Goal: Task Accomplishment & Management: Use online tool/utility

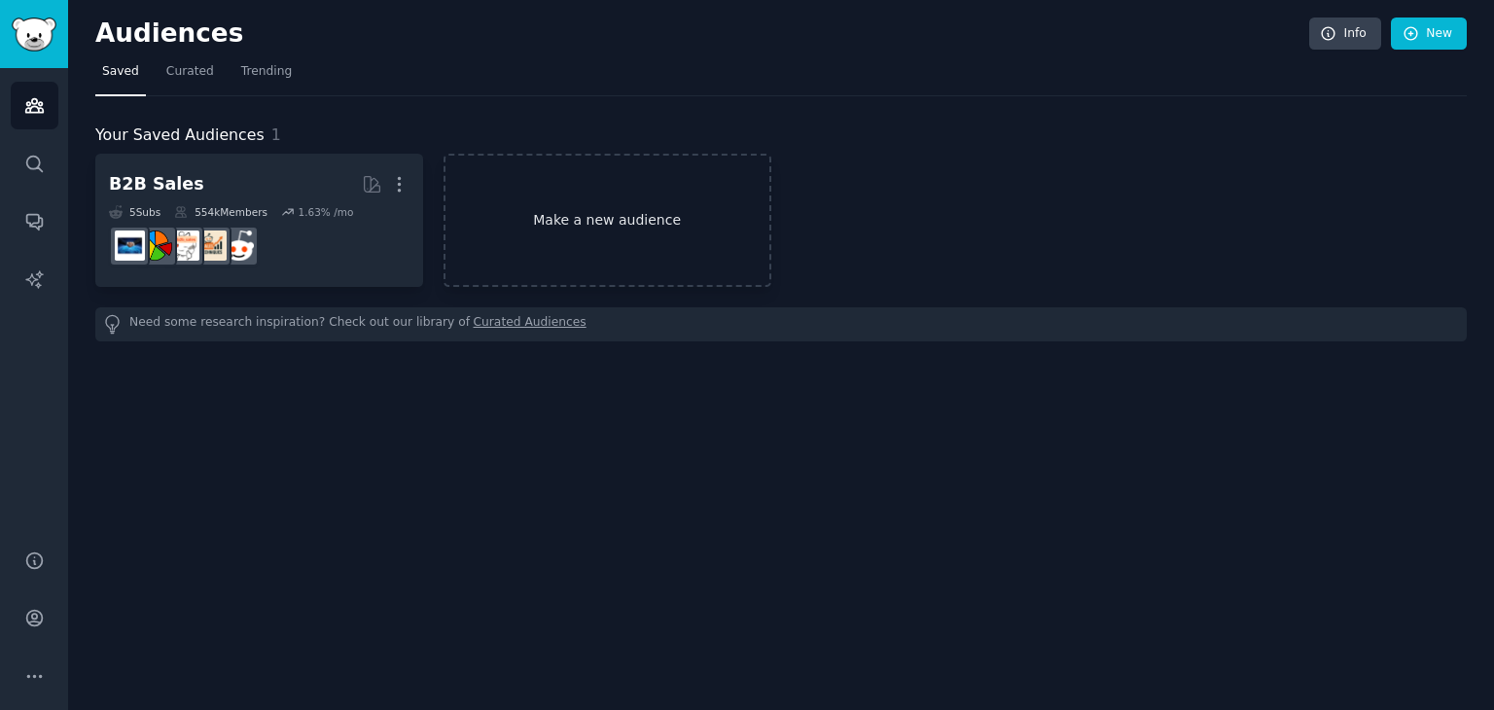
click at [600, 227] on link "Make a new audience" at bounding box center [607, 220] width 328 height 133
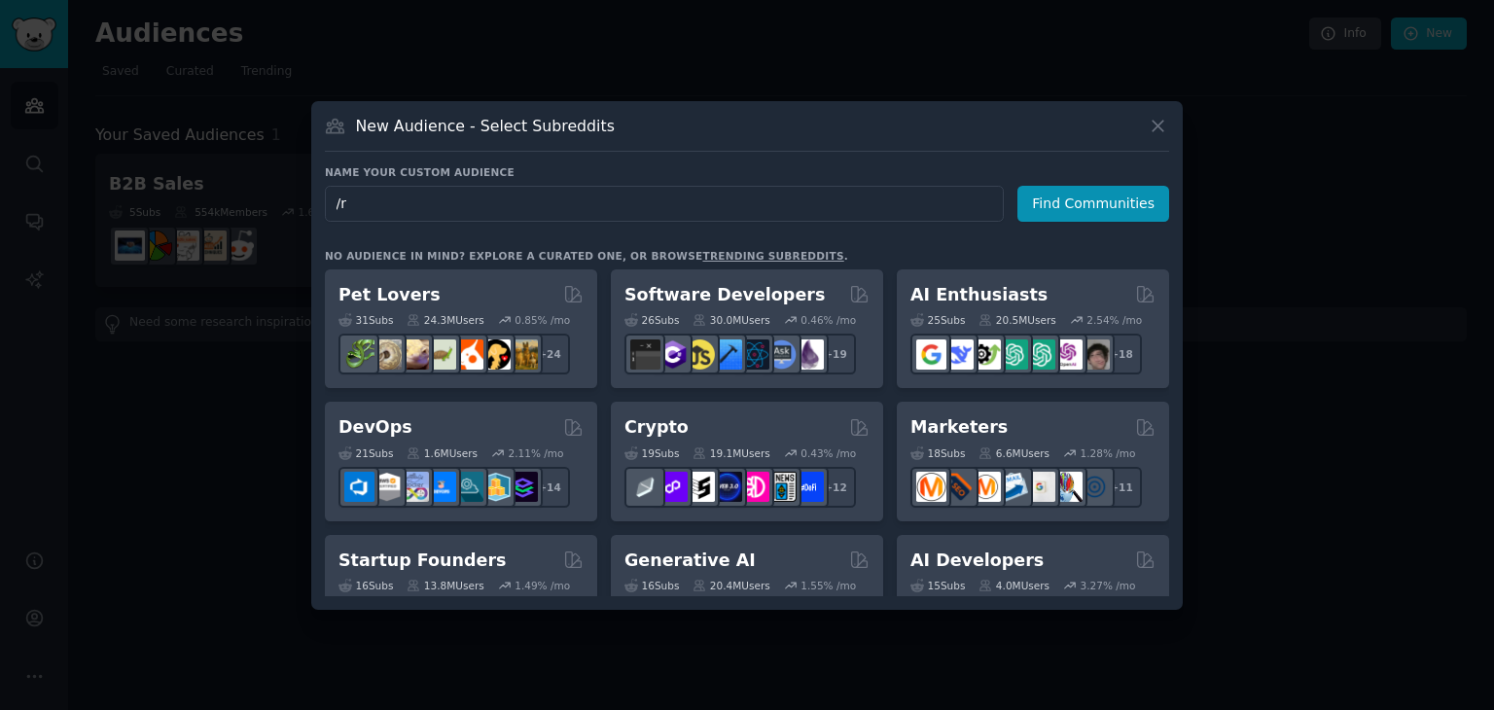
type input "/"
type input "r/ecommerce"
click at [1086, 207] on button "Find Communities" at bounding box center [1093, 204] width 152 height 36
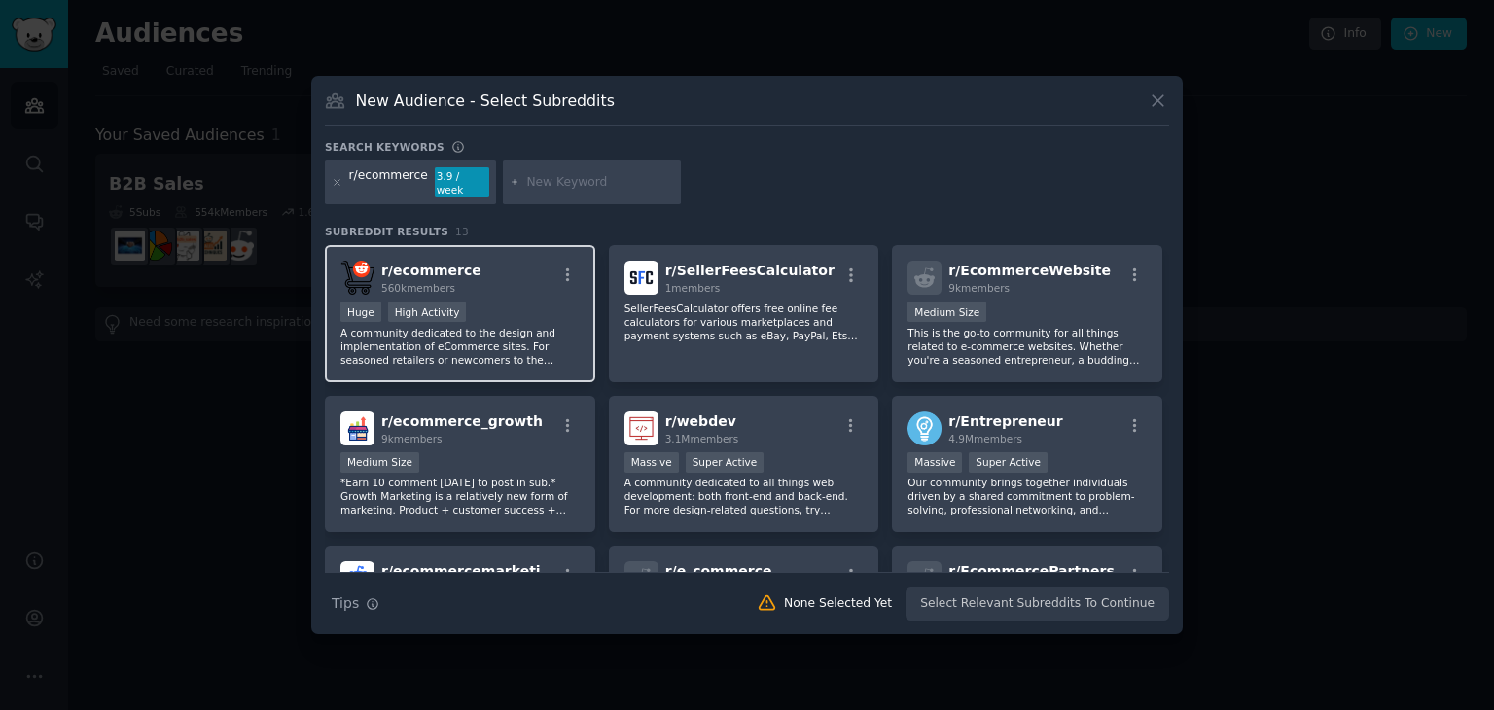
click at [459, 339] on p "A community dedicated to the design and implementation of eCommerce sites. For …" at bounding box center [459, 346] width 239 height 41
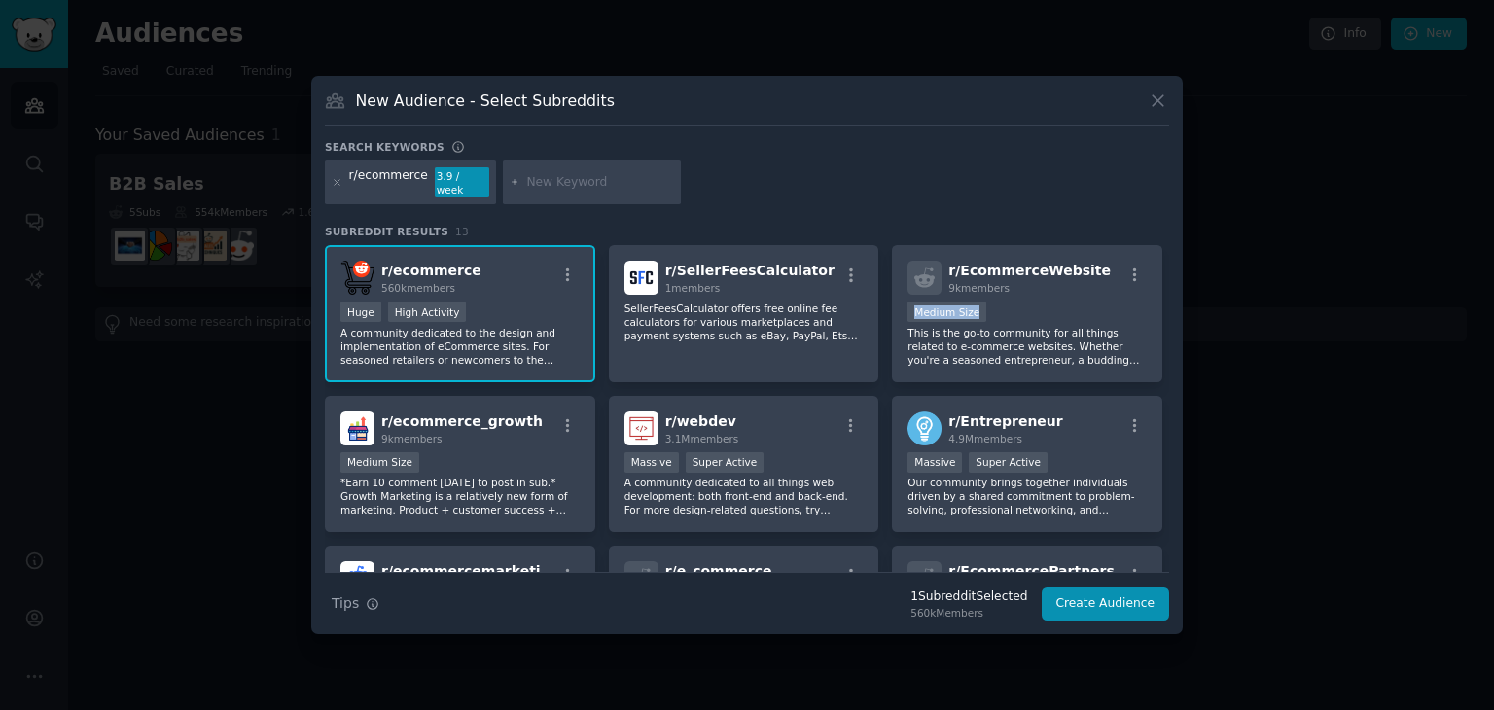
drag, startPoint x: 1168, startPoint y: 262, endPoint x: 1175, endPoint y: 301, distance: 39.5
click at [1175, 301] on div "New Audience - Select Subreddits Search keywords r/ecommerce 3.9 / week Subredd…" at bounding box center [746, 355] width 871 height 559
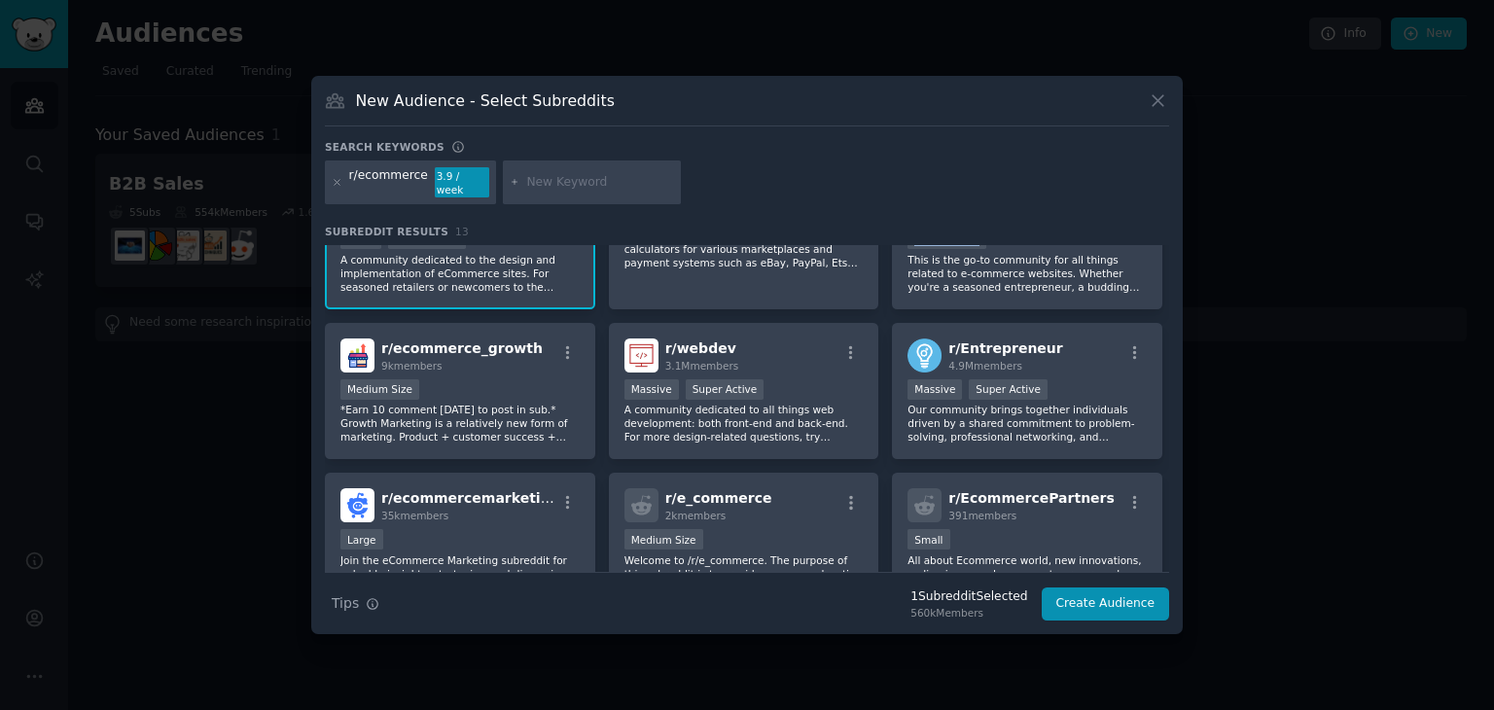
scroll to position [86, 0]
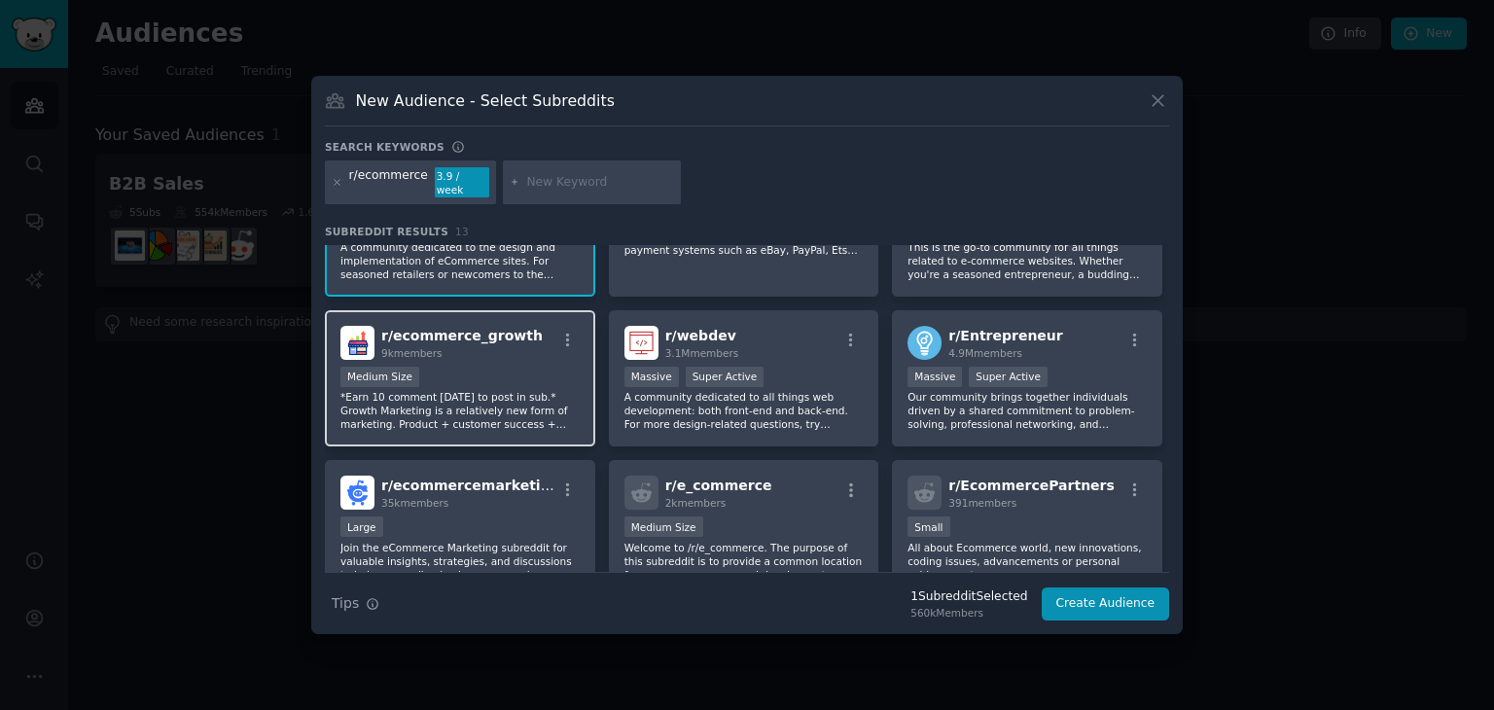
click at [440, 390] on p "*Earn 10 comment [DATE] to post in sub.* Growth Marketing is a relatively new f…" at bounding box center [459, 410] width 239 height 41
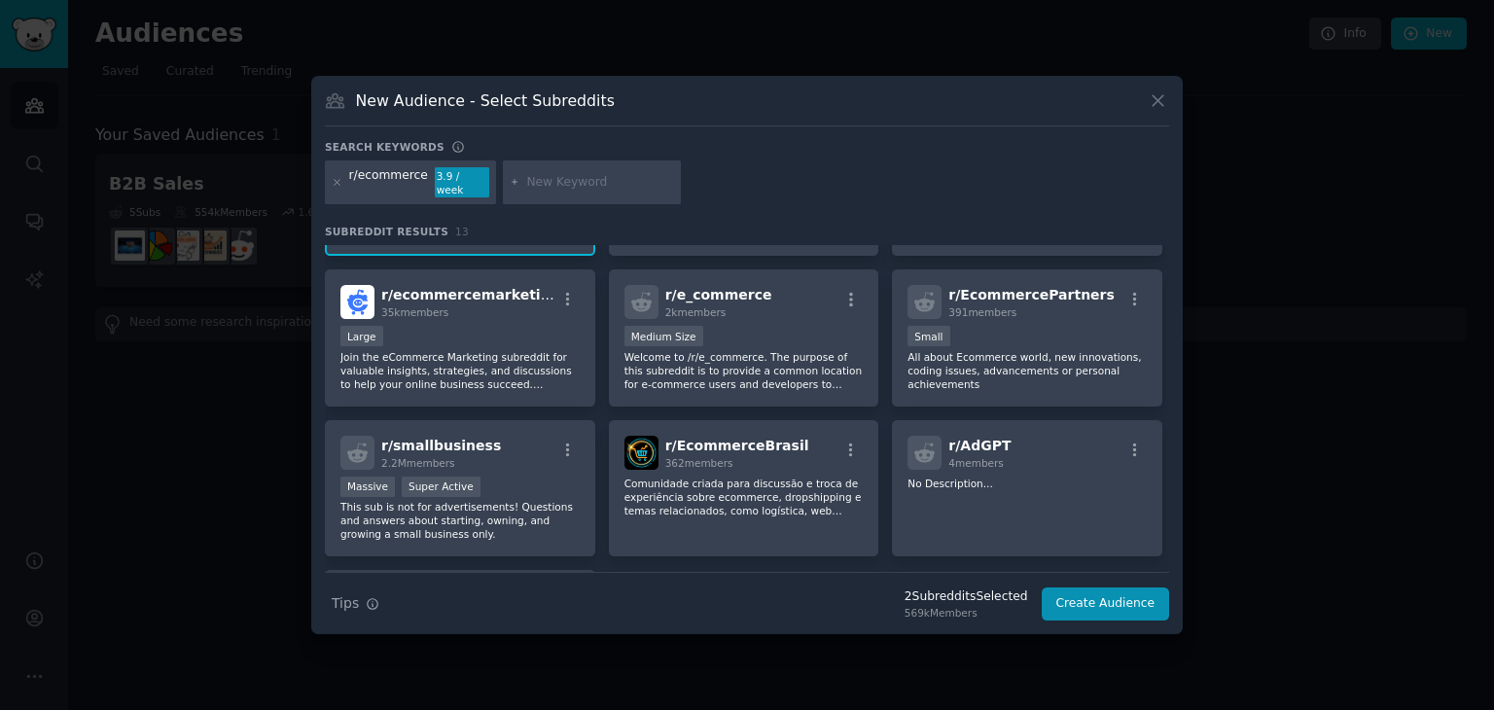
scroll to position [341, 0]
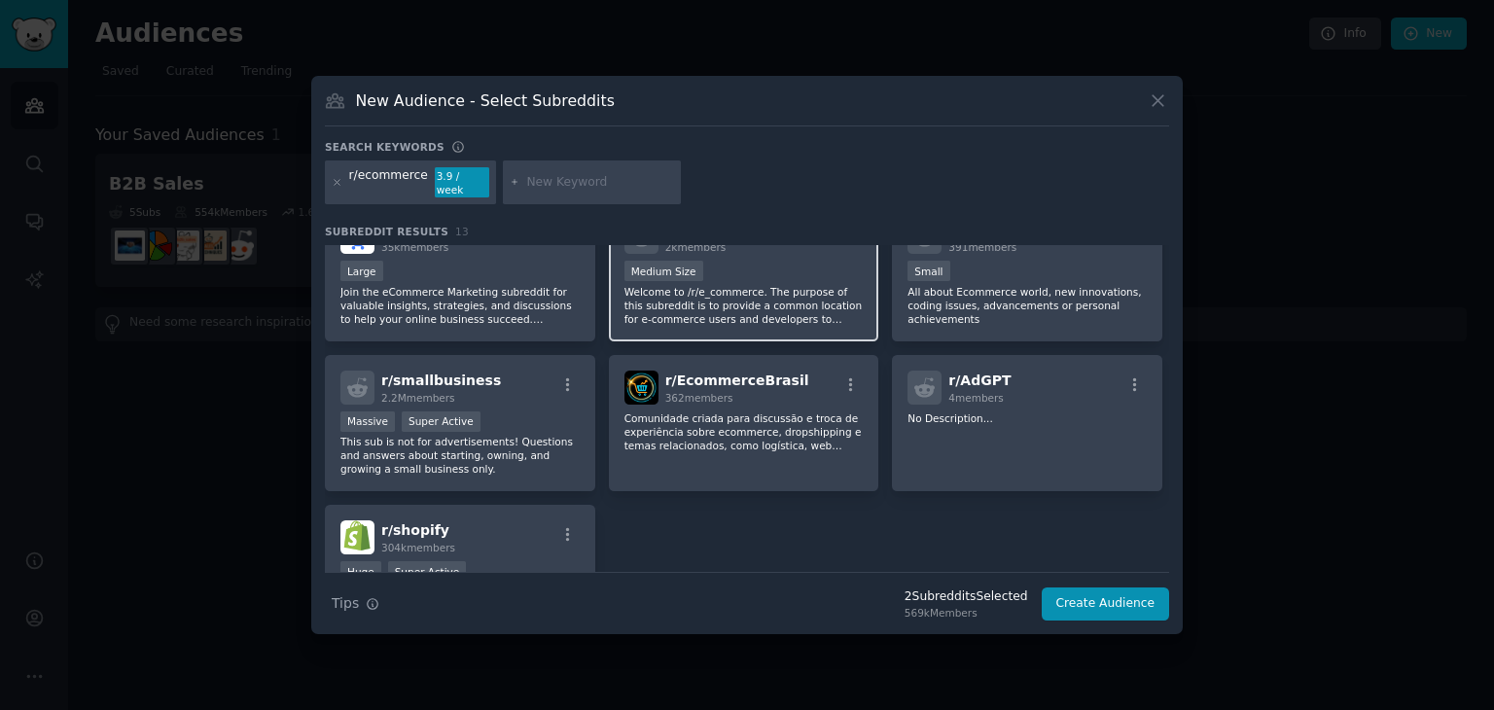
click at [632, 285] on p "Welcome to /r/e_commerce. The purpose of this subreddit is to provide a common …" at bounding box center [743, 305] width 239 height 41
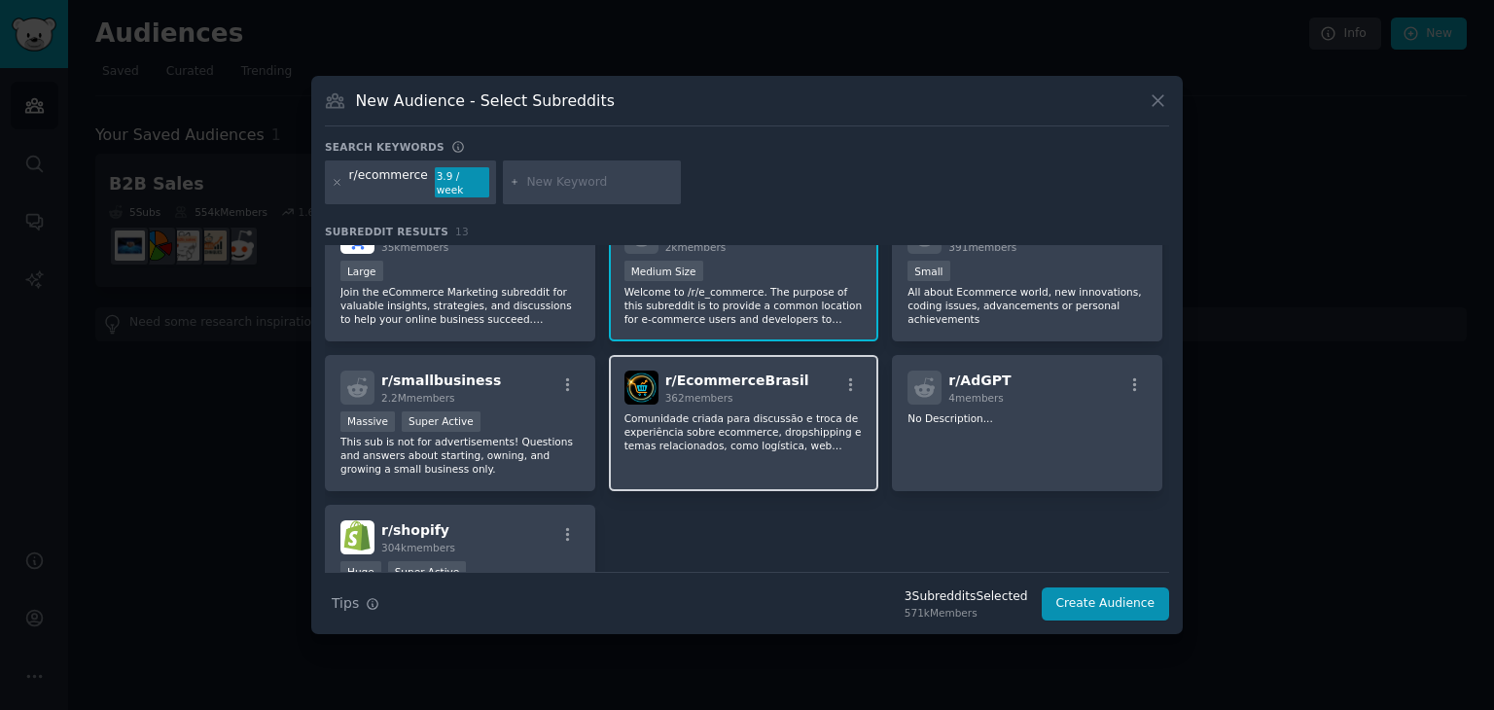
click at [707, 376] on span "r/ EcommerceBrasil" at bounding box center [737, 380] width 144 height 16
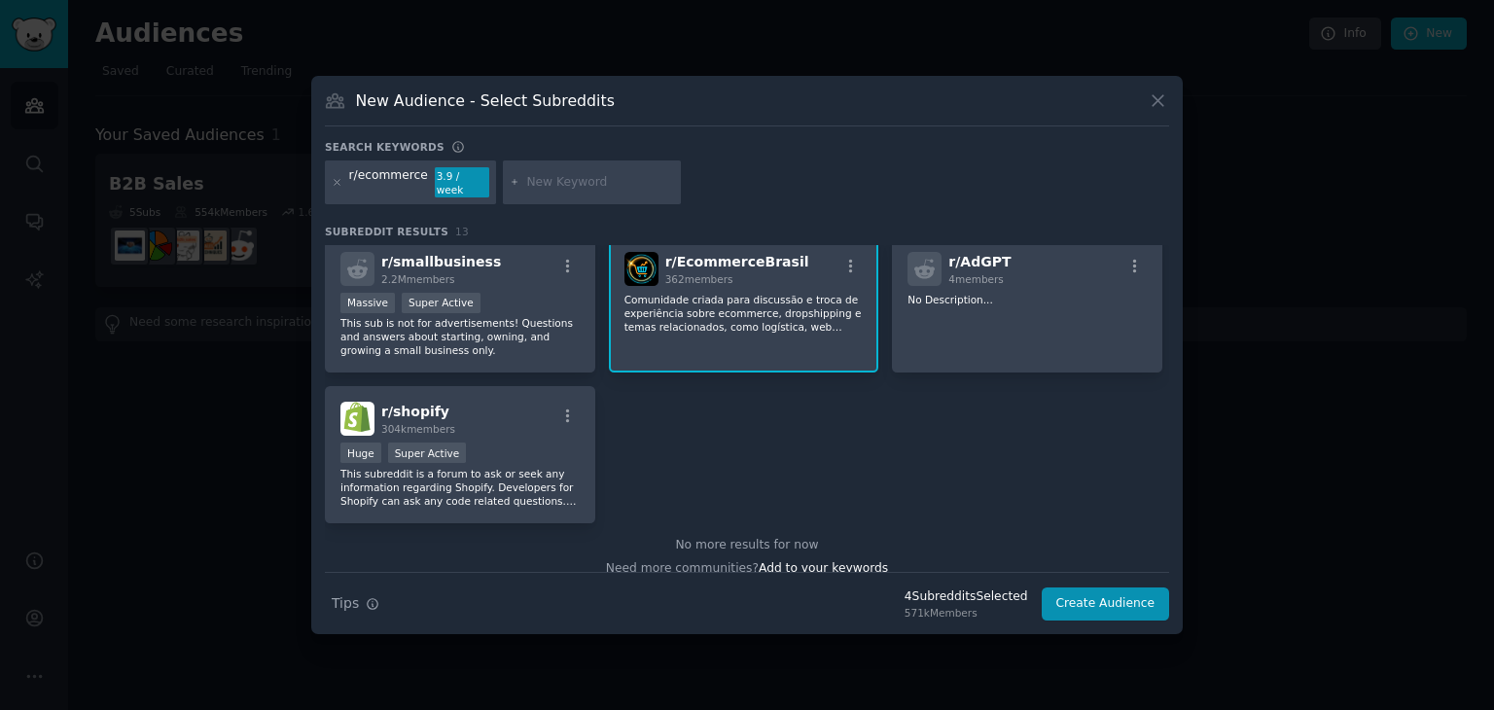
scroll to position [475, 0]
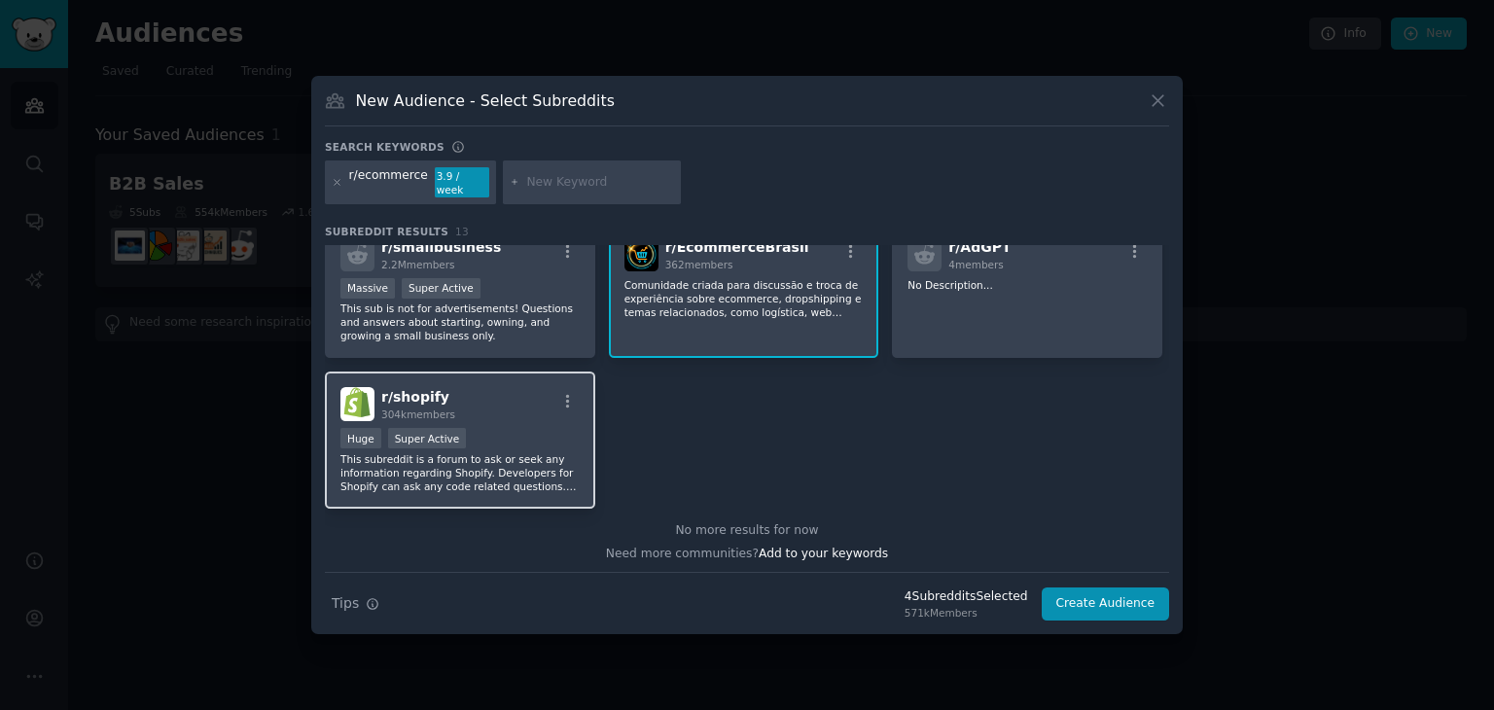
click at [505, 428] on div "Huge Super Active" at bounding box center [459, 440] width 239 height 24
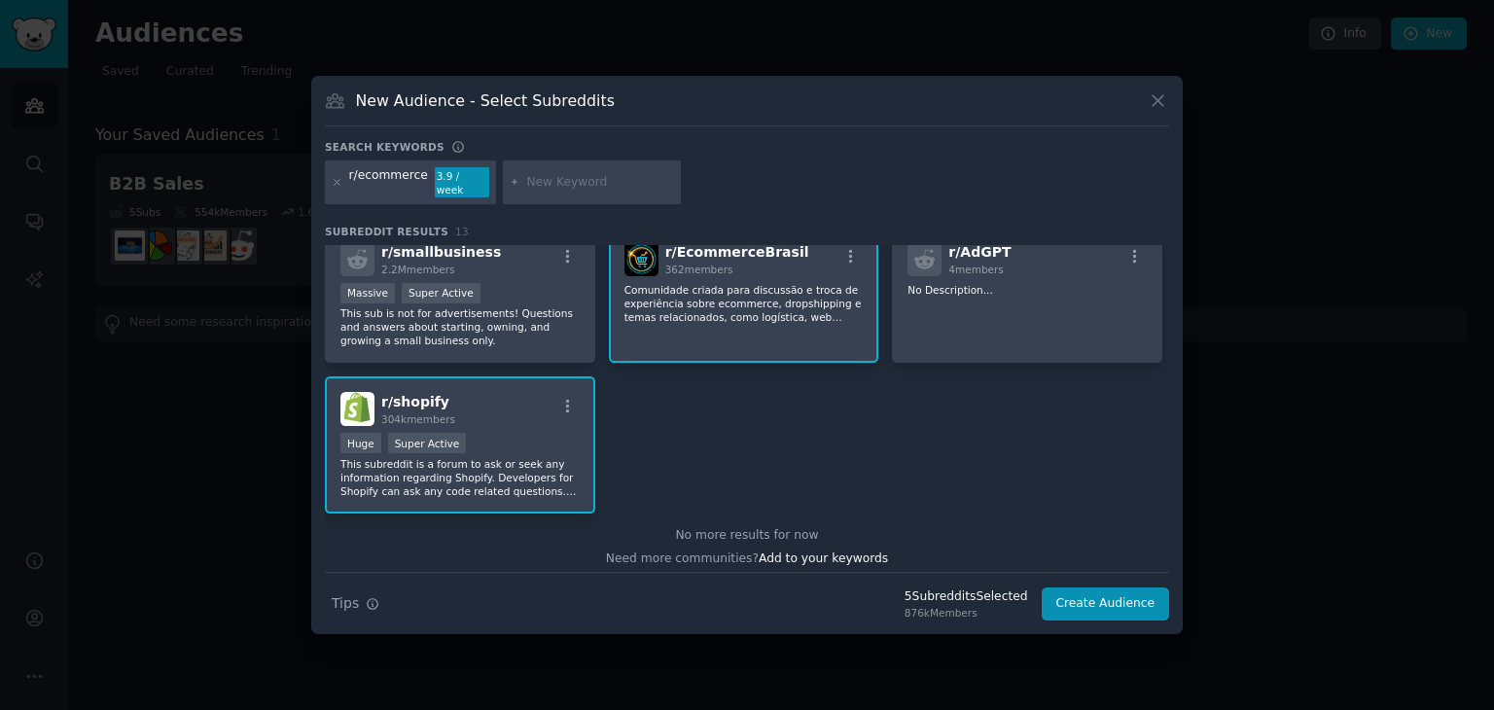
scroll to position [421, 0]
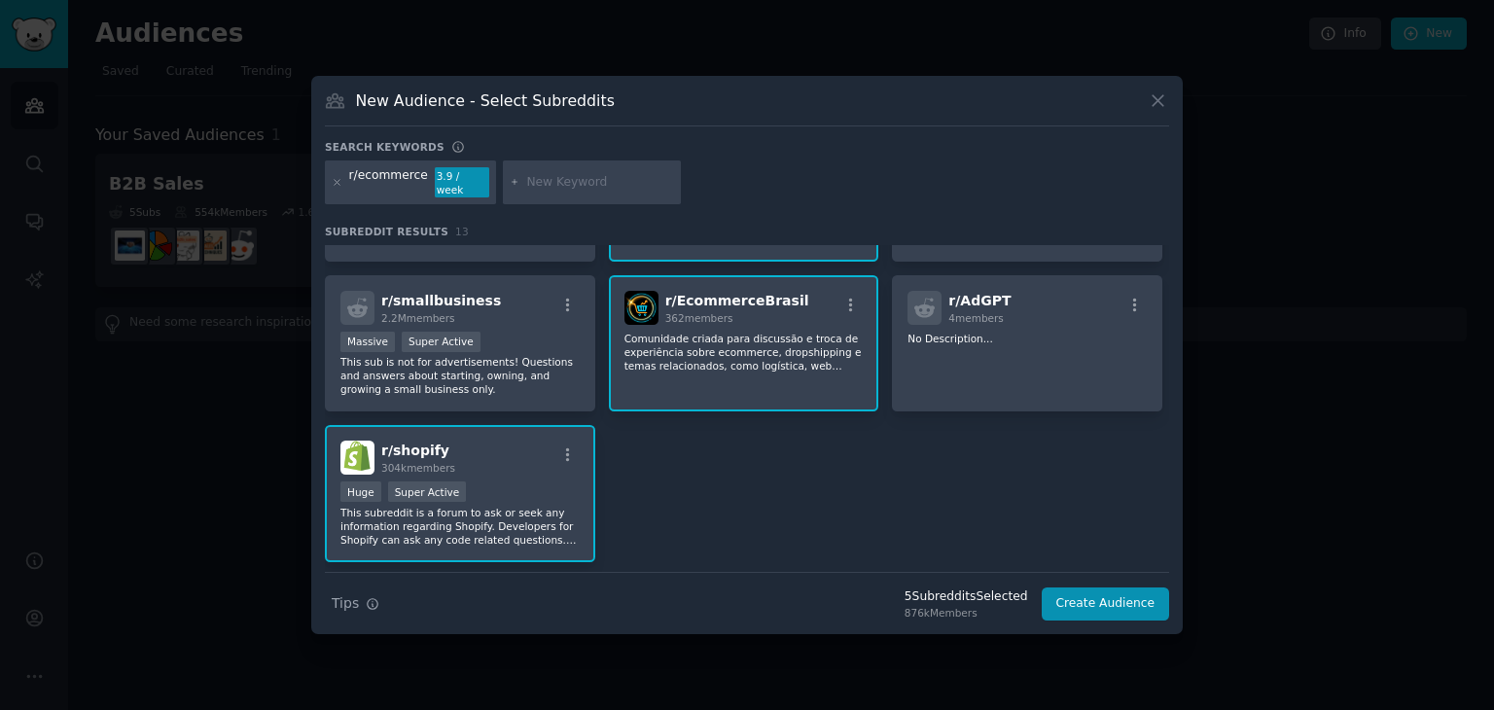
click at [1159, 443] on div "r/ ecommerce 560k members Huge High Activity A community dedicated to the desig…" at bounding box center [747, 193] width 844 height 738
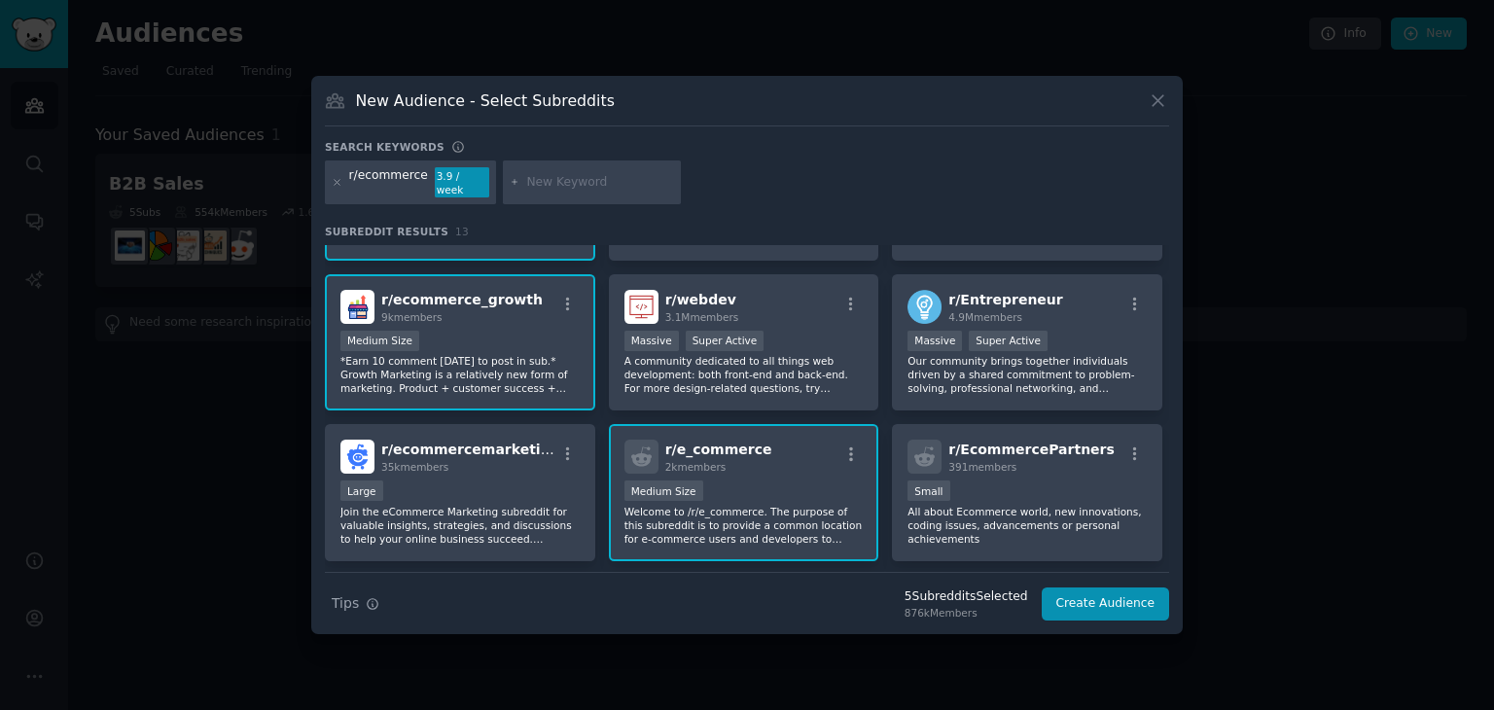
scroll to position [0, 0]
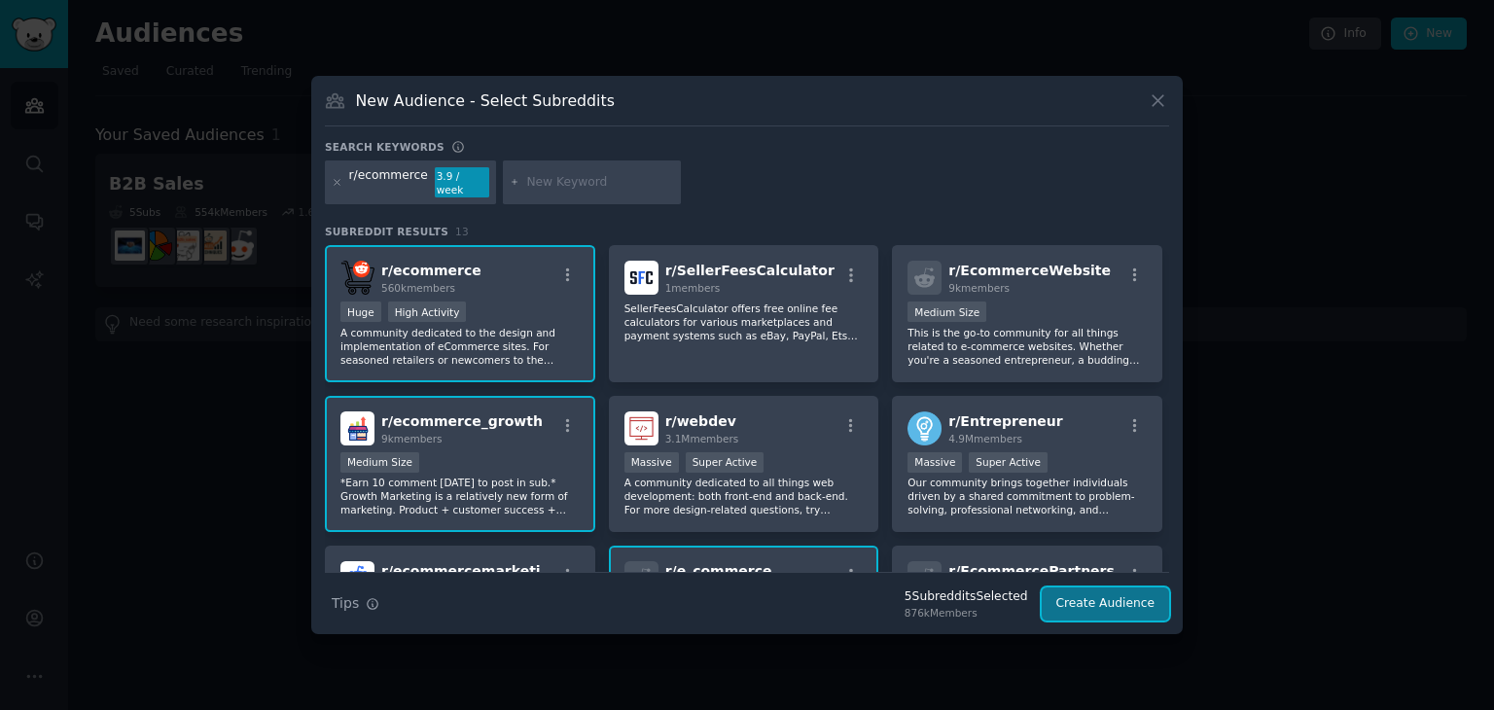
click at [1129, 588] on button "Create Audience" at bounding box center [1106, 603] width 128 height 33
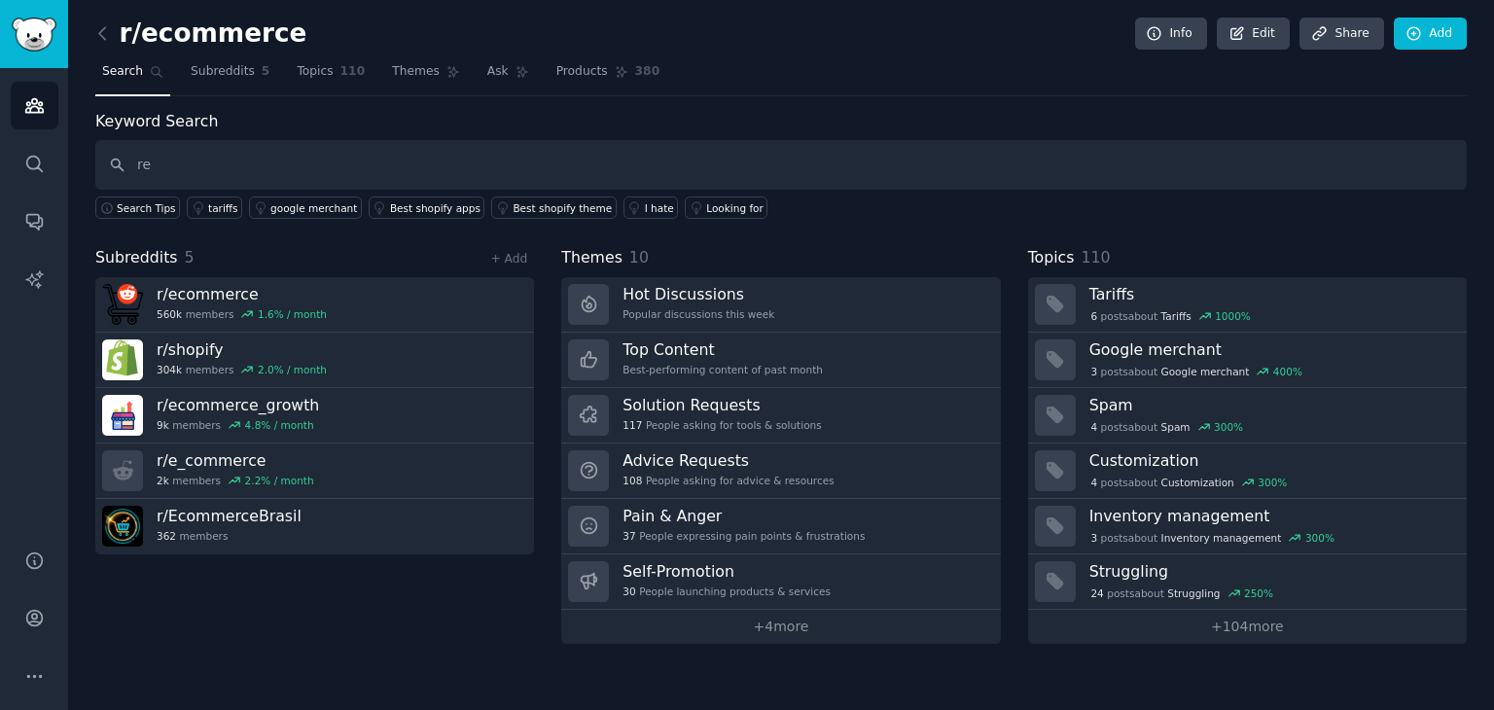
type input "r"
click at [354, 172] on input "text" at bounding box center [780, 165] width 1371 height 50
paste input "recurrence"
type input "recurrence"
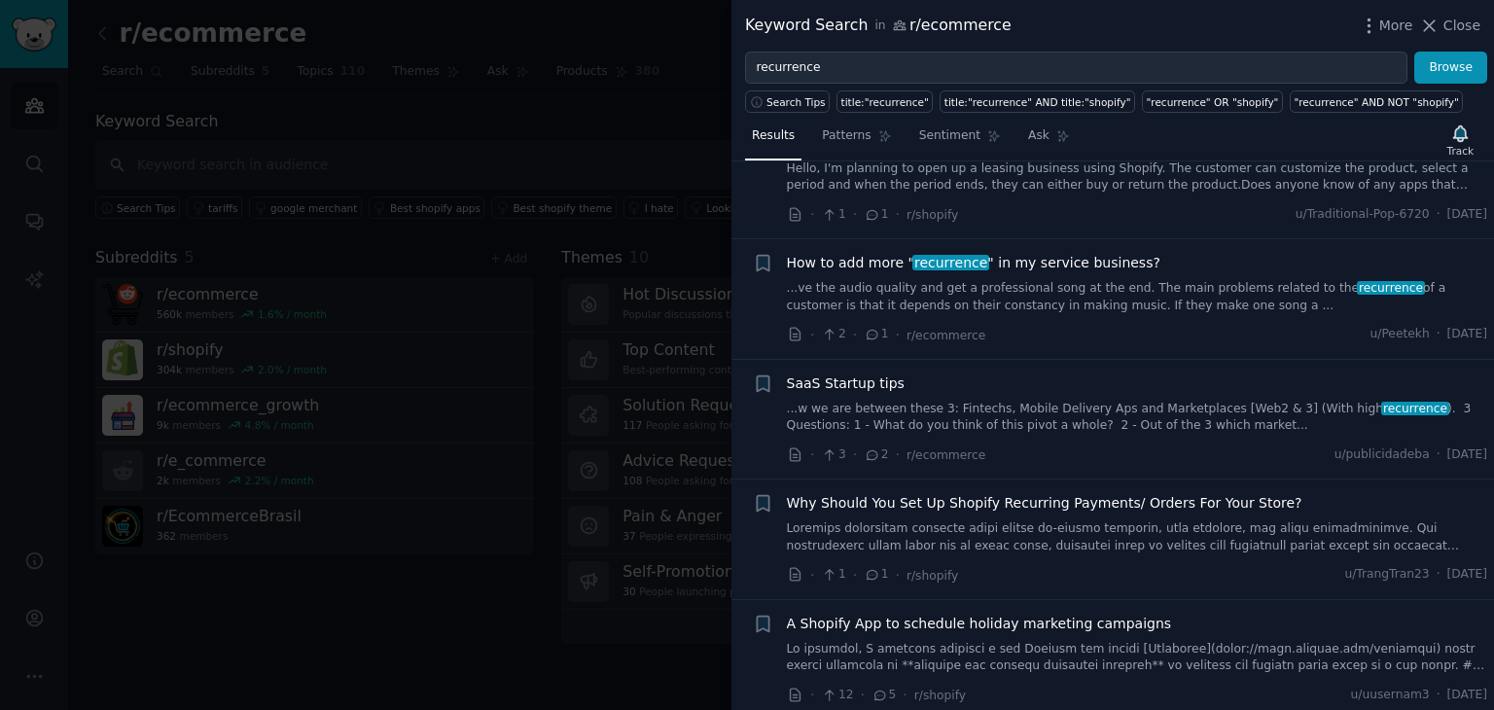
scroll to position [320, 0]
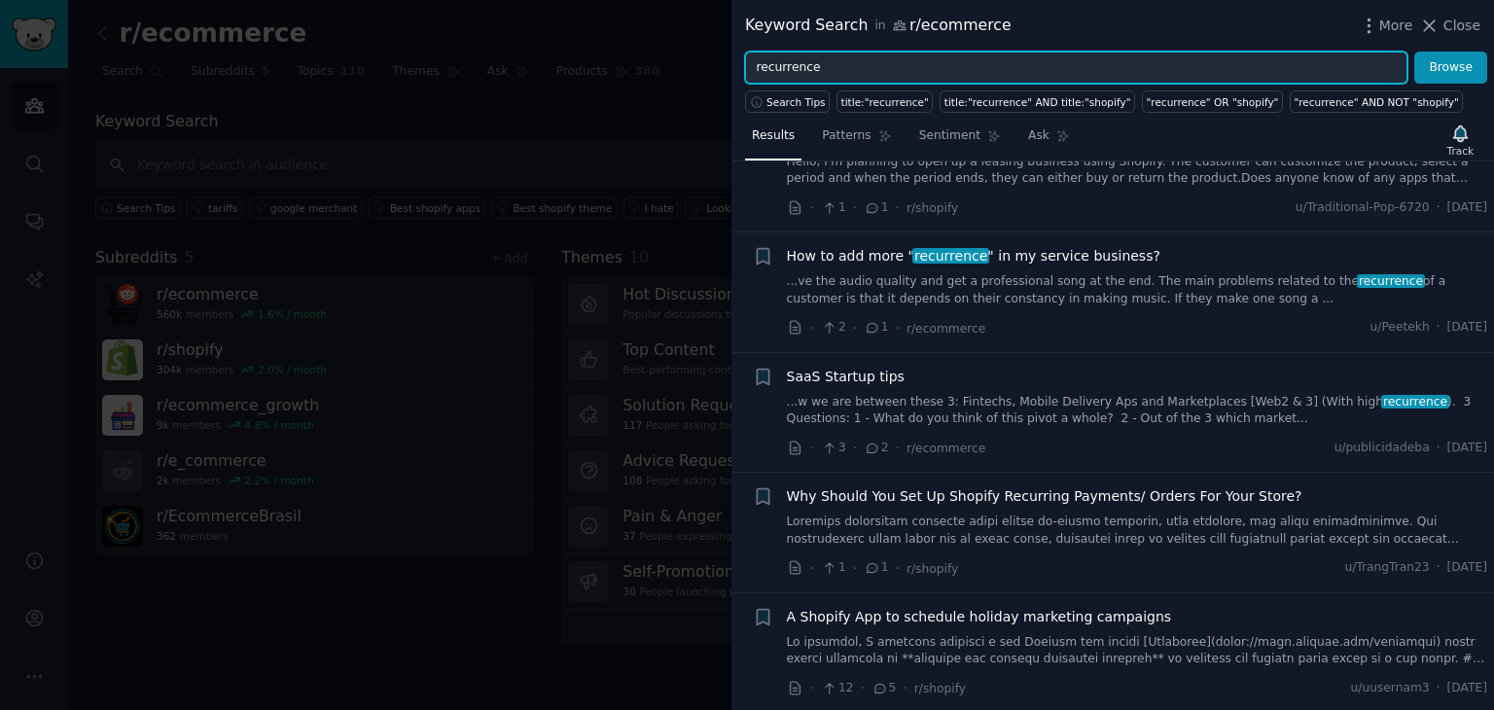
click at [863, 61] on input "recurrence" at bounding box center [1076, 68] width 662 height 33
type input "r"
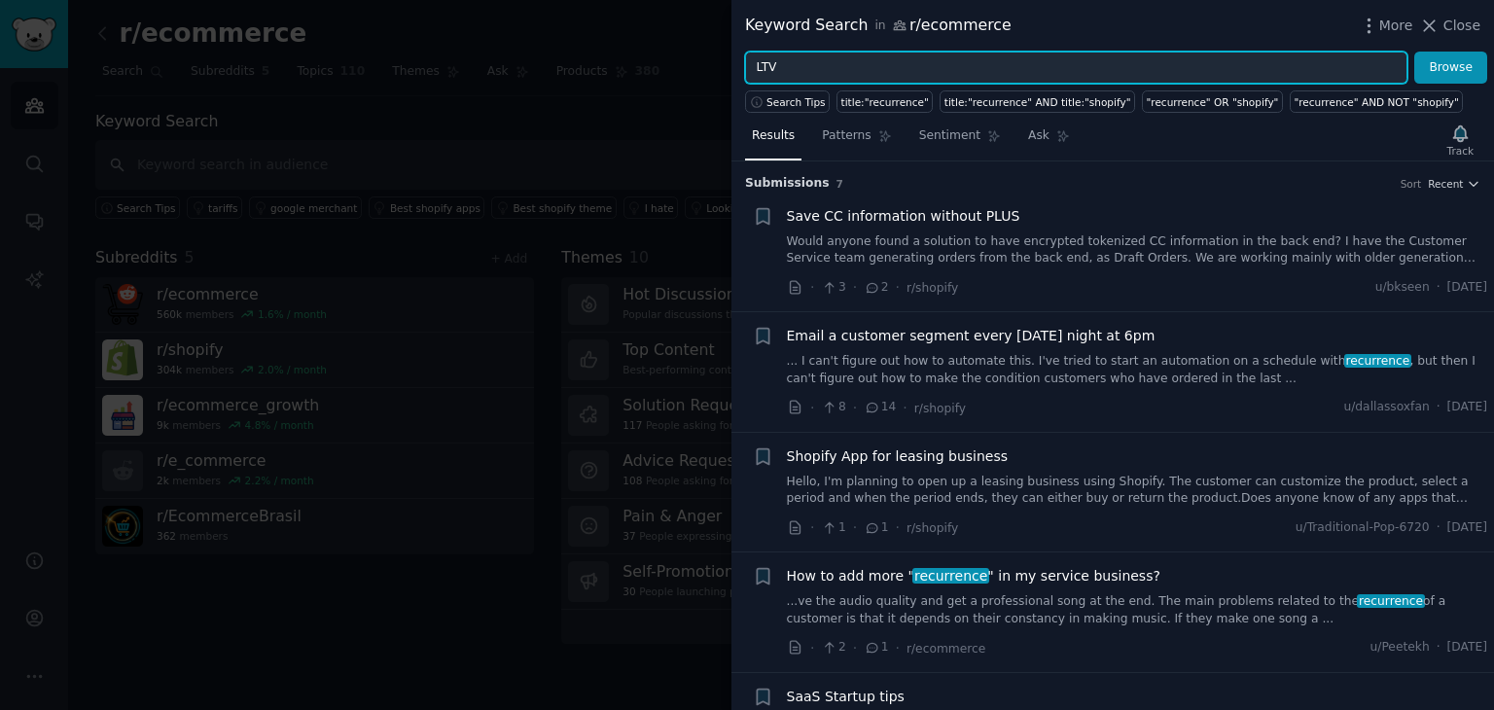
click at [1414, 52] on button "Browse" at bounding box center [1450, 68] width 73 height 33
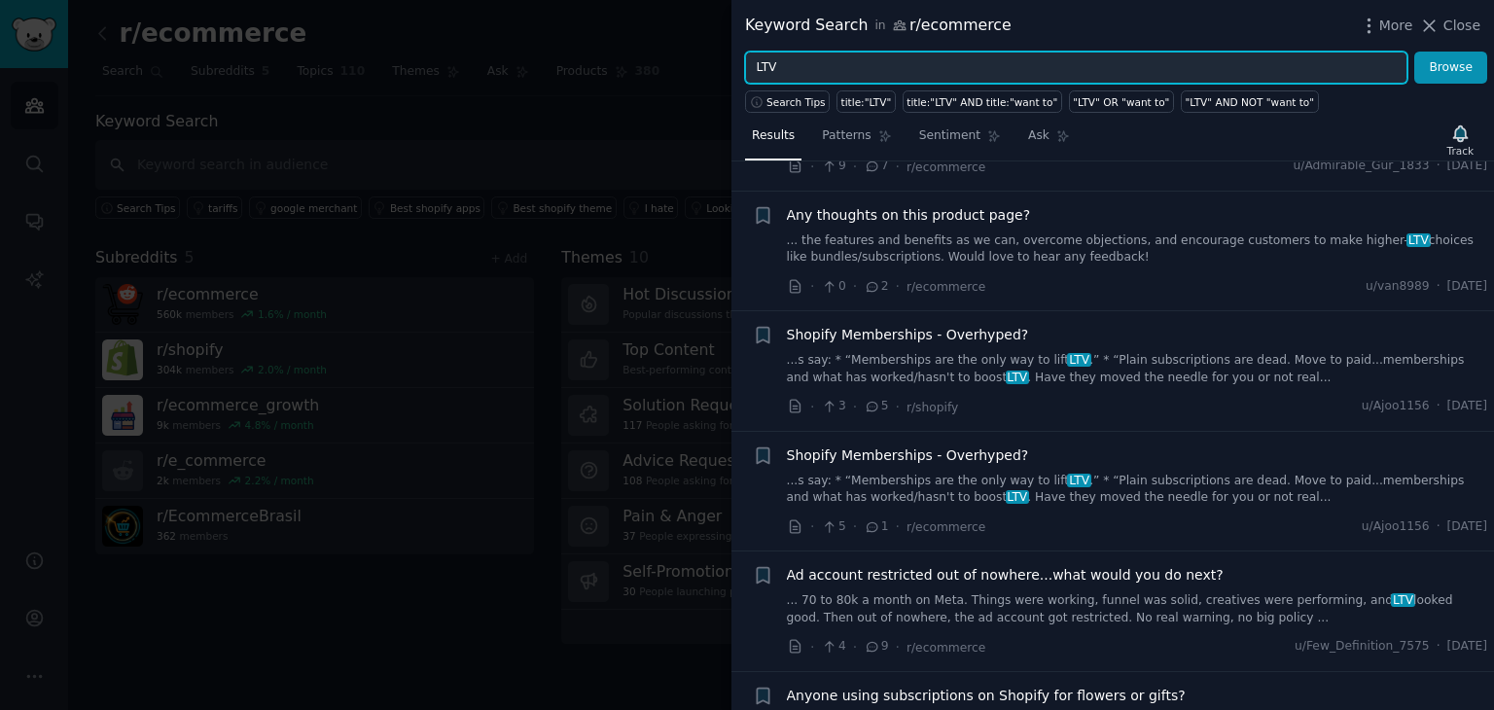
scroll to position [292, 0]
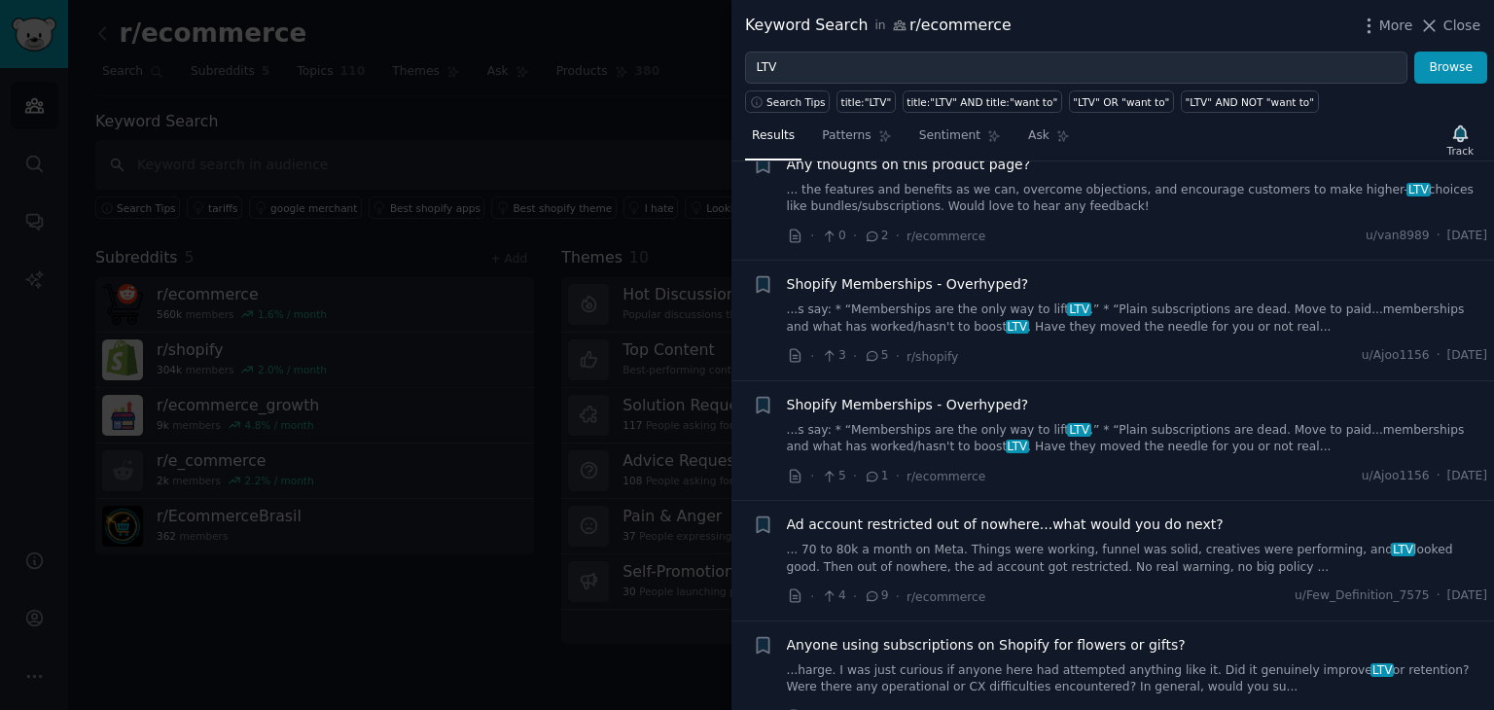
click at [954, 424] on link "...s say: * “Memberships are the only way to lift LTV .” * “Plain subscriptions…" at bounding box center [1137, 439] width 701 height 34
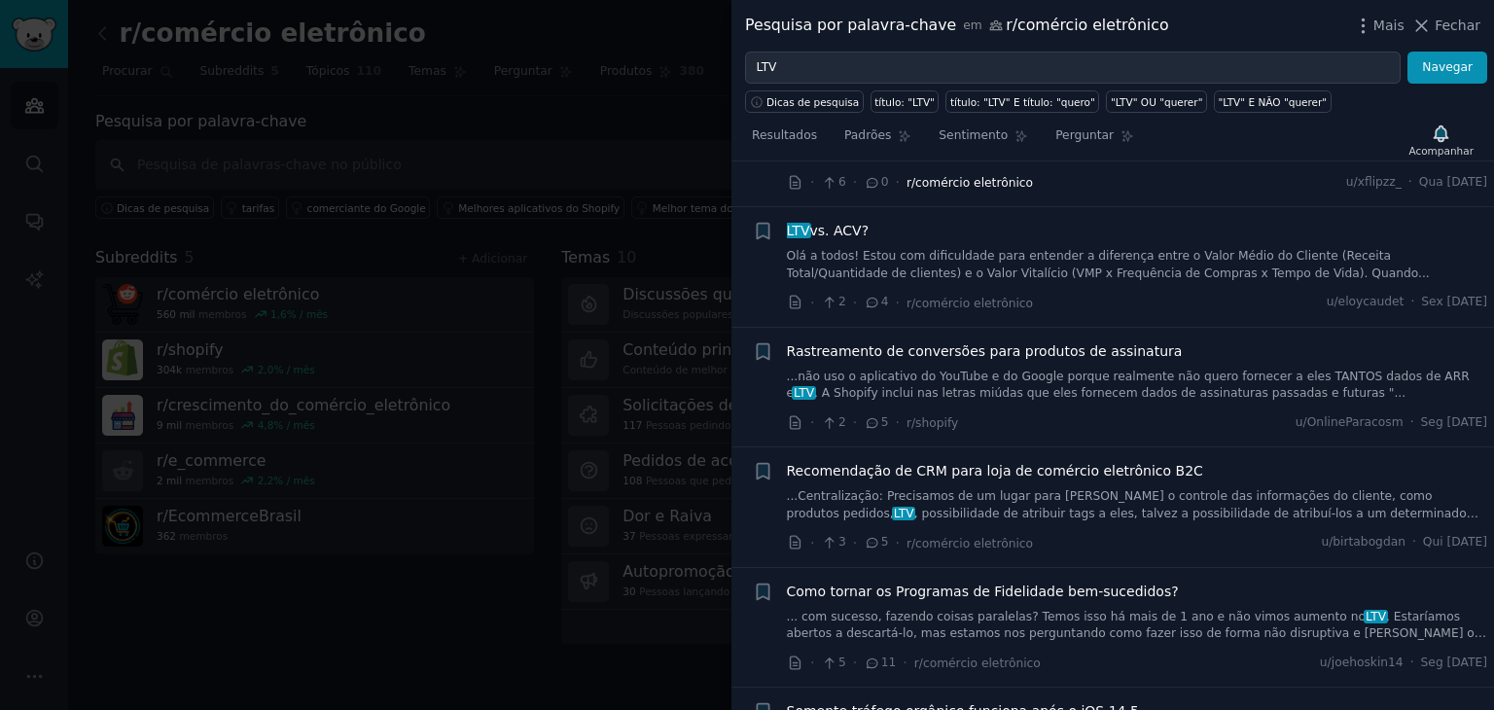
scroll to position [1656, 0]
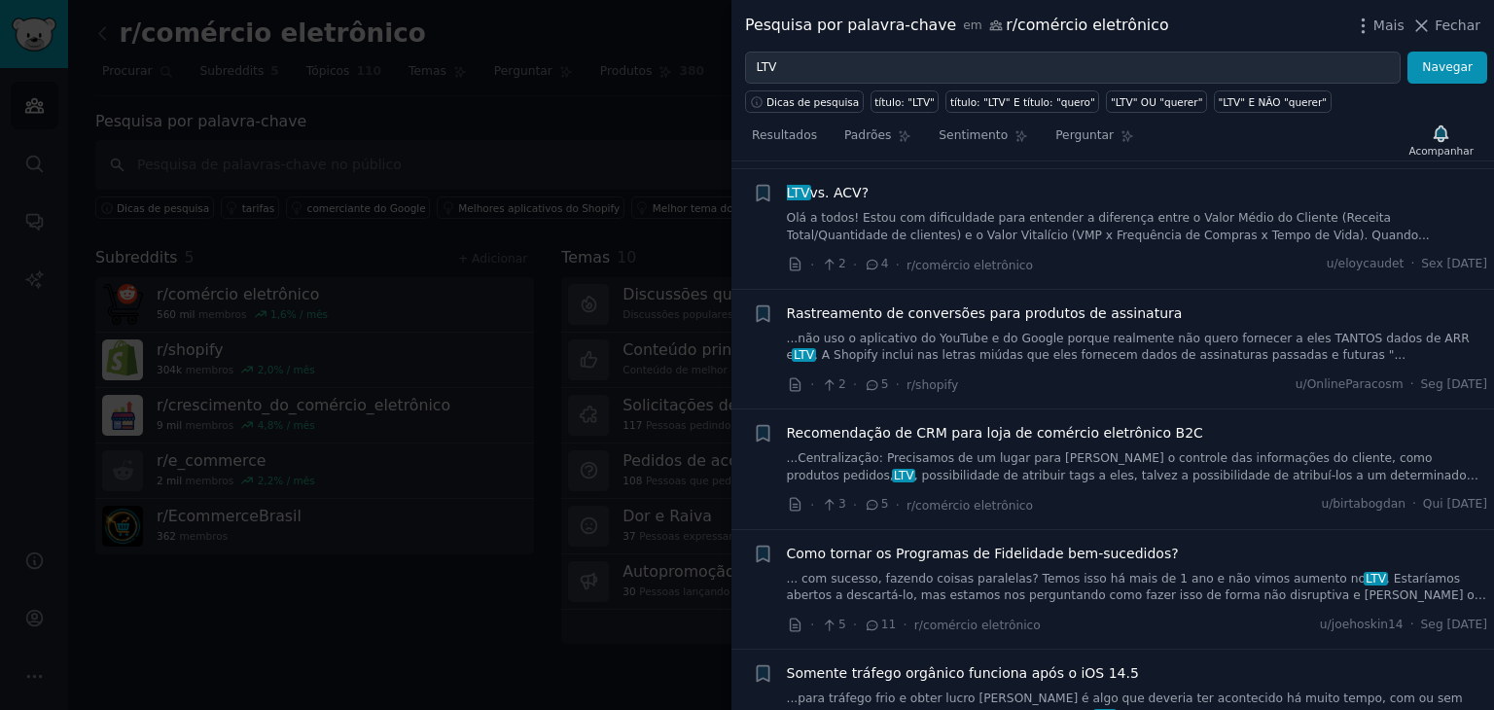
click at [1004, 554] on font "Como tornar os Programas de Fidelidade bem-sucedidos?" at bounding box center [983, 554] width 392 height 16
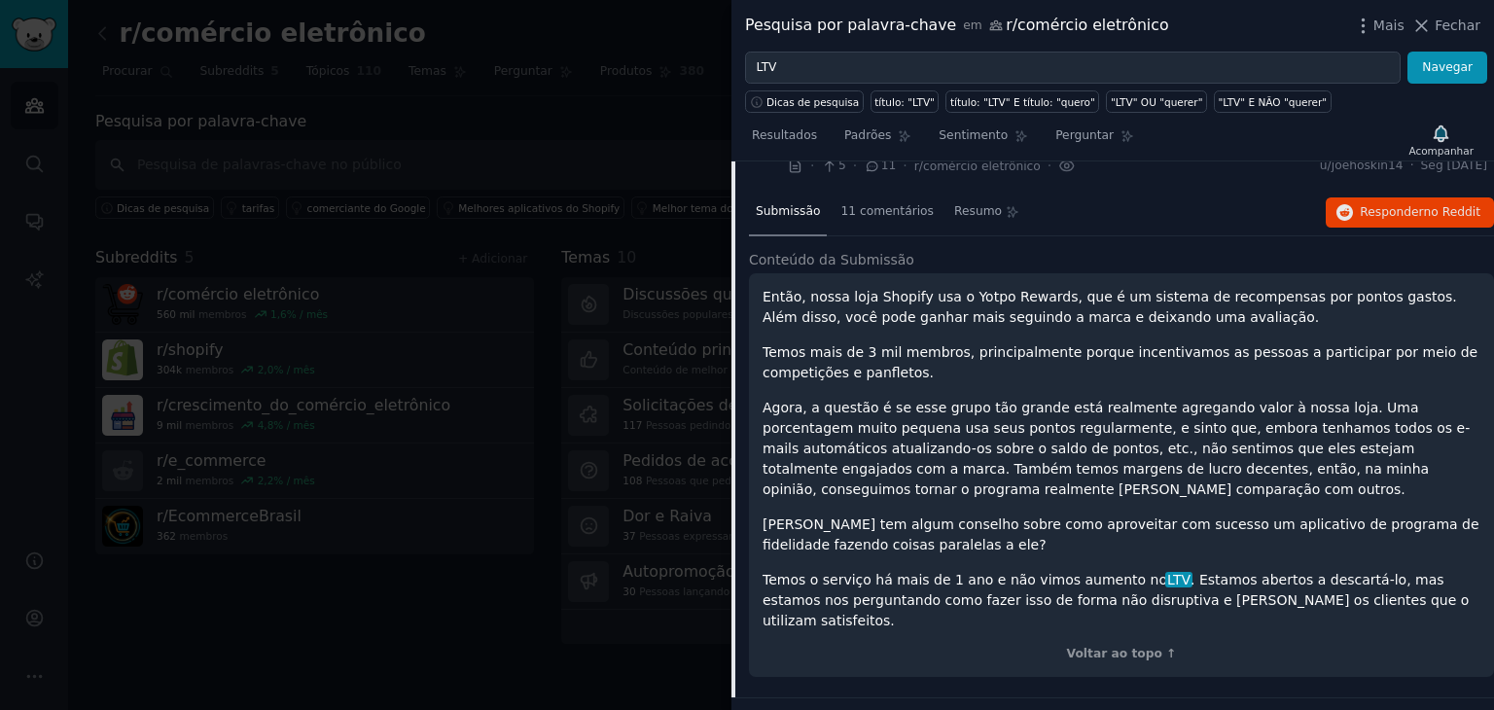
scroll to position [1834, 0]
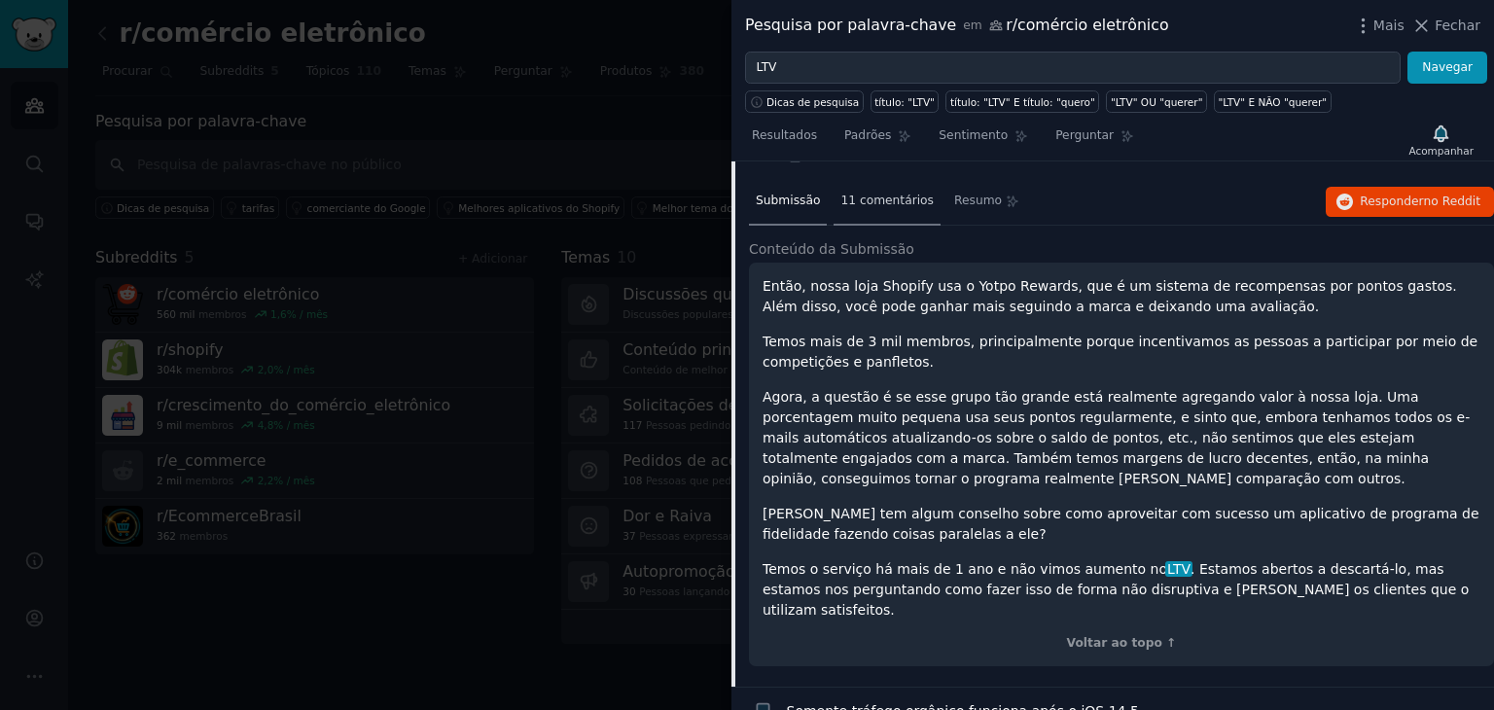
click at [905, 207] on div "11 comentários" at bounding box center [886, 202] width 107 height 47
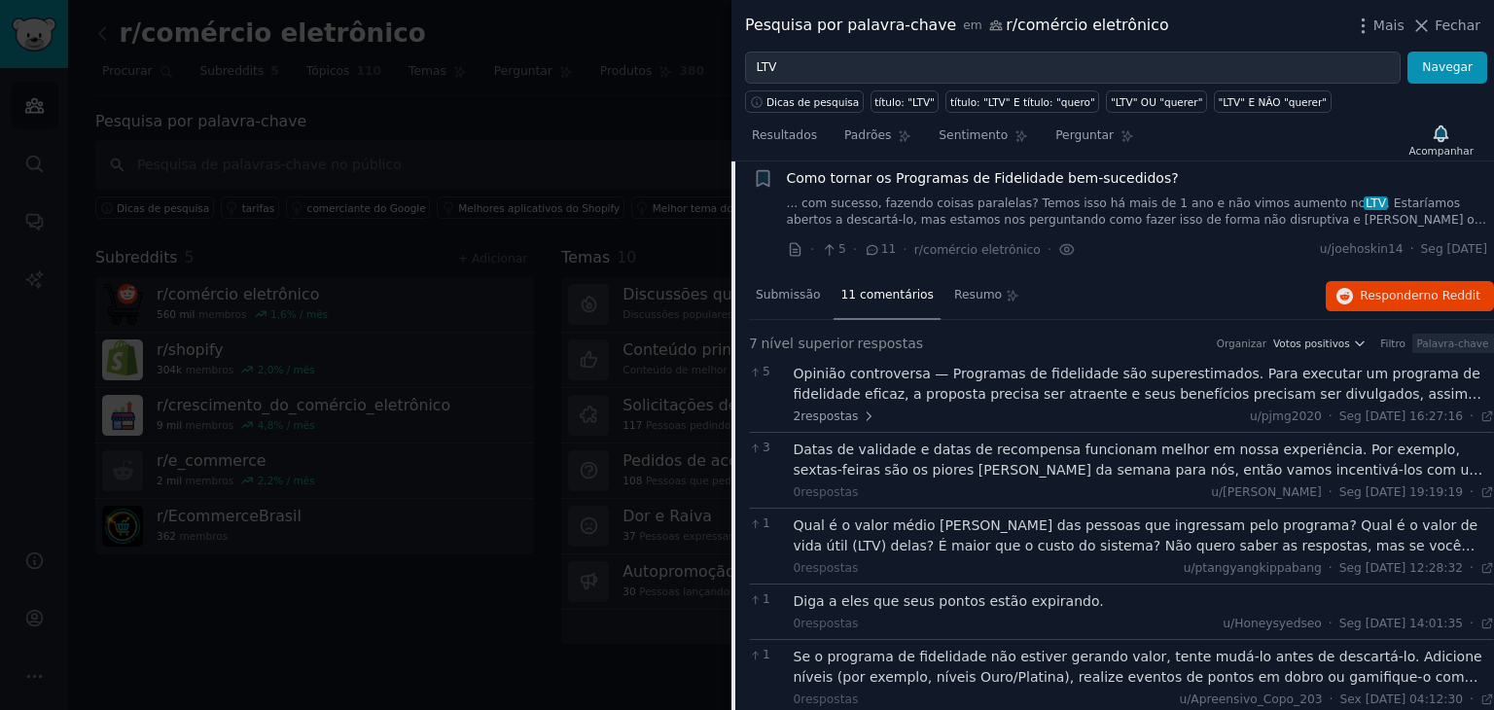
scroll to position [1738, 0]
click at [796, 279] on div "Submissão" at bounding box center [788, 298] width 78 height 47
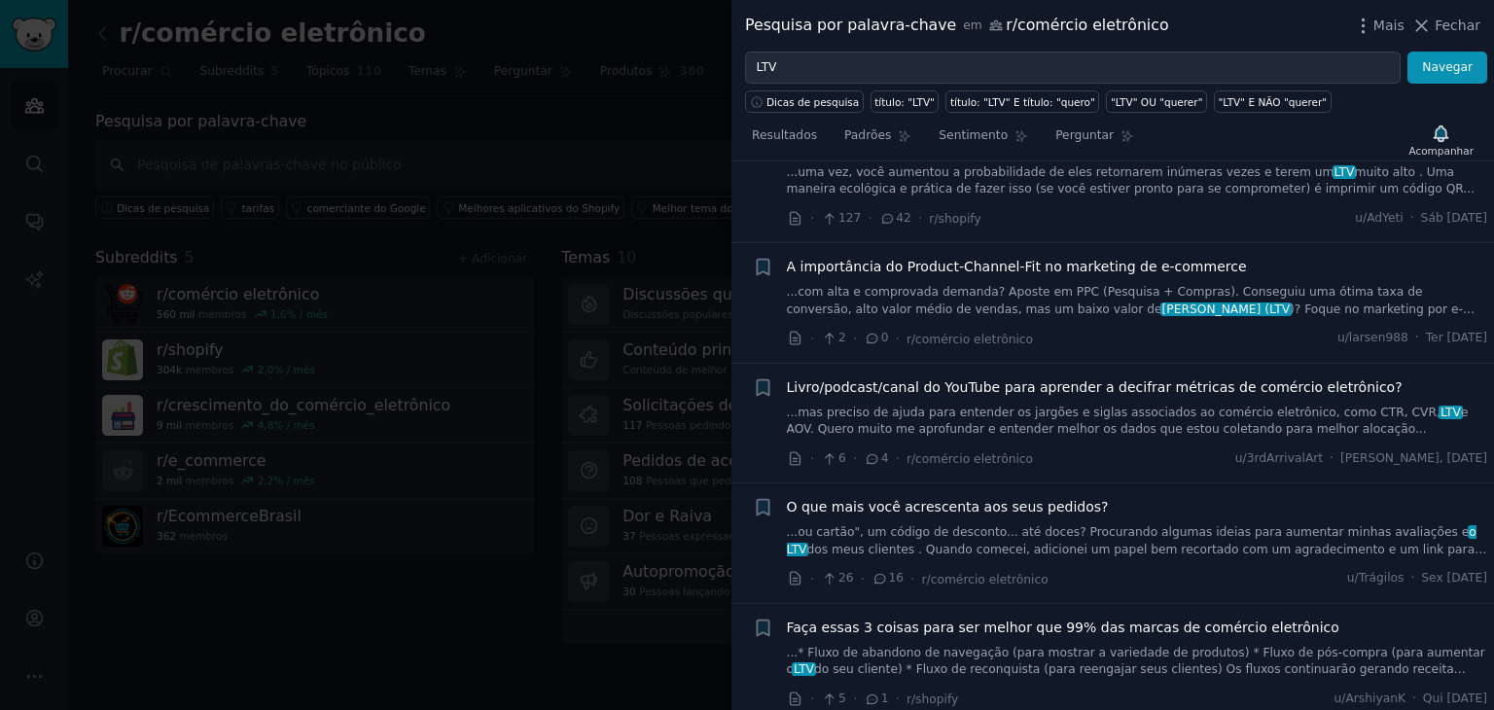
scroll to position [6187, 0]
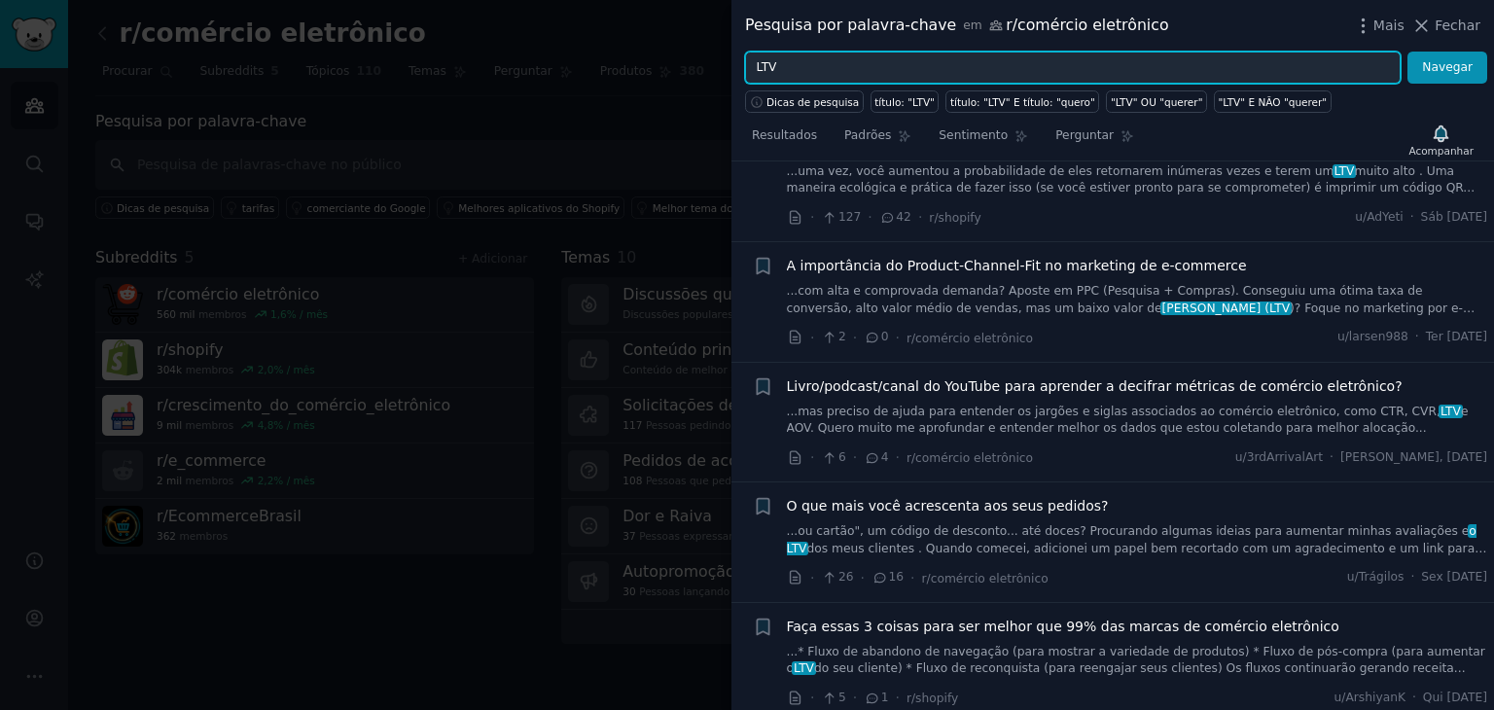
click at [858, 58] on input "LTV" at bounding box center [1073, 68] width 656 height 33
type input "L"
paste input "Appstle℠ Subscriptions"
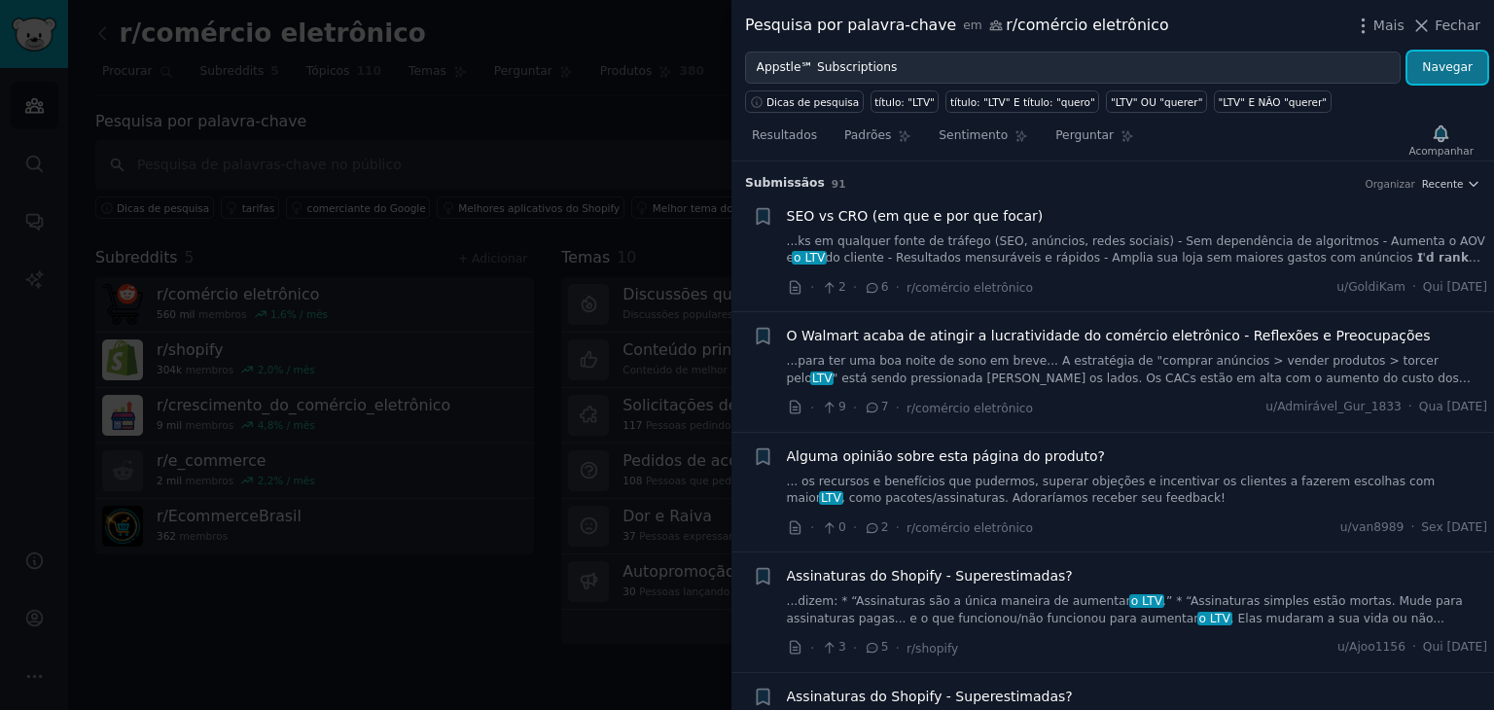
click at [1469, 71] on font "Navegar" at bounding box center [1447, 67] width 51 height 14
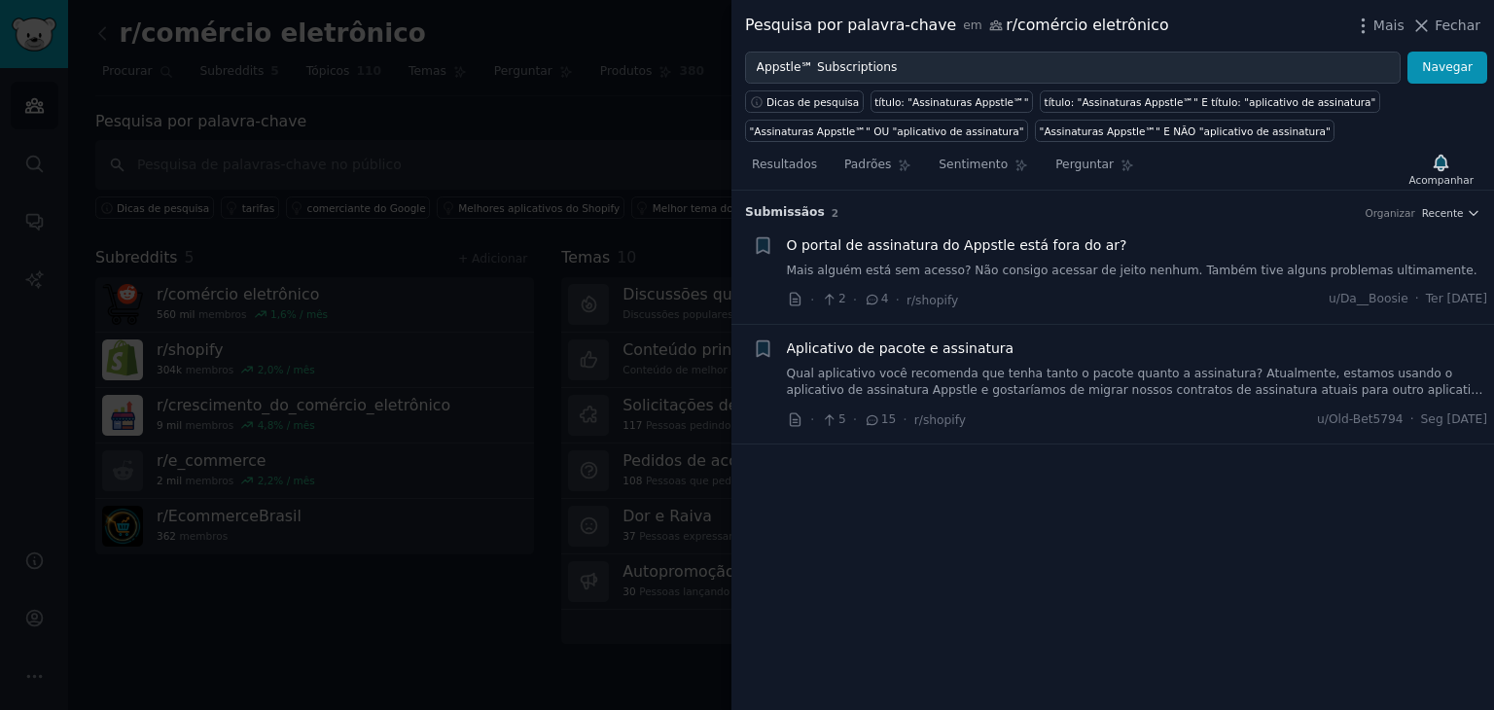
click at [1029, 392] on font "Qual aplicativo você recomenda que tenha tanto o pacote quanto a assinatura? At…" at bounding box center [1136, 391] width 698 height 48
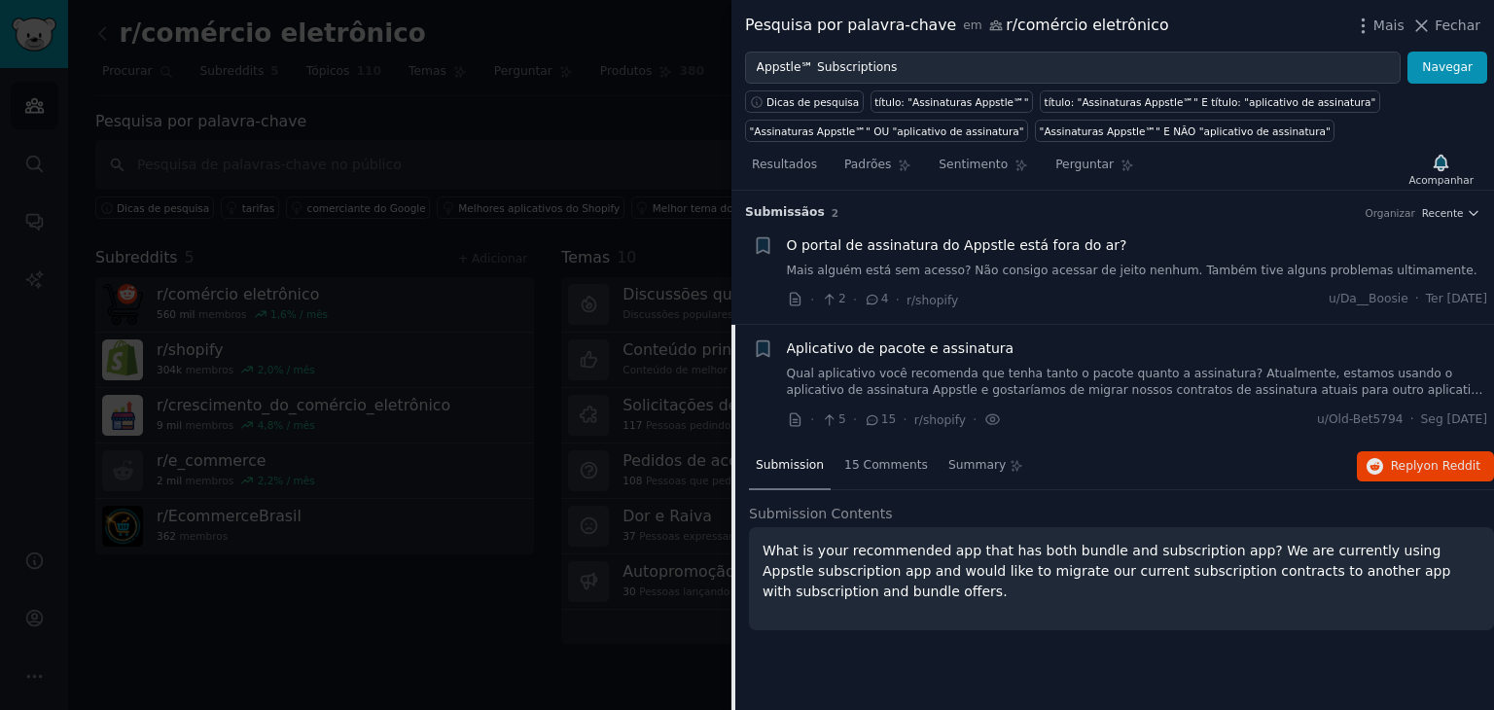
scroll to position [24, 0]
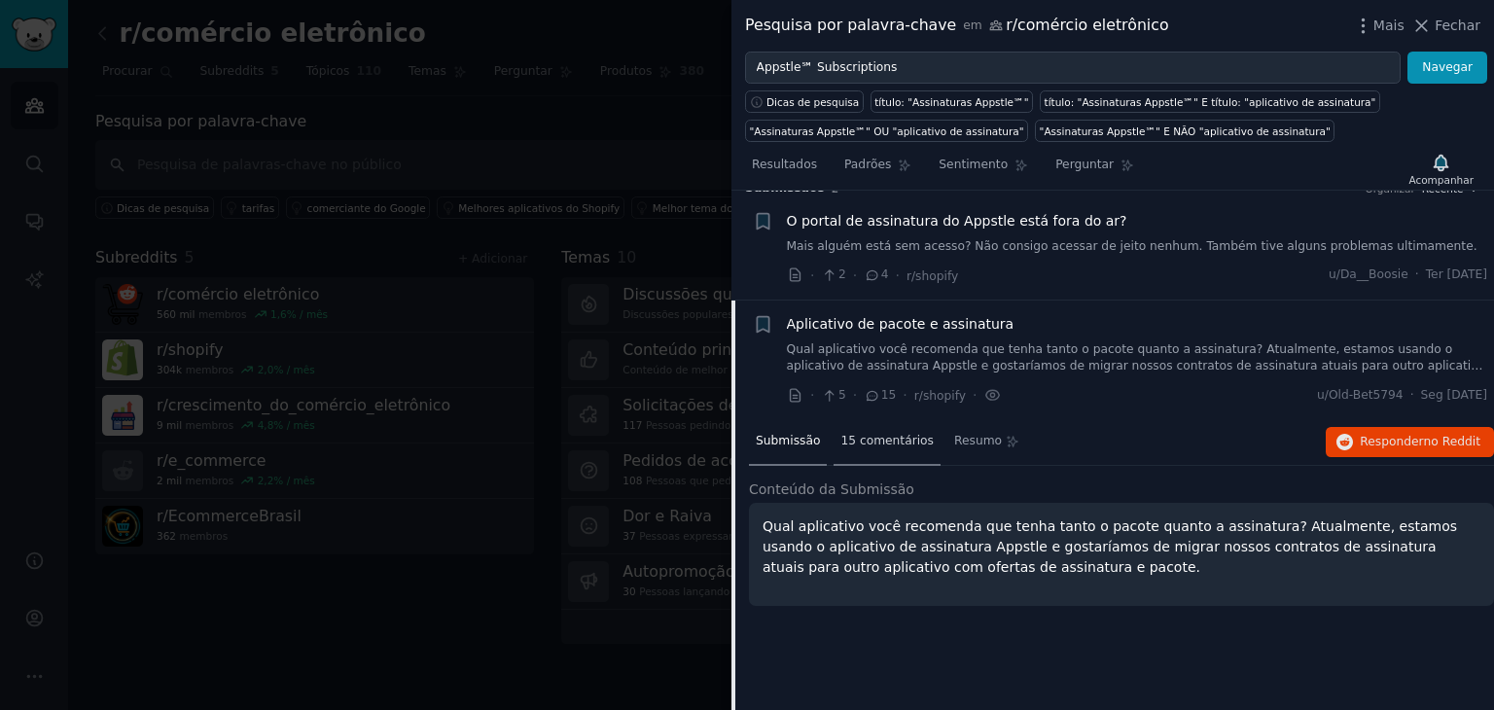
click at [871, 434] on font "15 comentários" at bounding box center [886, 441] width 93 height 14
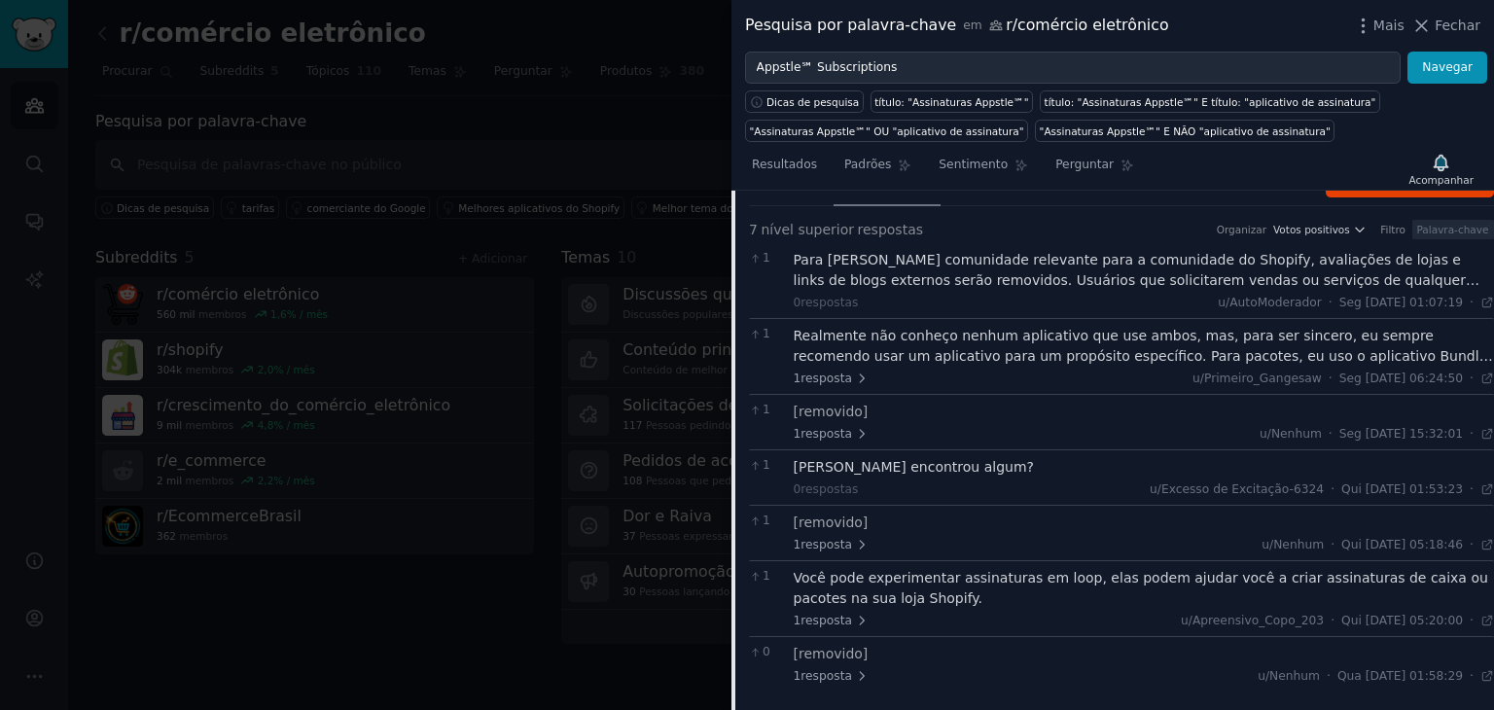
scroll to position [0, 0]
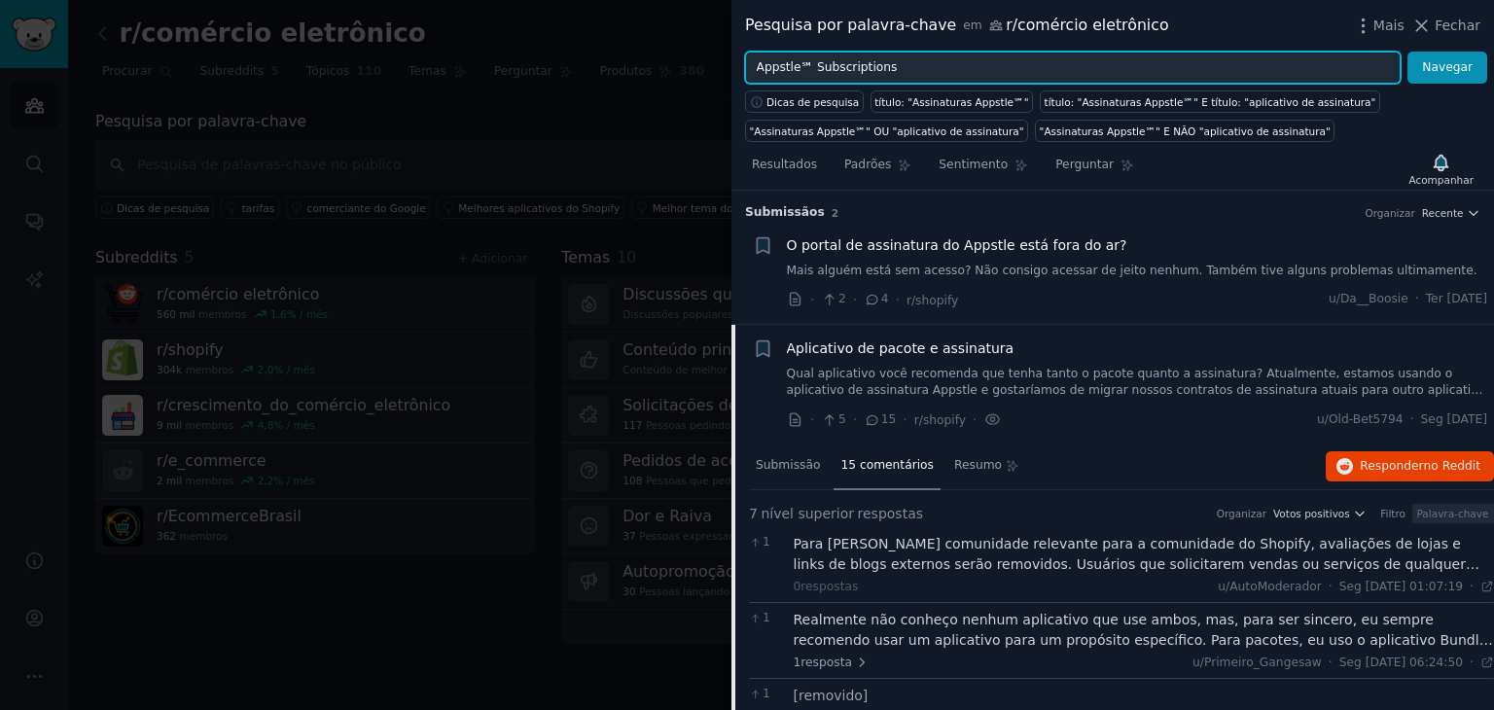
drag, startPoint x: 802, startPoint y: 67, endPoint x: 590, endPoint y: 60, distance: 212.1
click at [590, 60] on div "Pesquisa por palavra-chave em r/comércio eletrônico Mais Fechar Appstle℠ Subscr…" at bounding box center [747, 355] width 1494 height 710
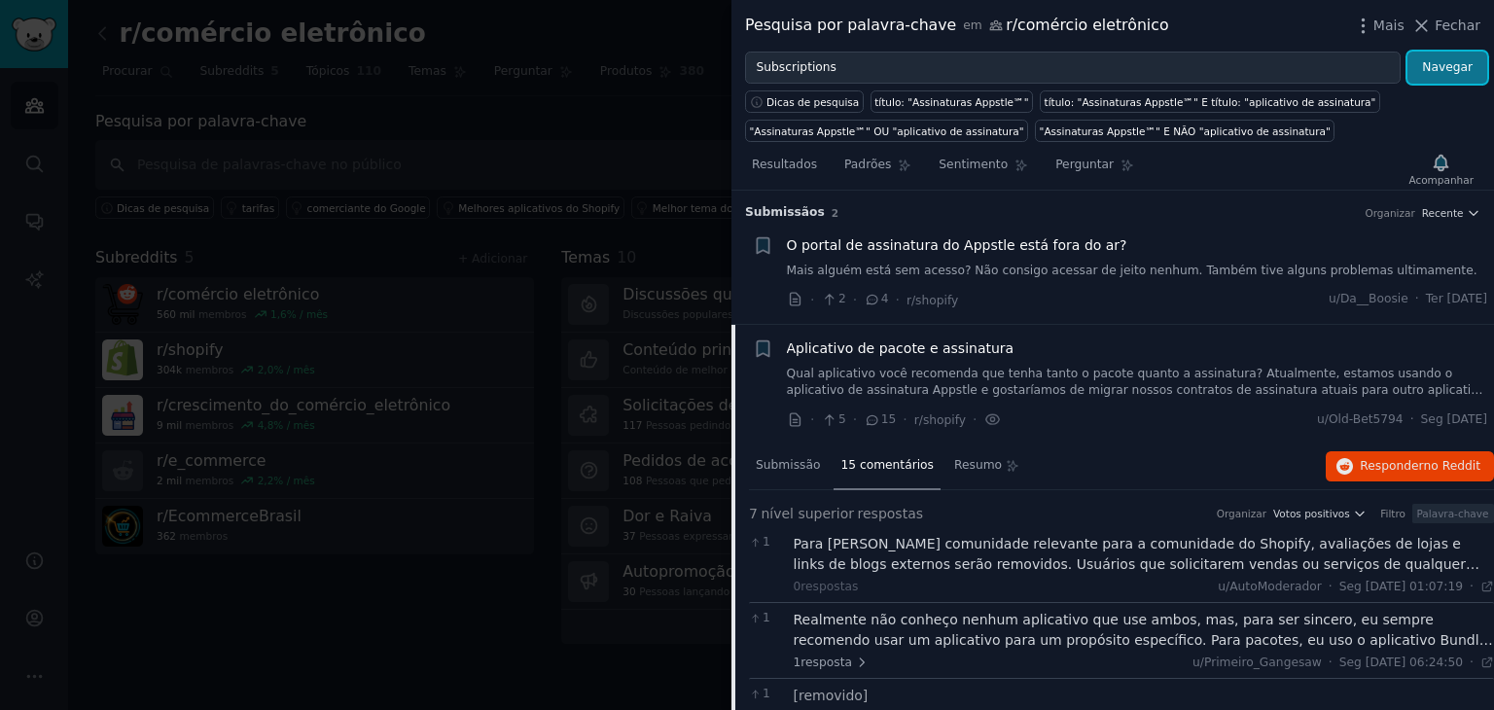
click at [1439, 77] on button "Navegar" at bounding box center [1447, 68] width 80 height 33
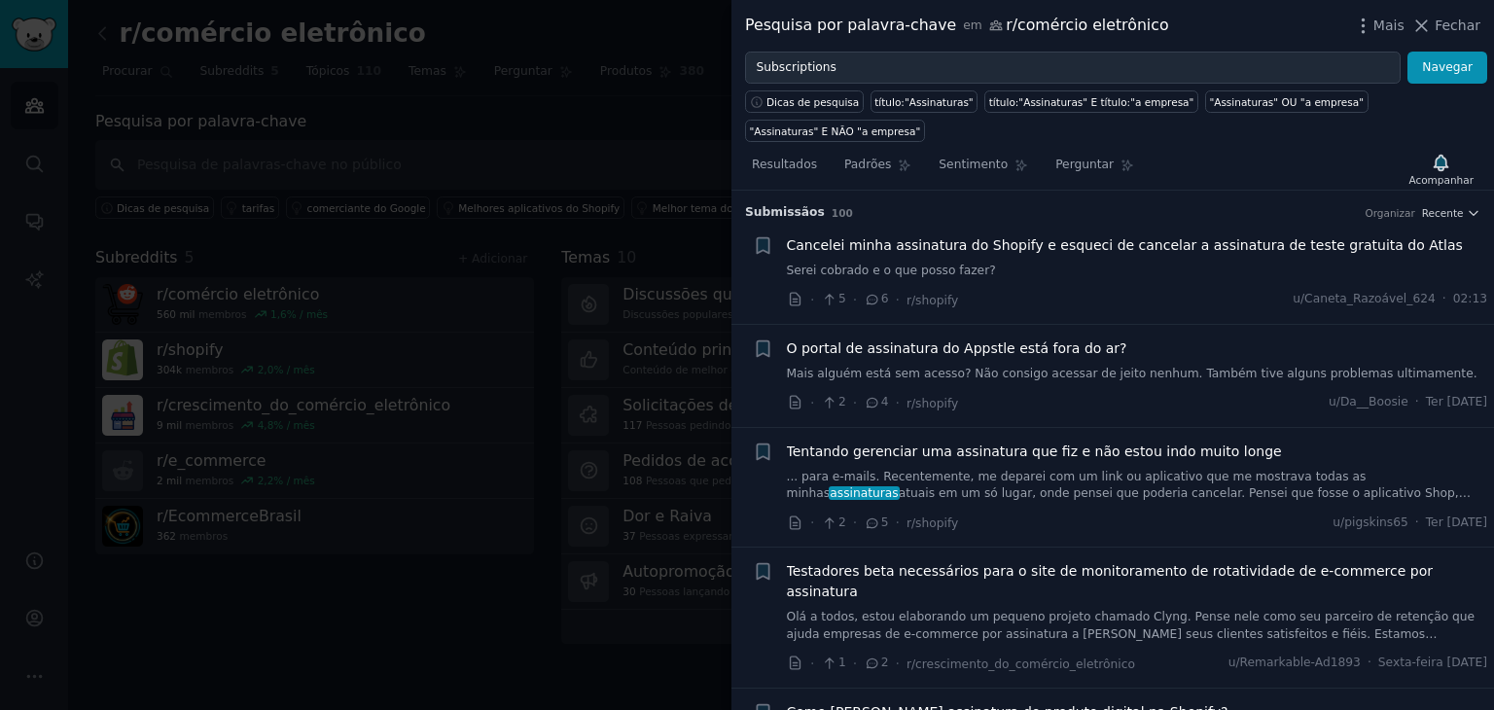
click at [1050, 610] on font "Olá a todos, estou elaborando um pequeno projeto chamado Clyng. Pense nele como…" at bounding box center [1135, 659] width 697 height 99
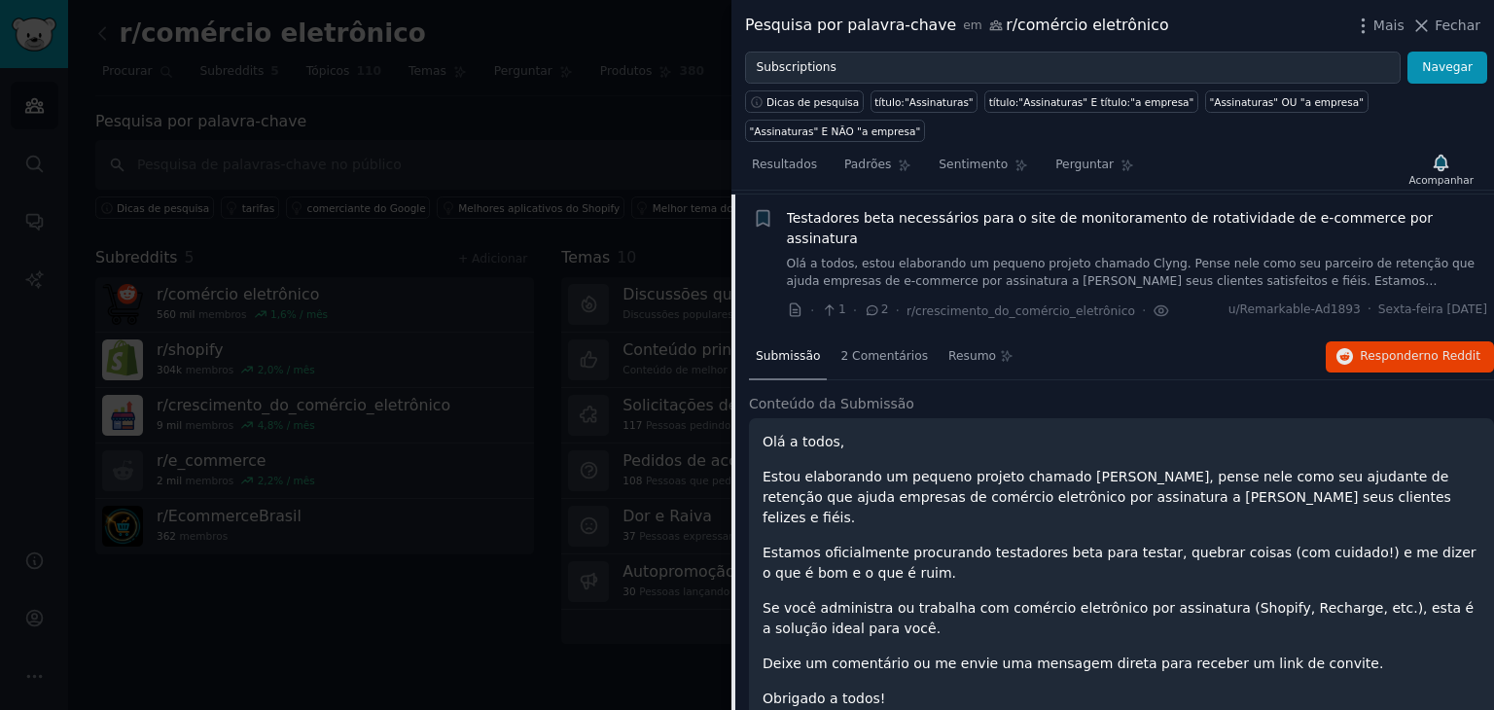
scroll to position [356, 0]
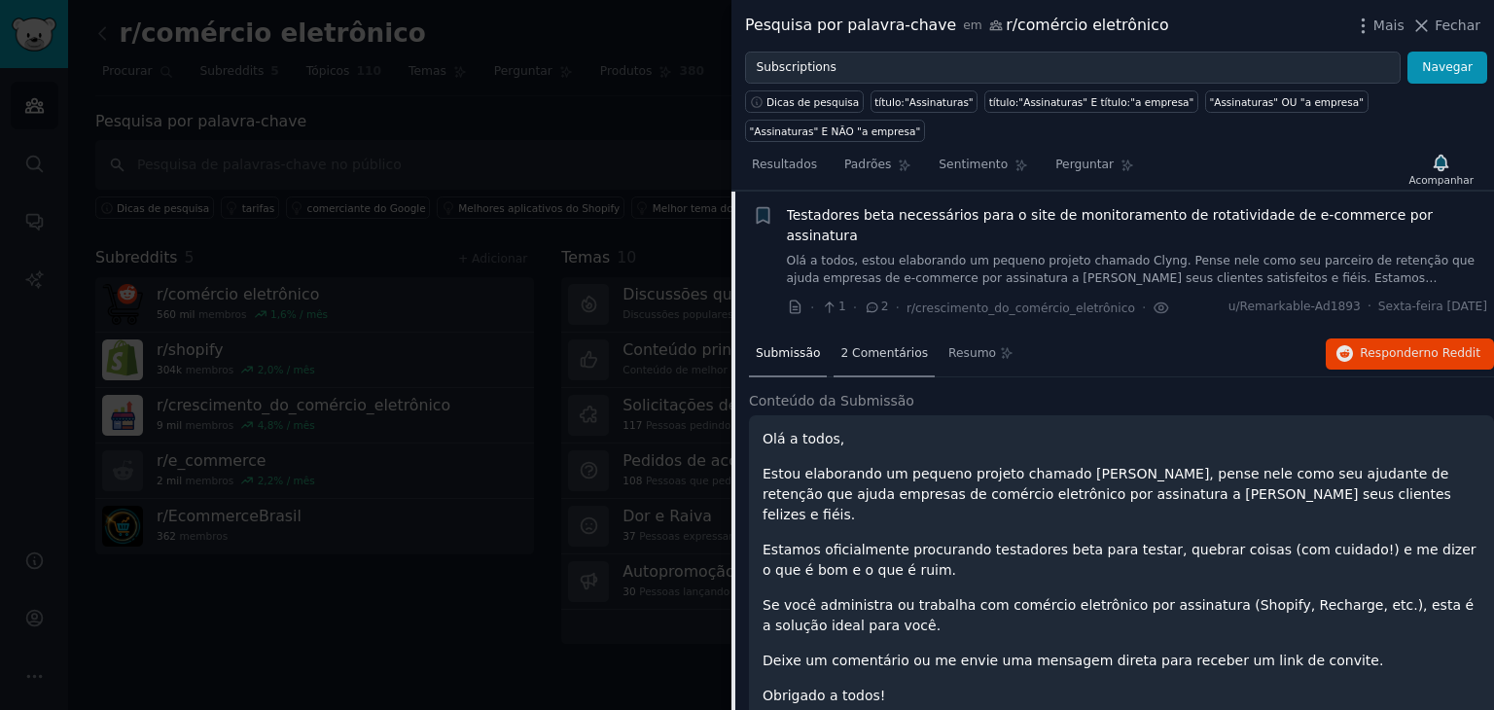
click at [875, 345] on span "2 Comentários" at bounding box center [884, 354] width 88 height 18
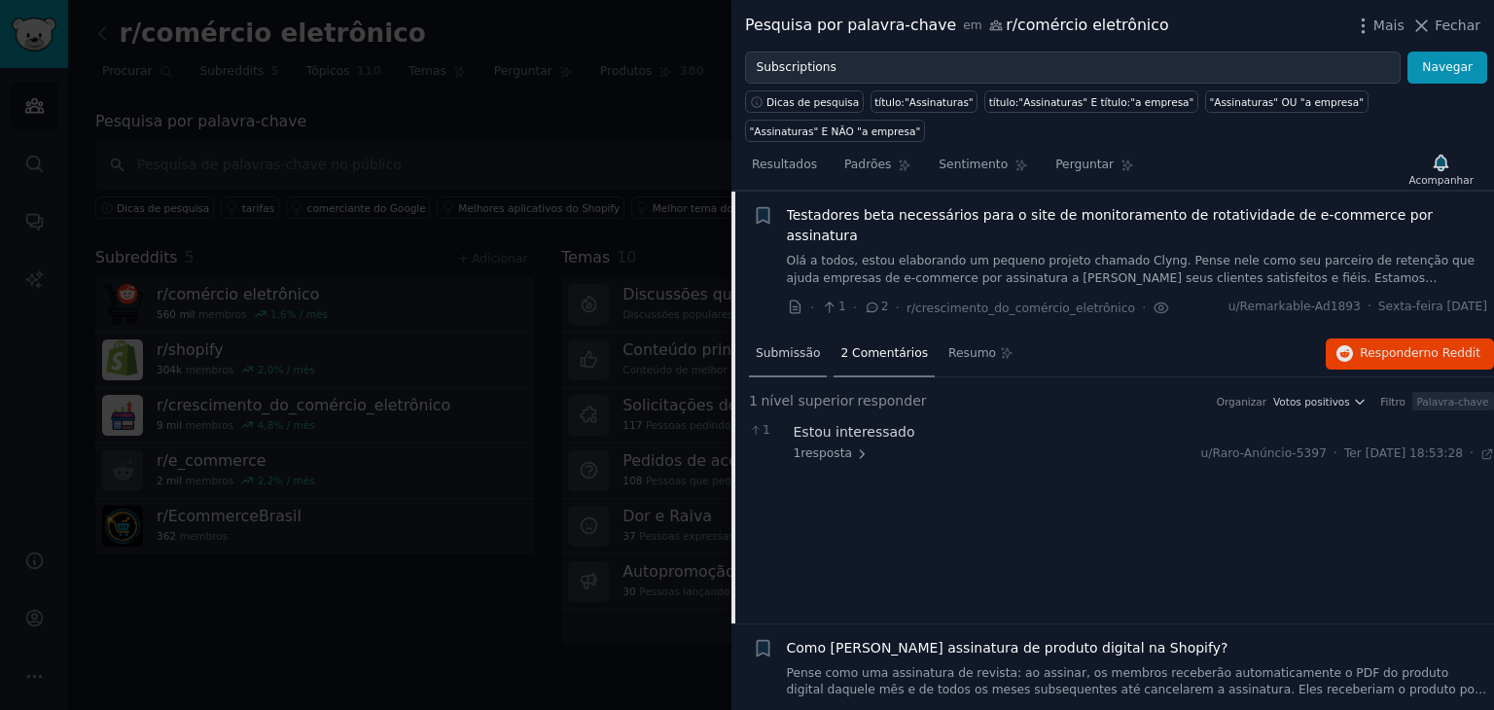
click at [770, 332] on div "Submissão" at bounding box center [788, 355] width 78 height 47
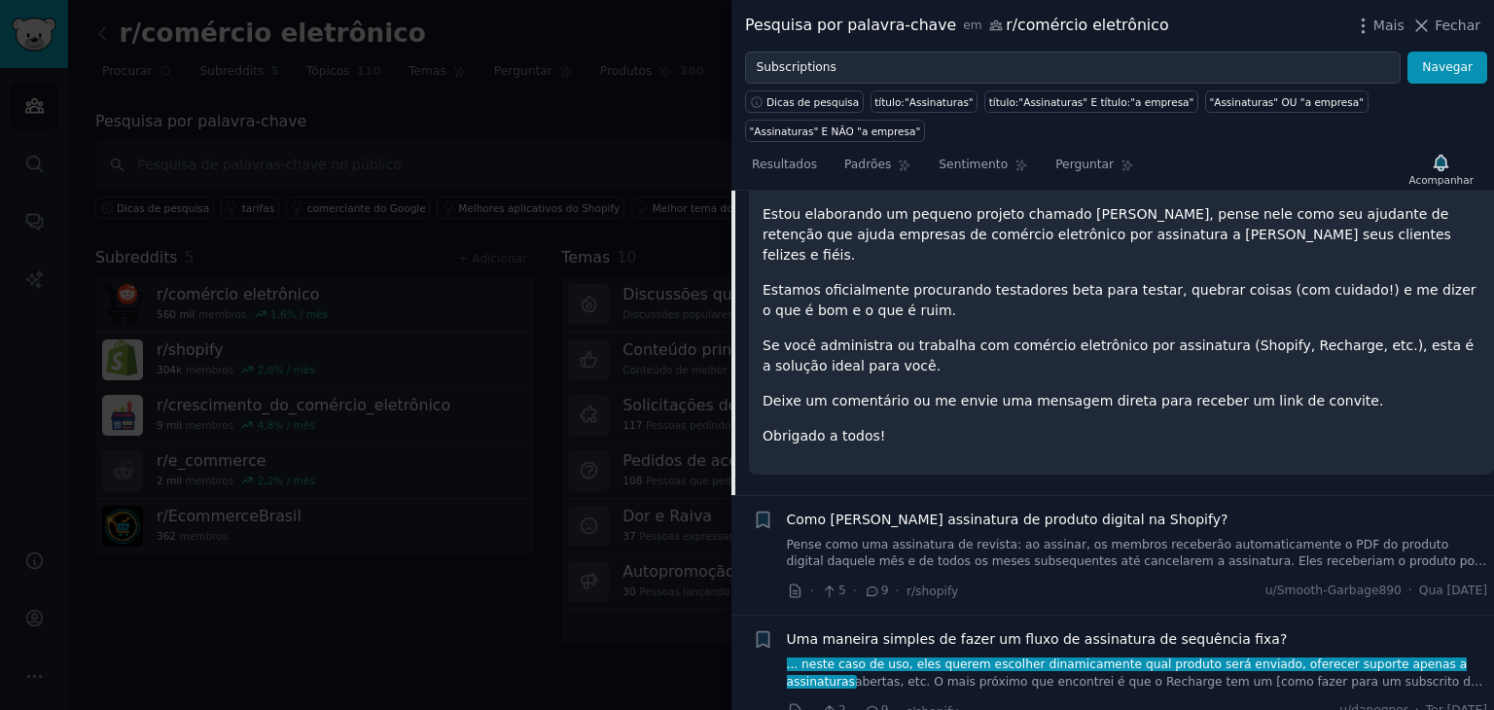
scroll to position [719, 0]
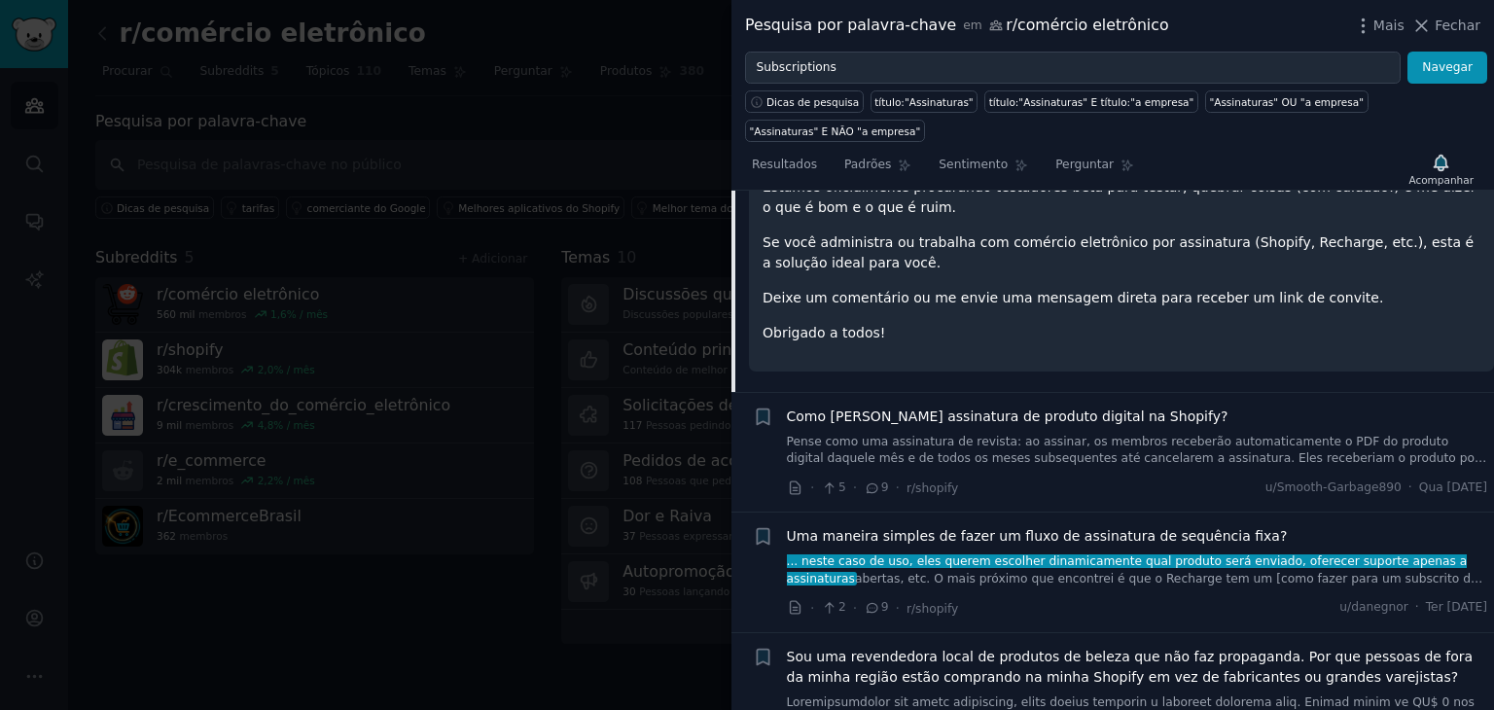
click at [1093, 572] on font ", etc. O mais próximo que encontrei é que o Recharge tem um [como fazer para um…" at bounding box center [1135, 587] width 696 height 31
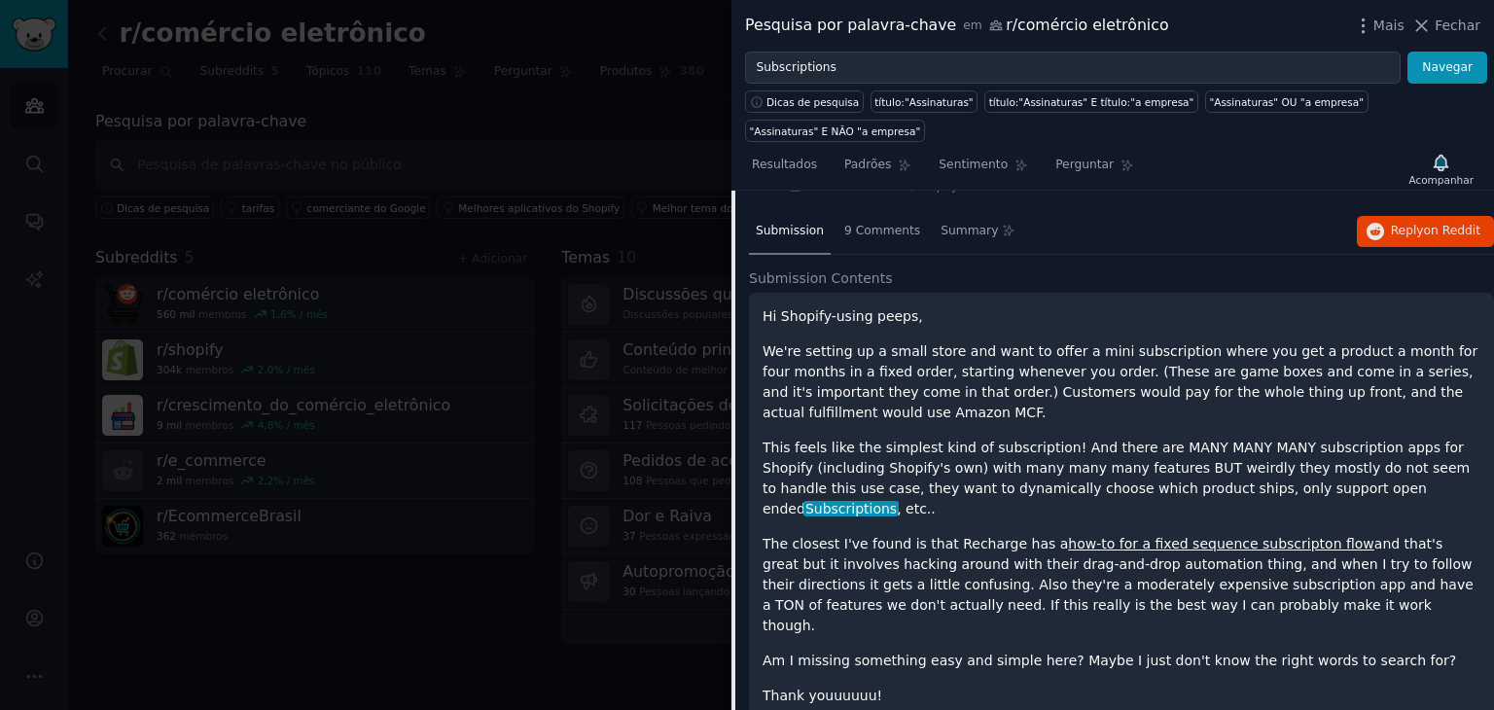
click at [1093, 534] on p "The closest I've found is that Recharge has a how-to for a fixed sequence subsc…" at bounding box center [1121, 585] width 718 height 102
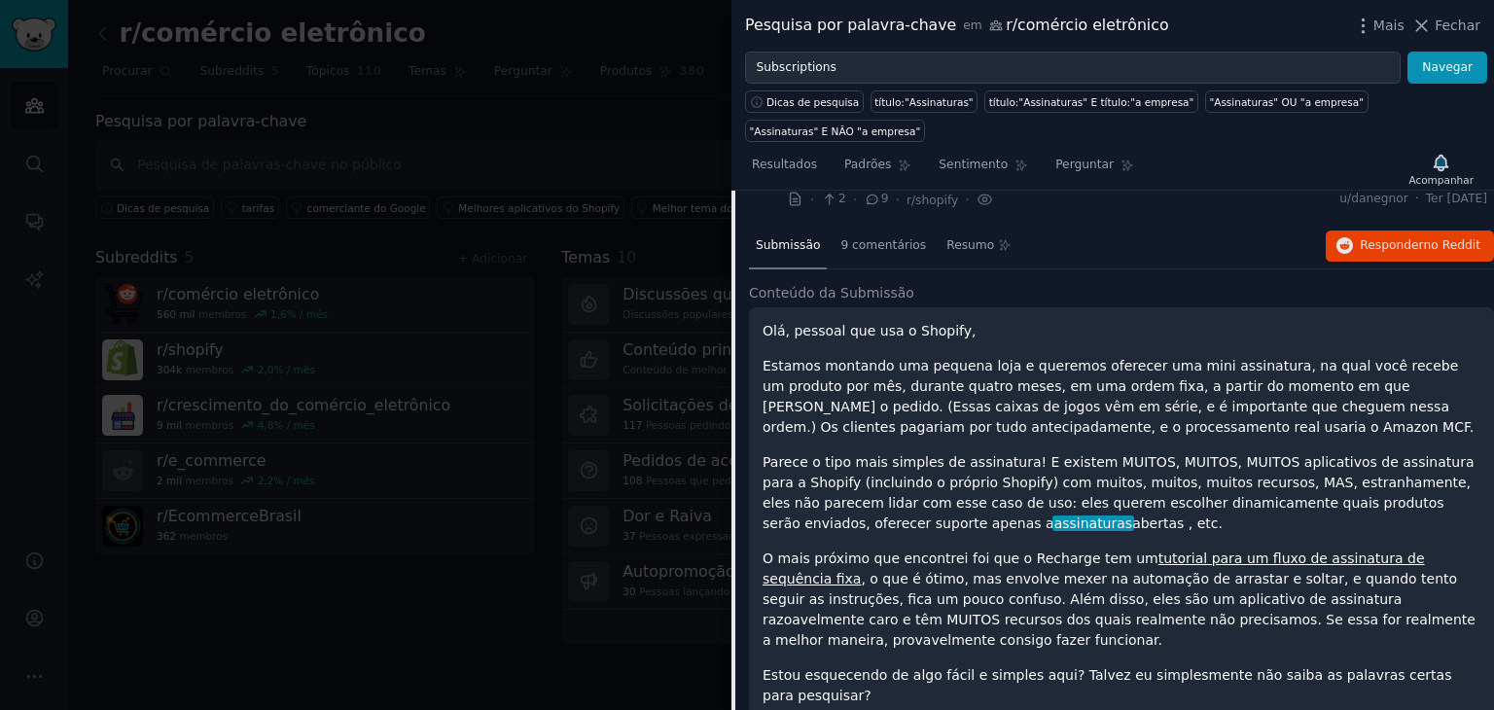
scroll to position [708, 0]
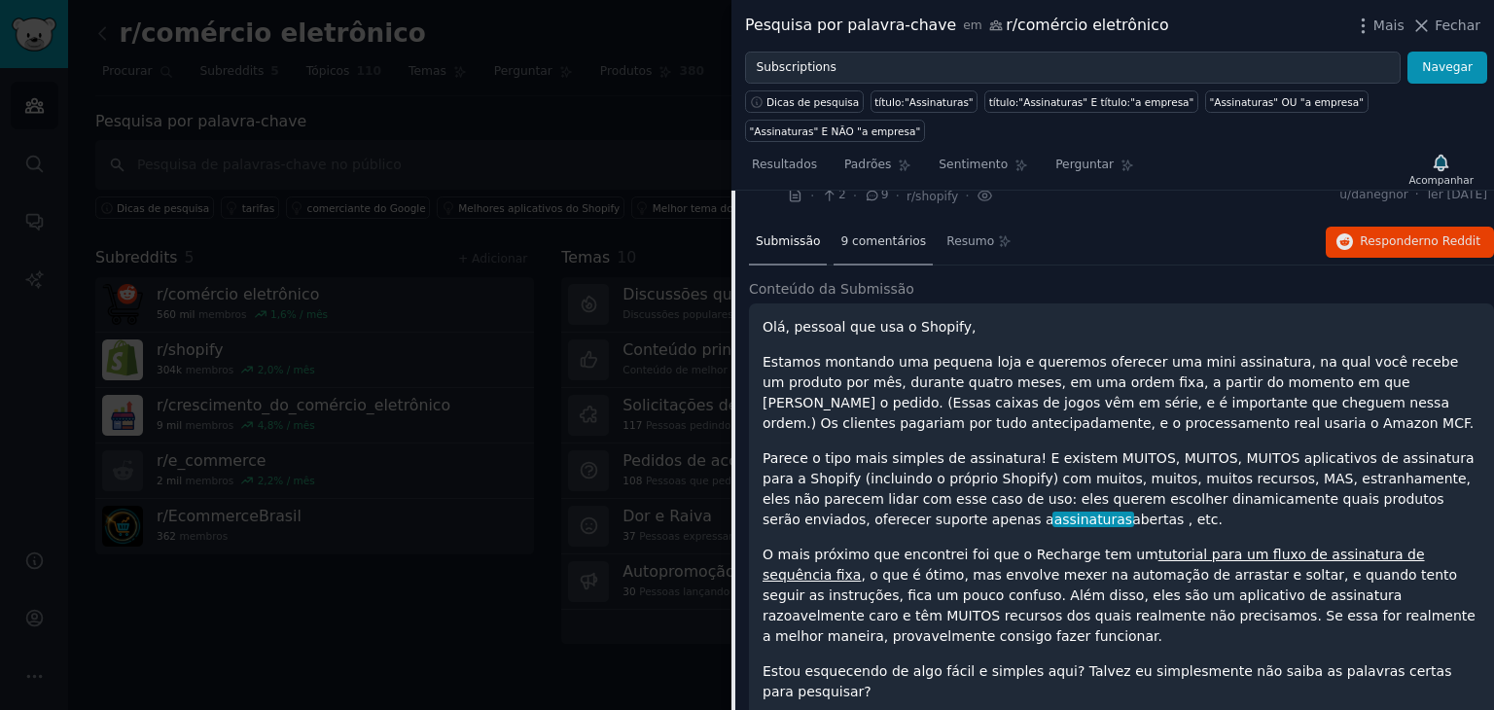
click at [852, 234] on font "9 comentários" at bounding box center [883, 241] width 86 height 14
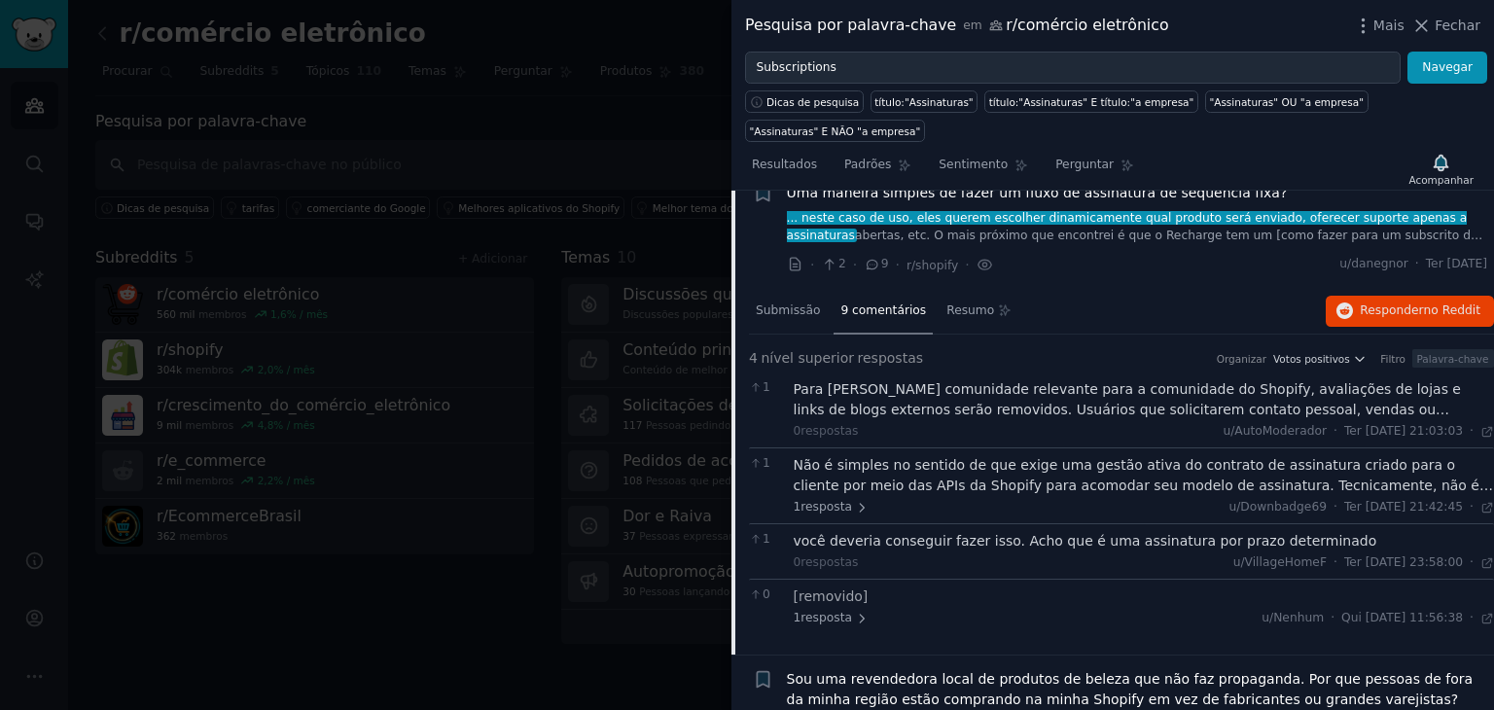
scroll to position [638, 0]
click at [794, 290] on div "Submissão" at bounding box center [788, 313] width 78 height 47
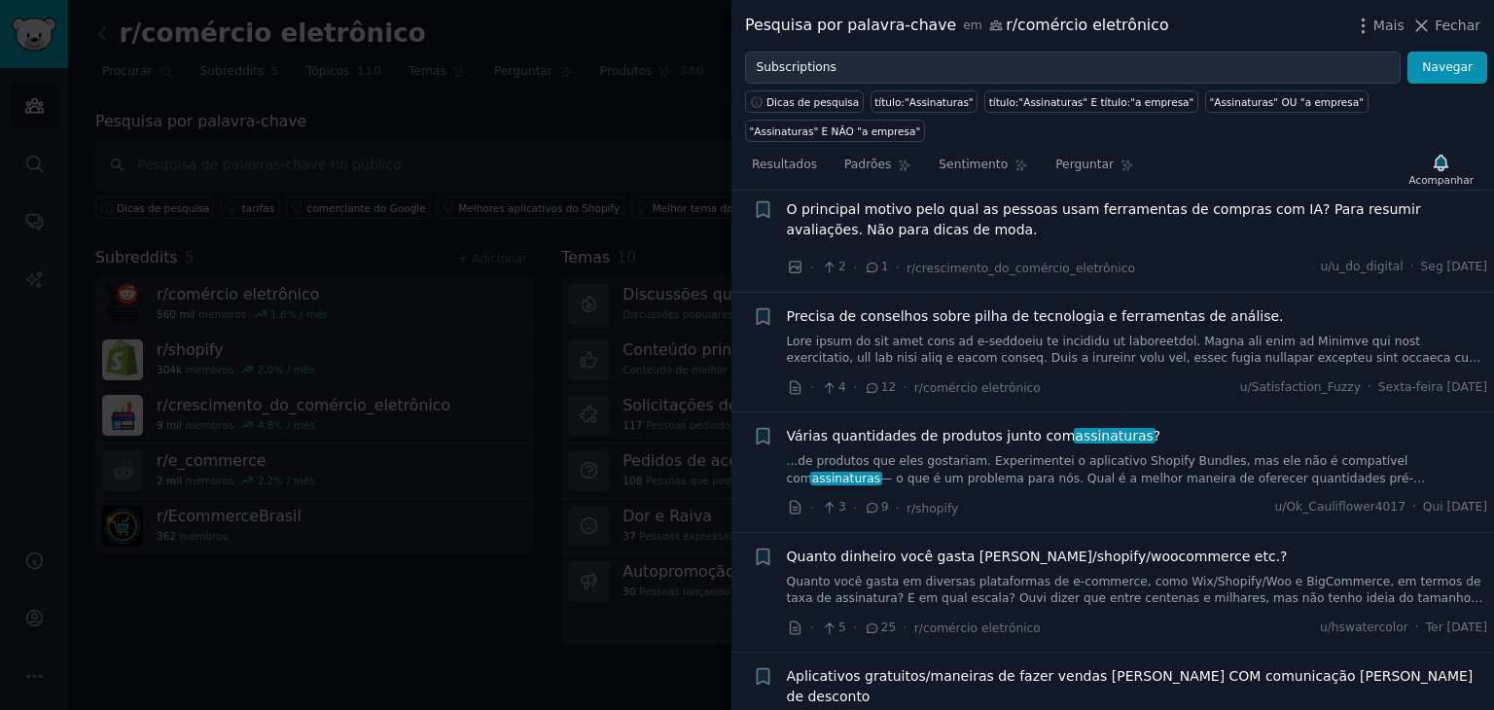
scroll to position [1700, 0]
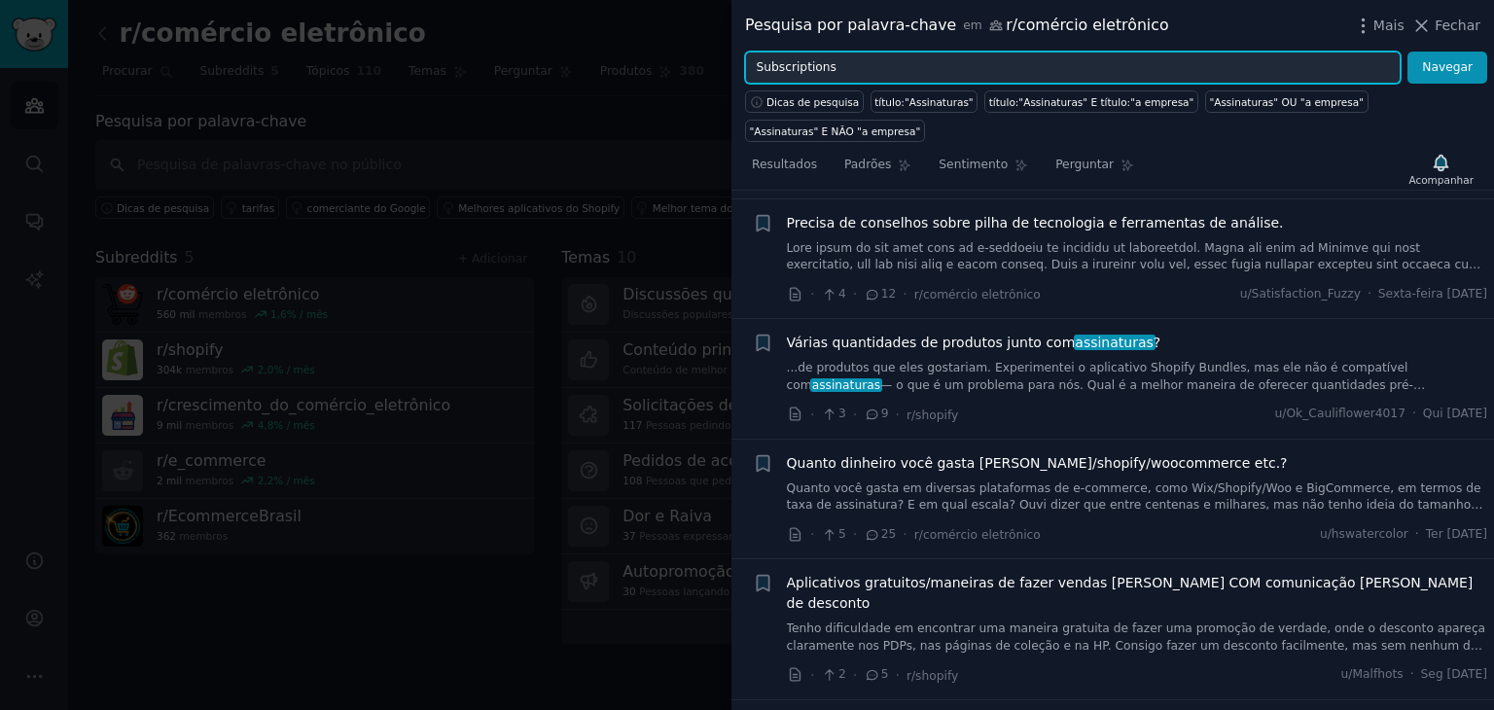
click at [878, 71] on input "Subscriptions" at bounding box center [1073, 68] width 656 height 33
type input "Subscriptions Amazon"
click at [1407, 52] on button "Navegar" at bounding box center [1447, 68] width 80 height 33
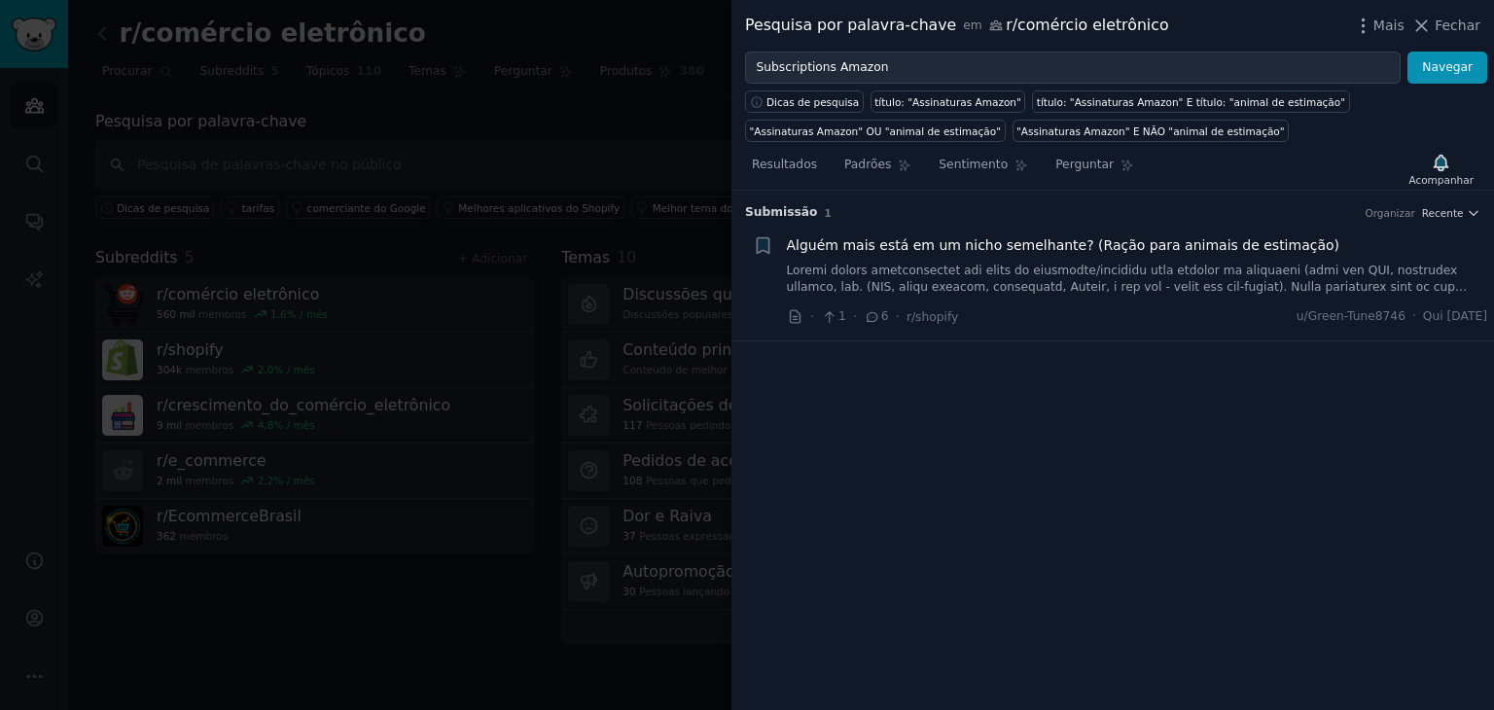
click at [1036, 277] on font at bounding box center [1137, 398] width 700 height 269
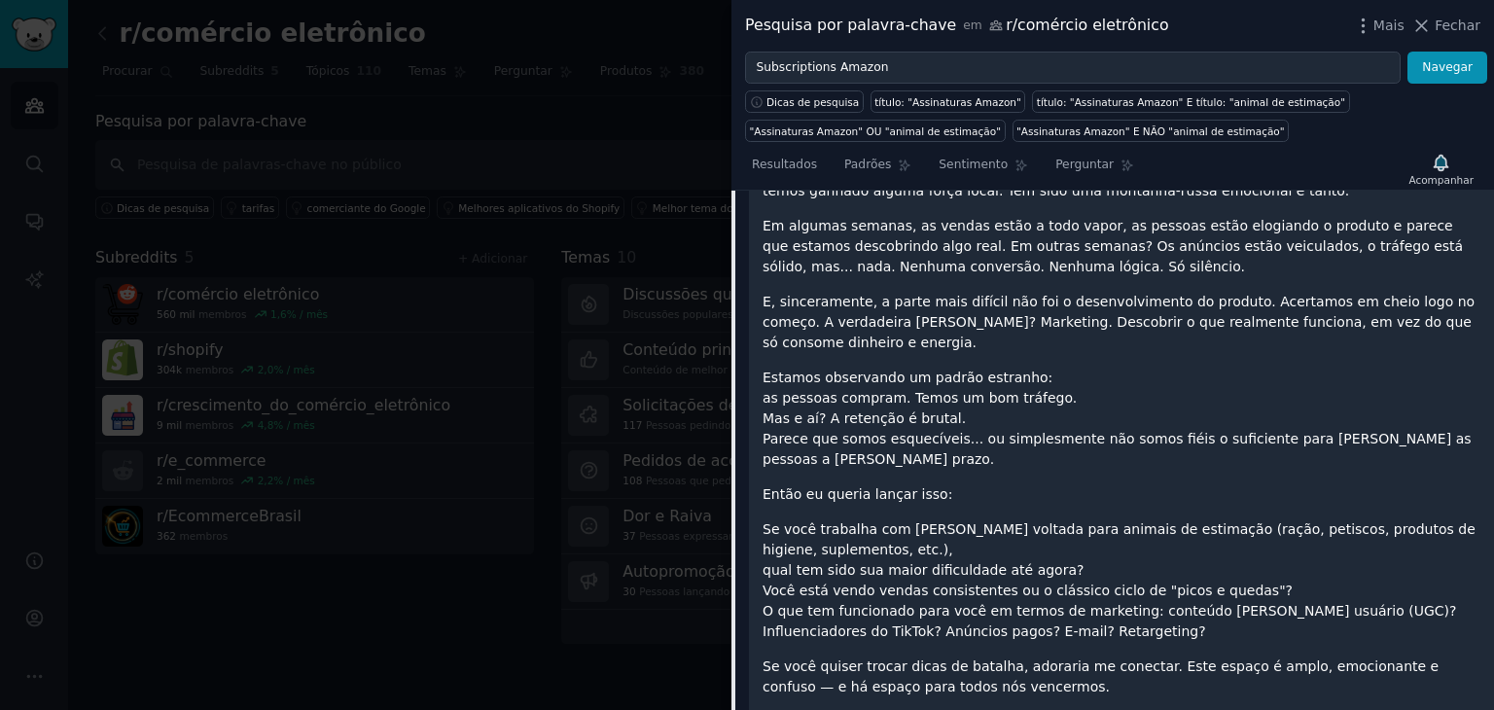
scroll to position [364, 0]
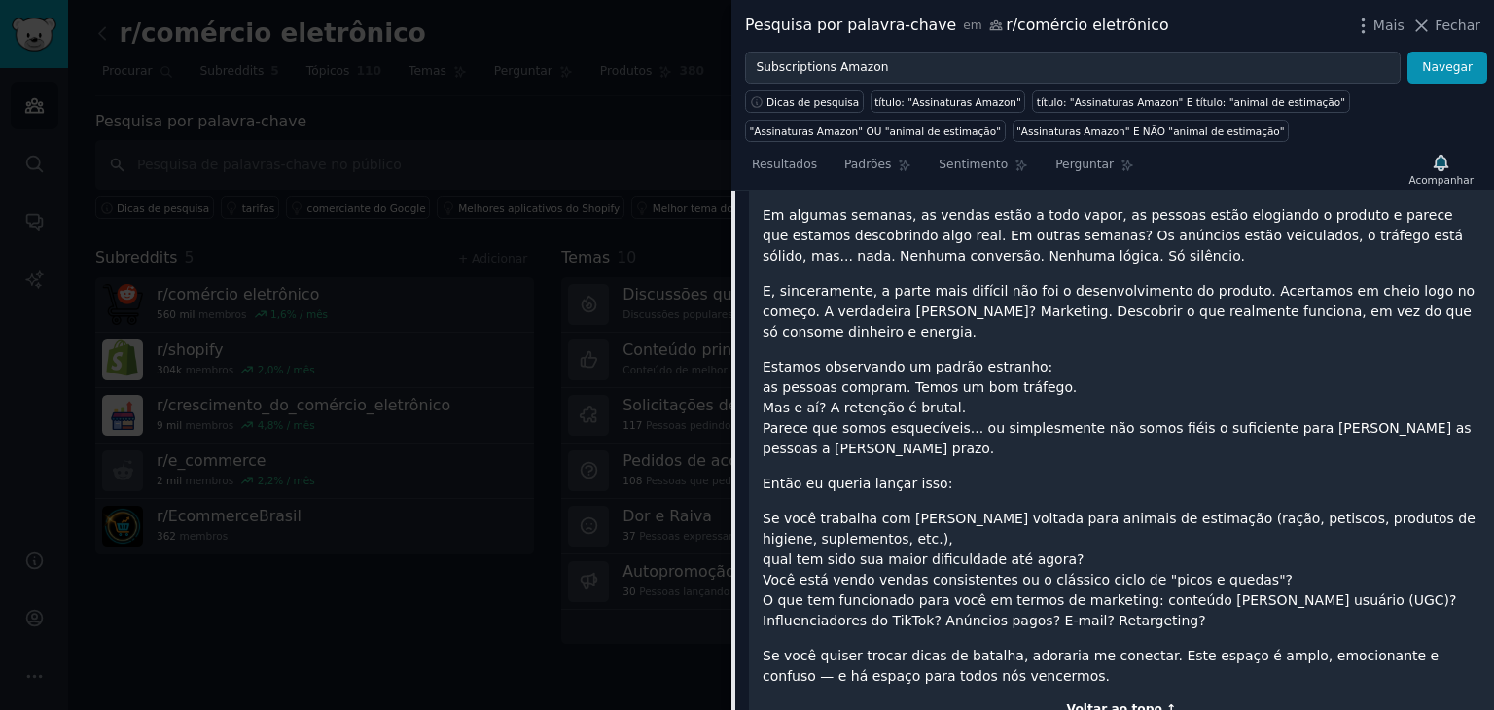
click at [1101, 702] on font "Voltar ao topo ↑" at bounding box center [1122, 709] width 110 height 14
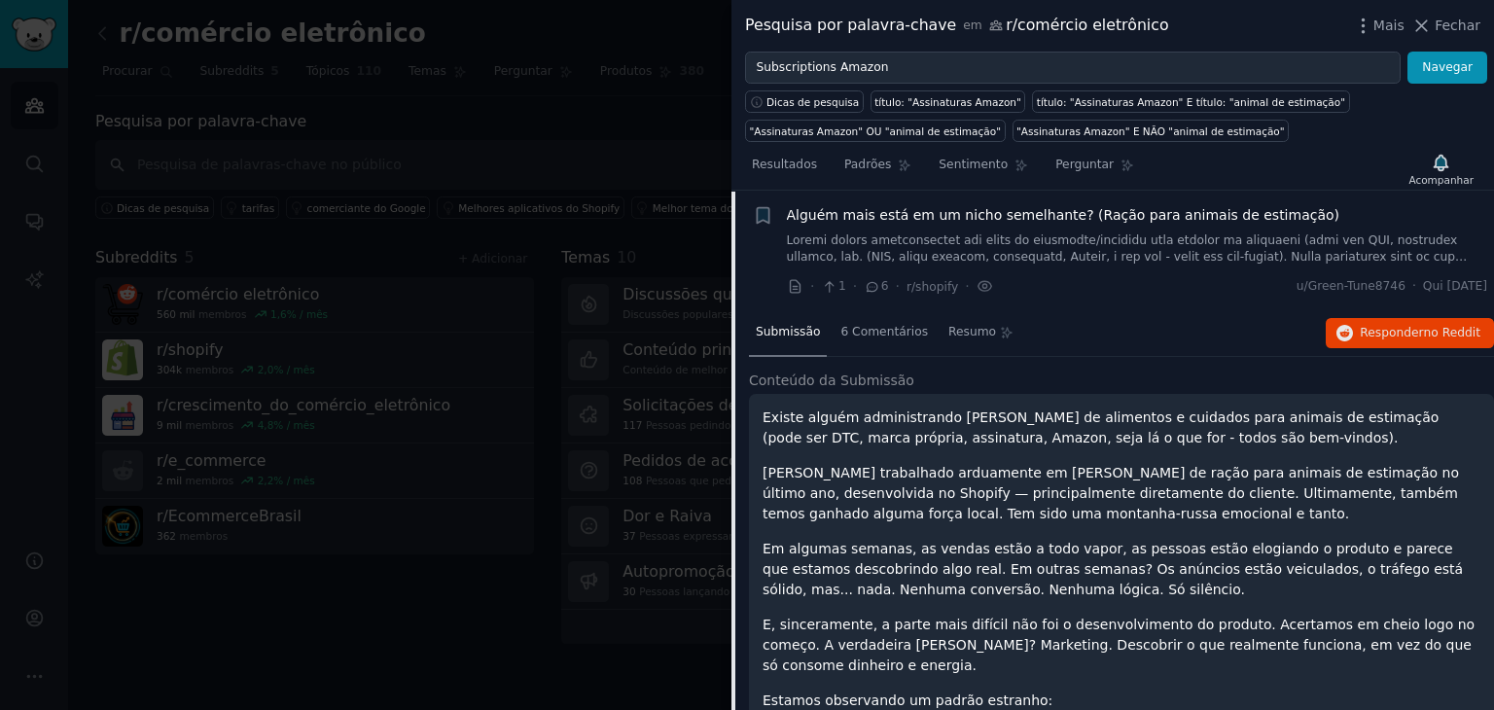
click at [946, 245] on font at bounding box center [1137, 367] width 700 height 269
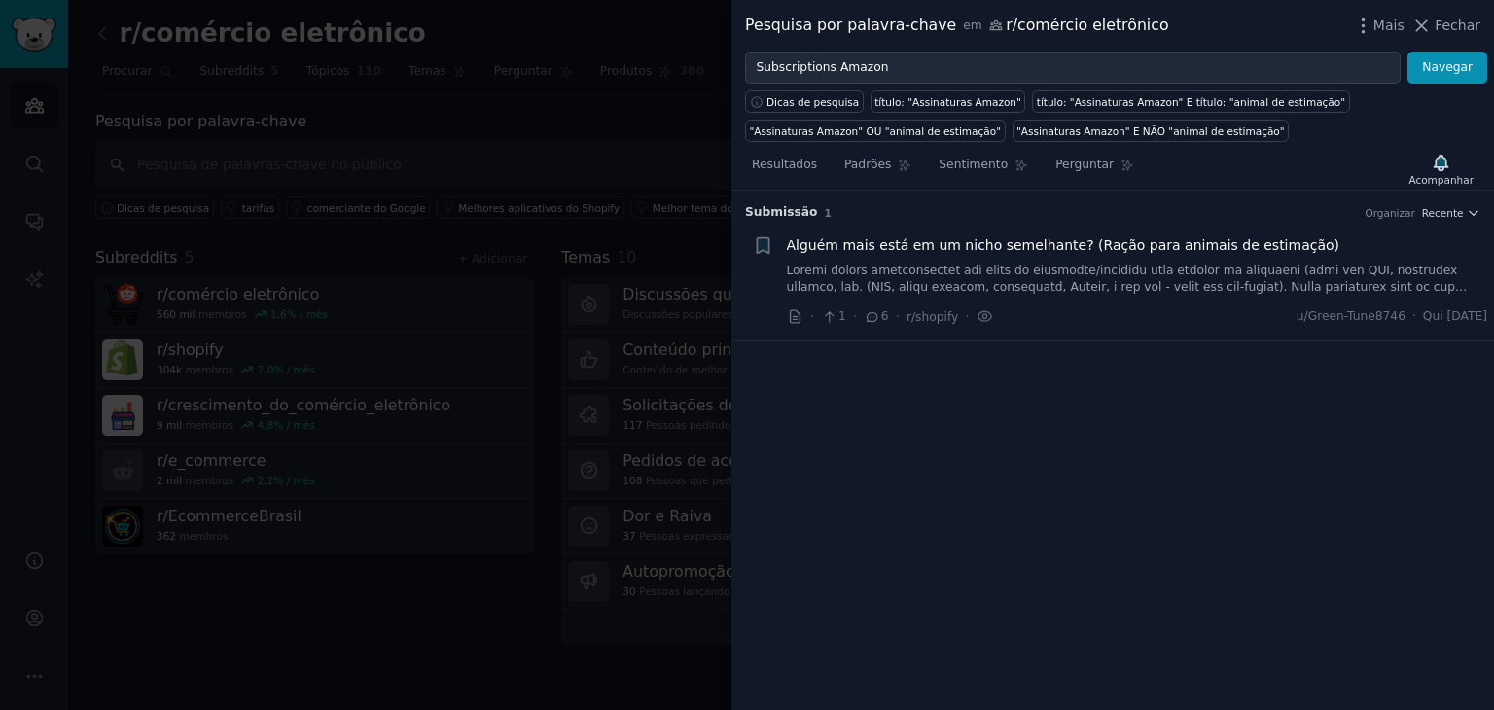
click at [401, 494] on div at bounding box center [747, 355] width 1494 height 710
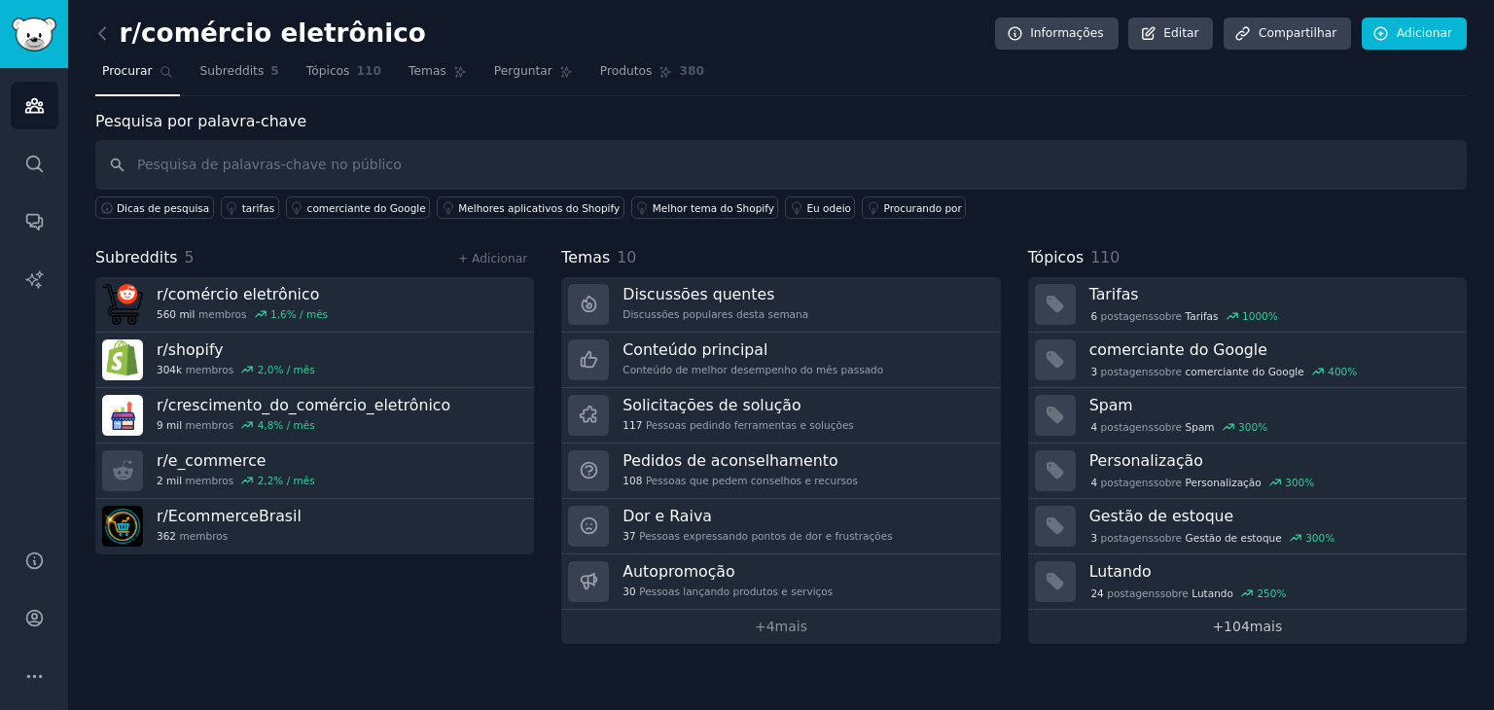
click at [1201, 635] on link "+ 104 mais" at bounding box center [1247, 627] width 439 height 34
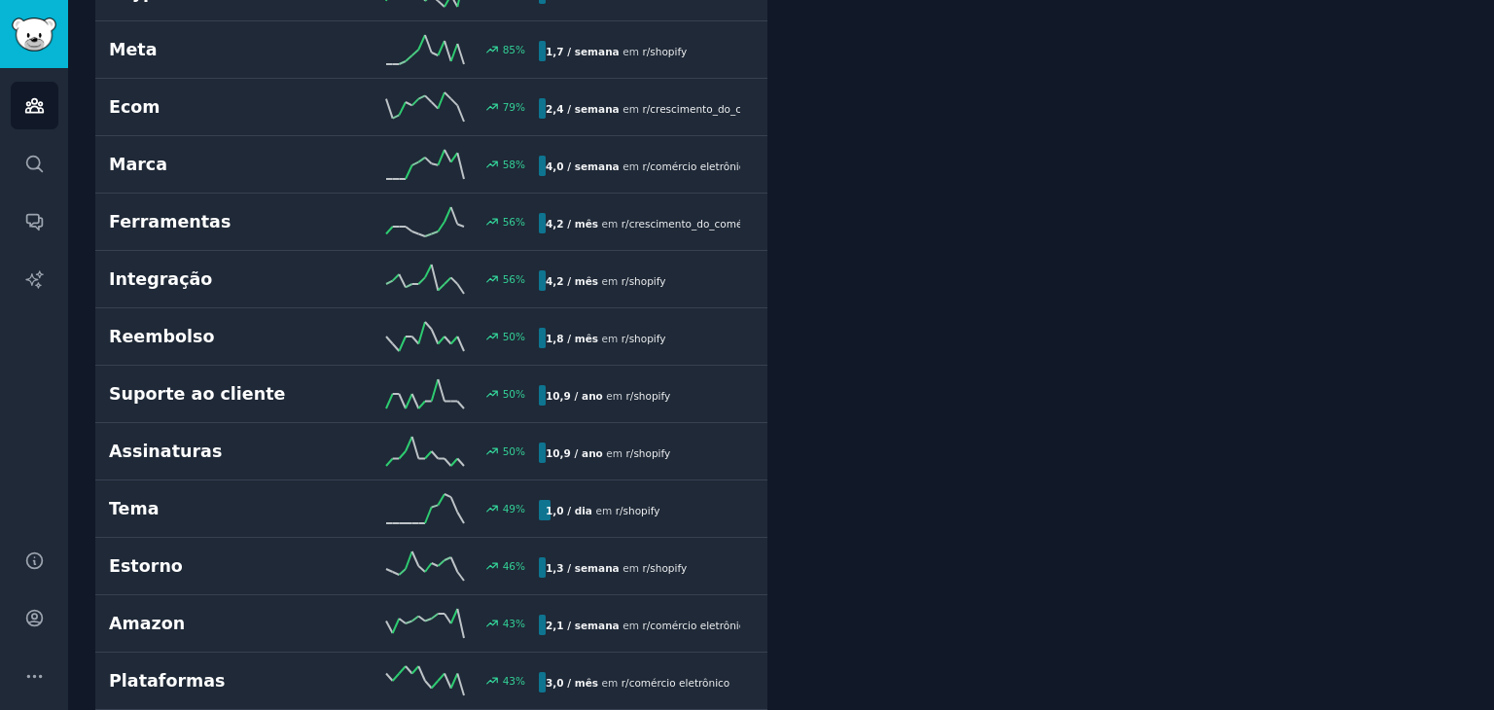
scroll to position [895, 0]
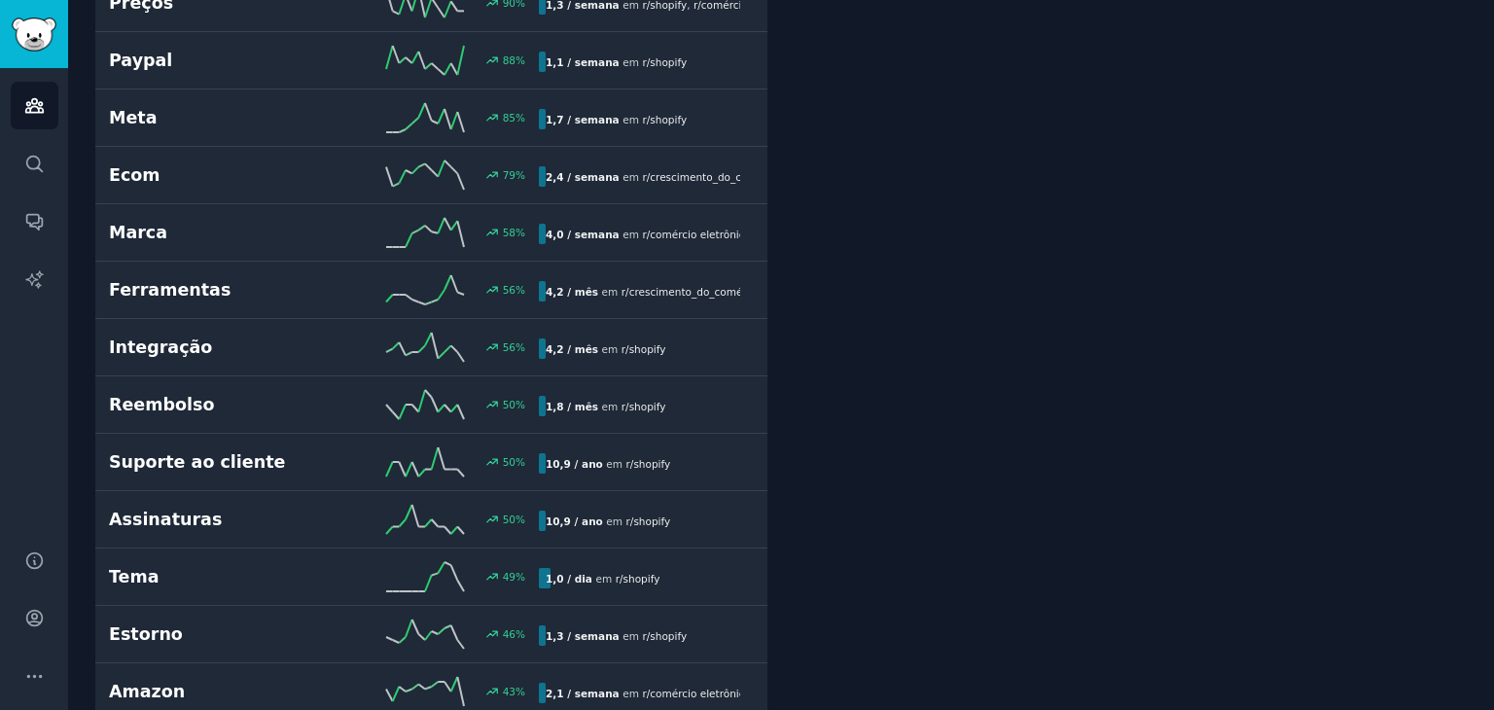
scroll to position [817, 0]
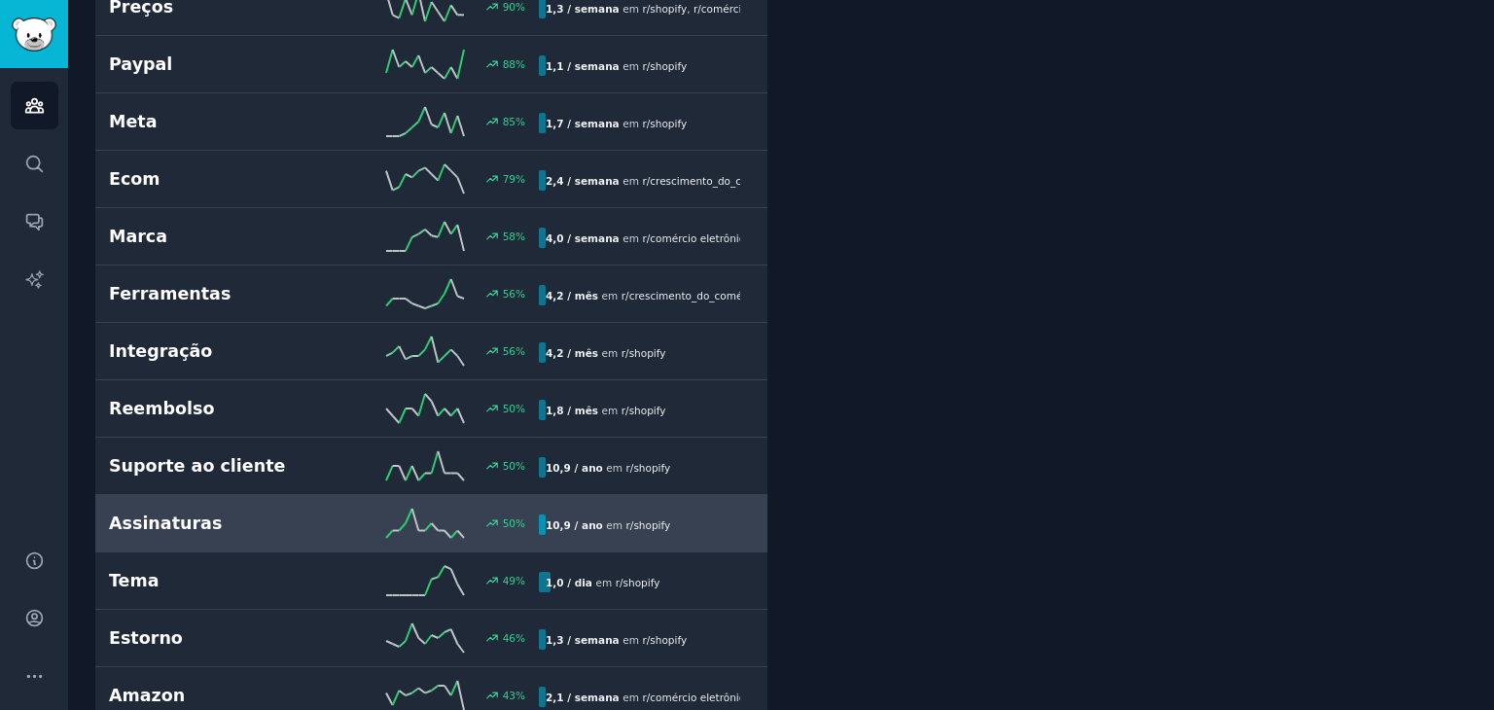
click at [216, 512] on h2 "Assinaturas" at bounding box center [216, 524] width 215 height 24
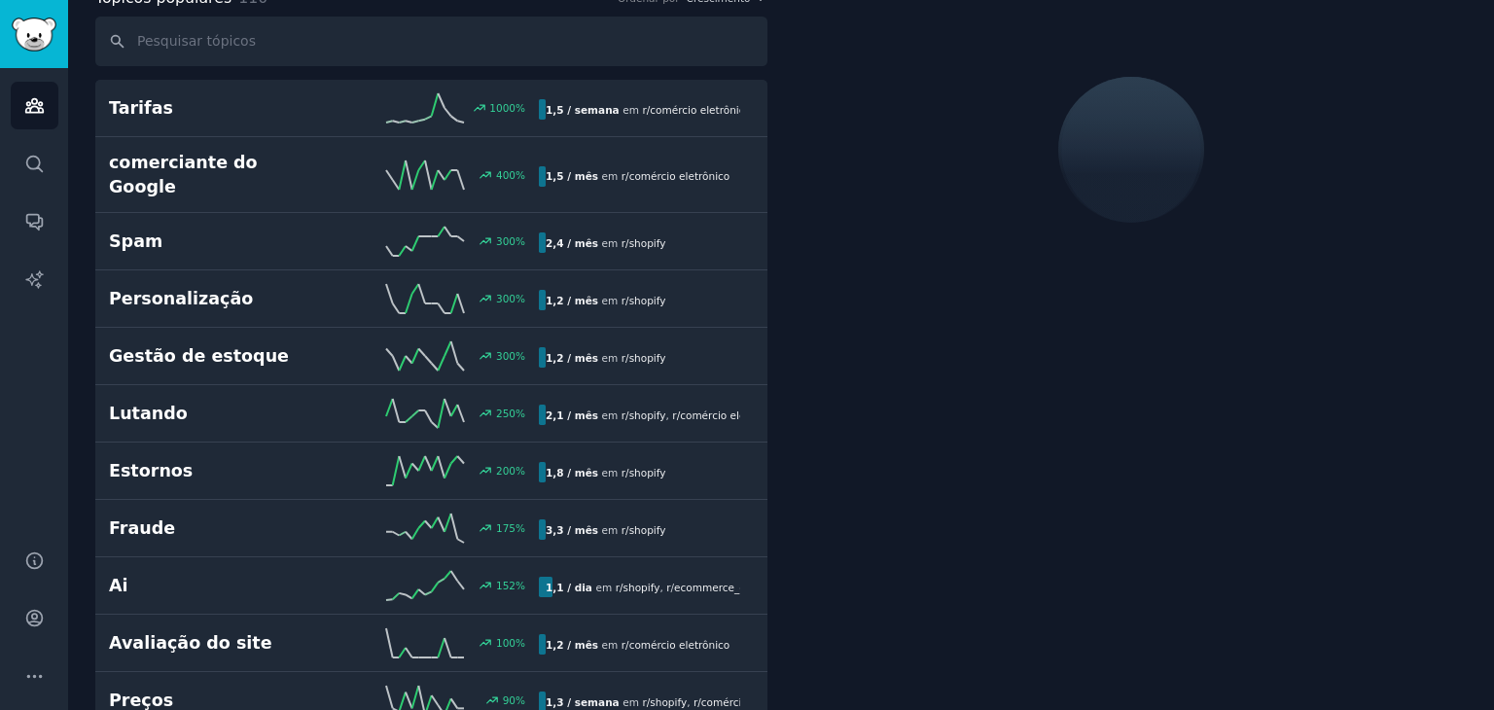
scroll to position [108, 0]
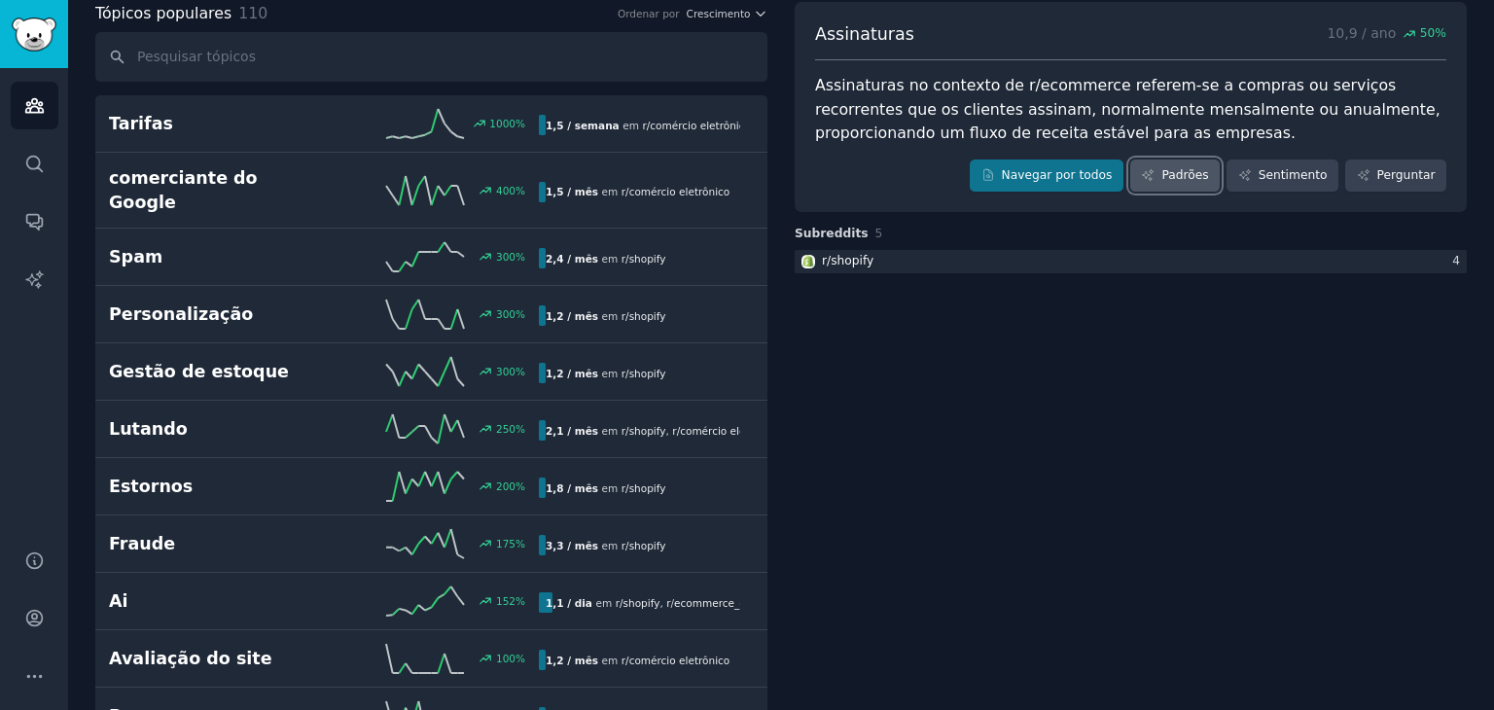
click at [1191, 177] on font "Padrões" at bounding box center [1184, 175] width 47 height 14
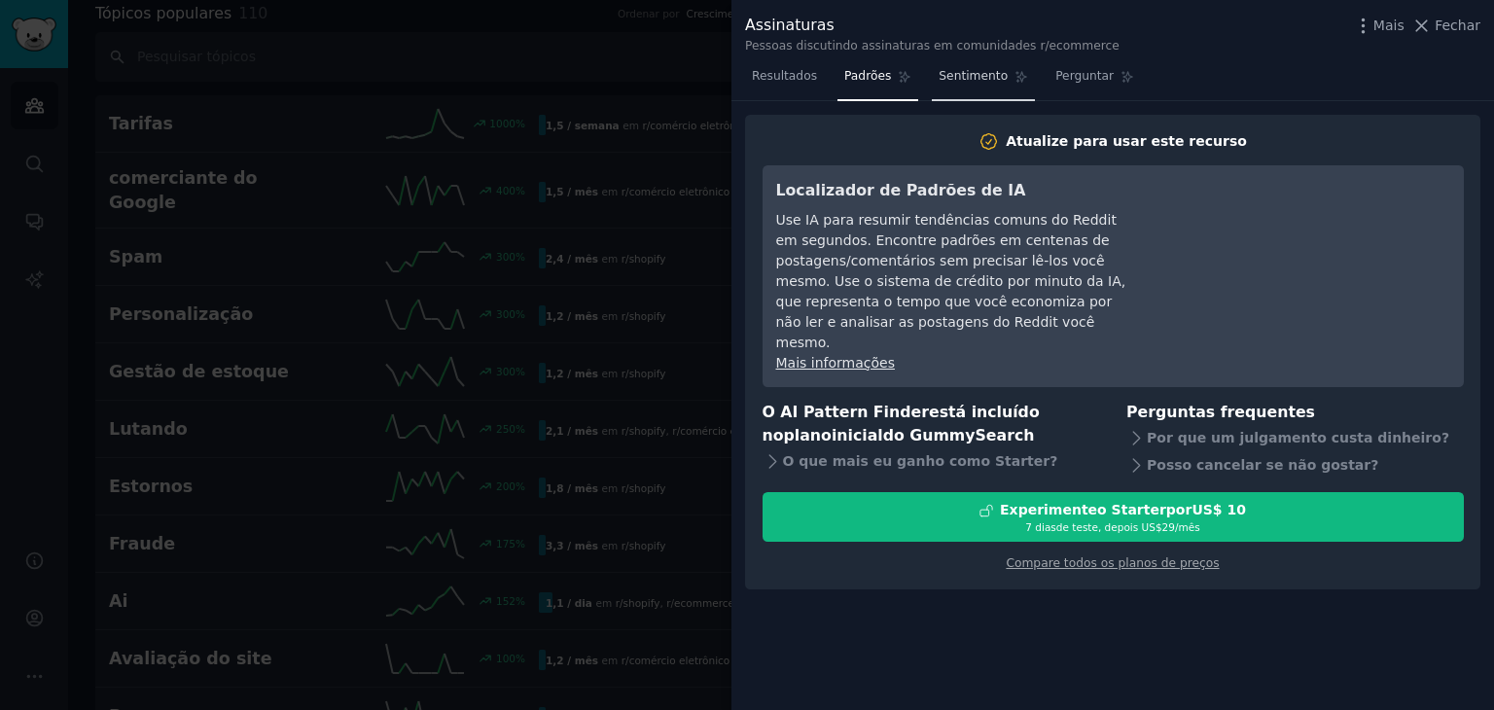
click at [1007, 88] on link "Sentimento" at bounding box center [983, 81] width 103 height 40
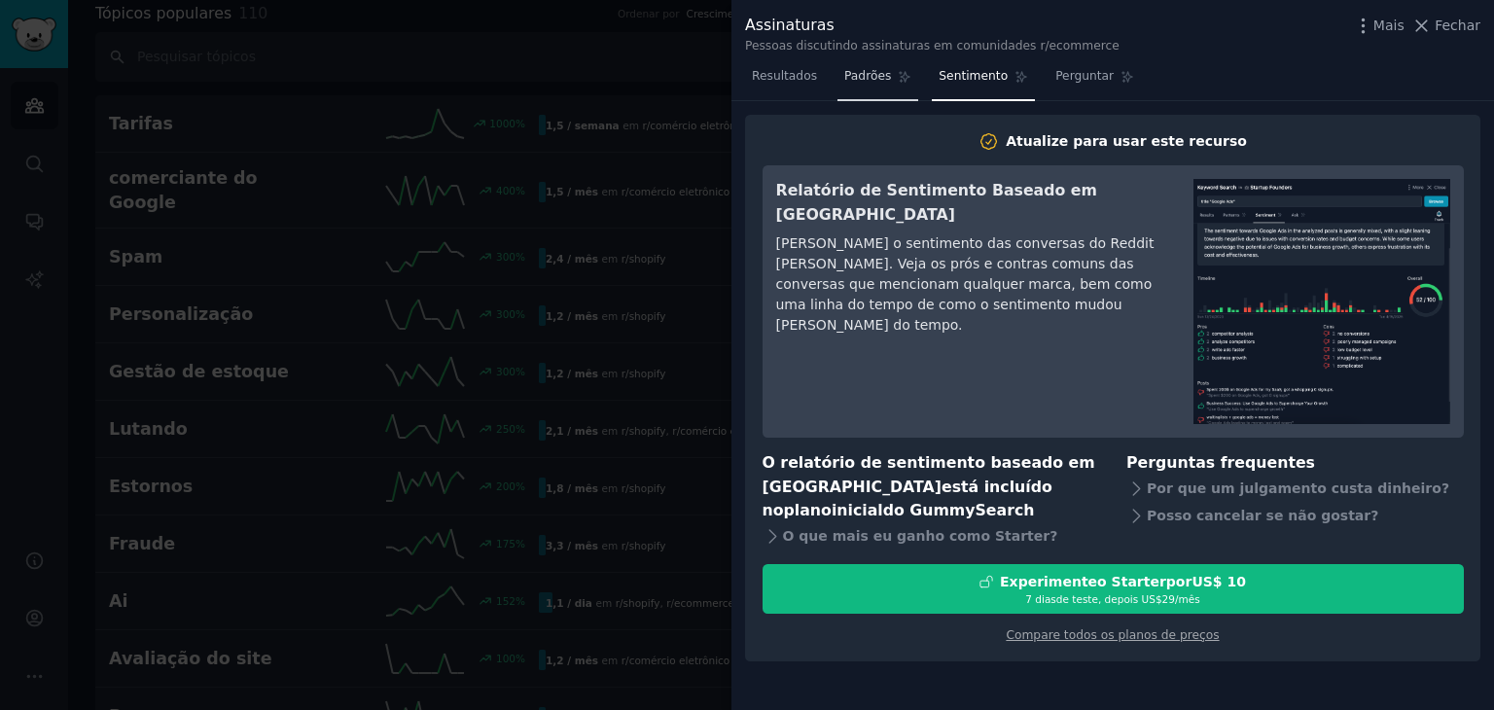
click at [844, 83] on font "Padrões" at bounding box center [867, 76] width 47 height 14
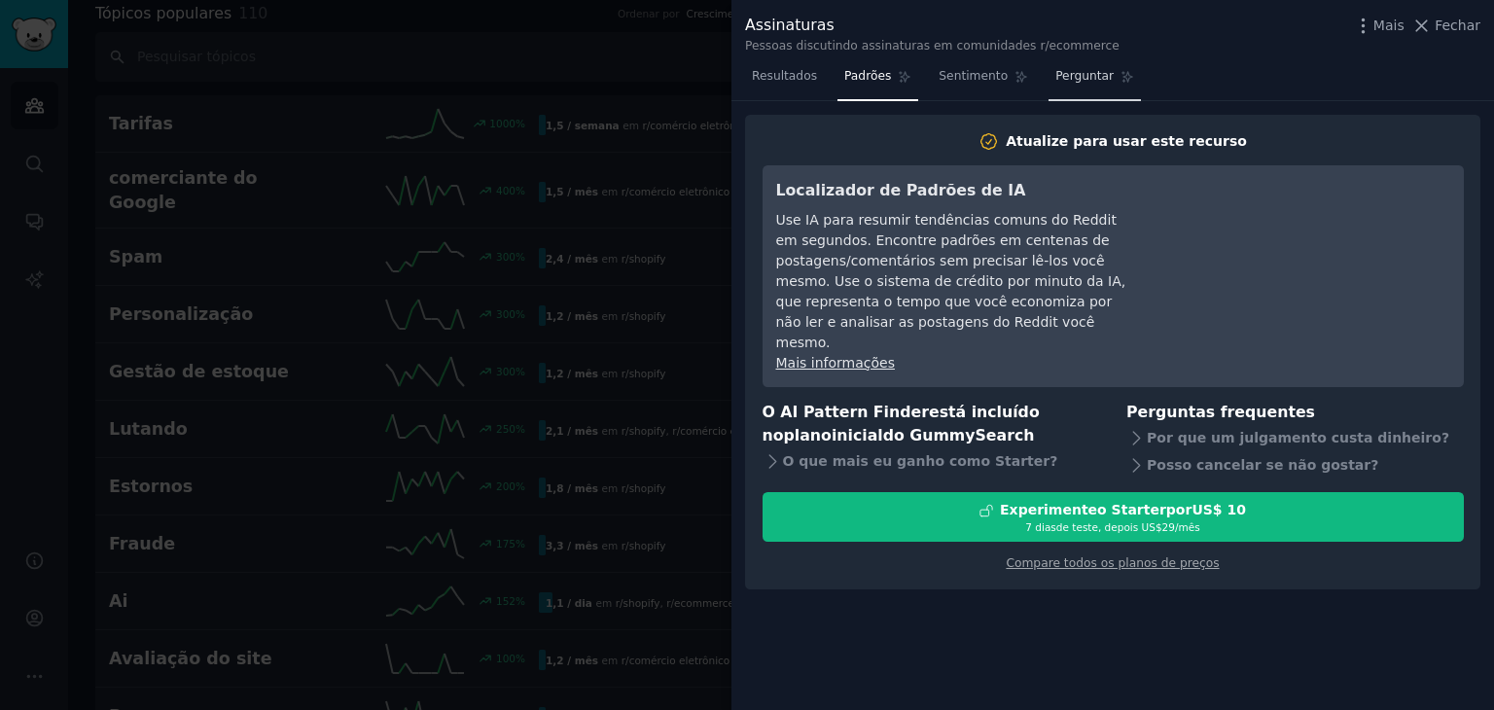
click at [1056, 75] on font "Perguntar" at bounding box center [1084, 76] width 58 height 14
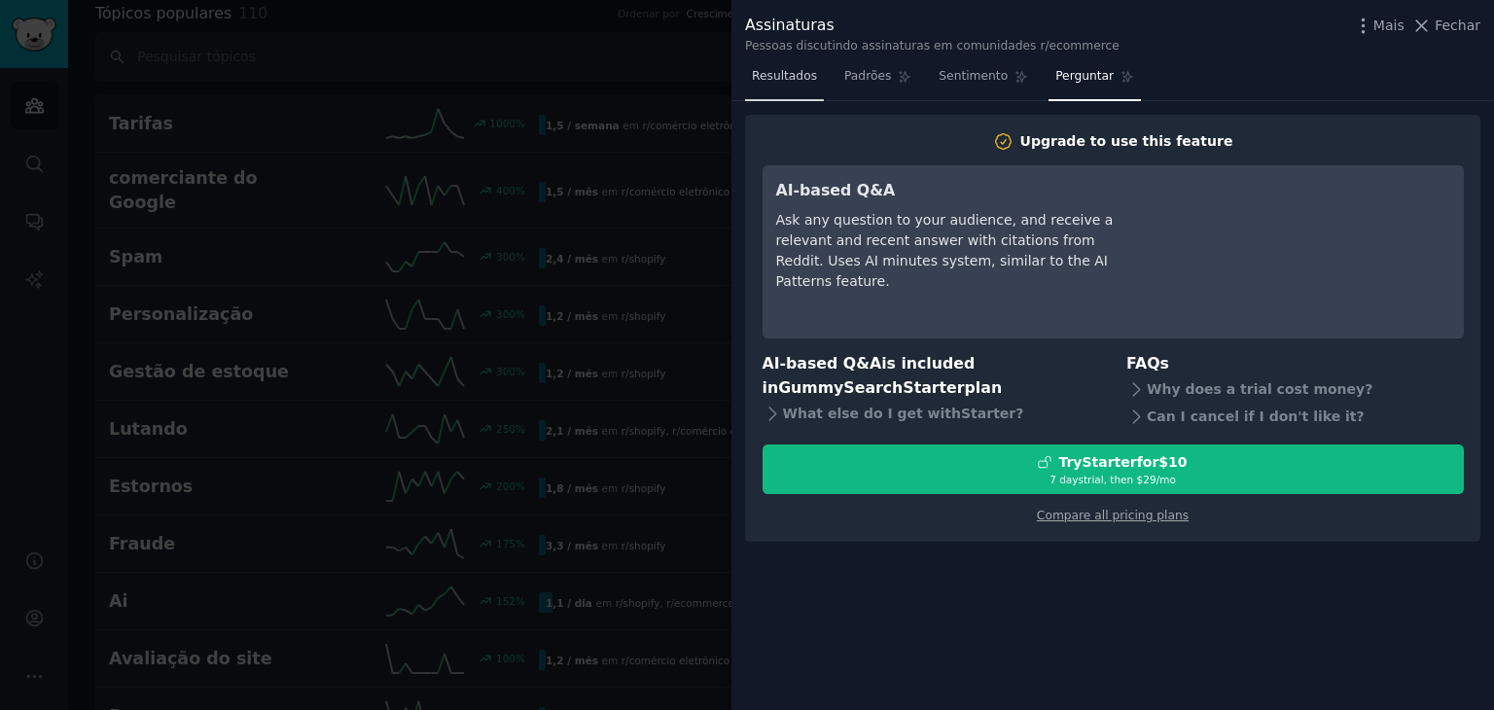
click at [777, 74] on font "Resultados" at bounding box center [784, 76] width 65 height 14
click at [784, 69] on font "Resultados" at bounding box center [784, 76] width 65 height 14
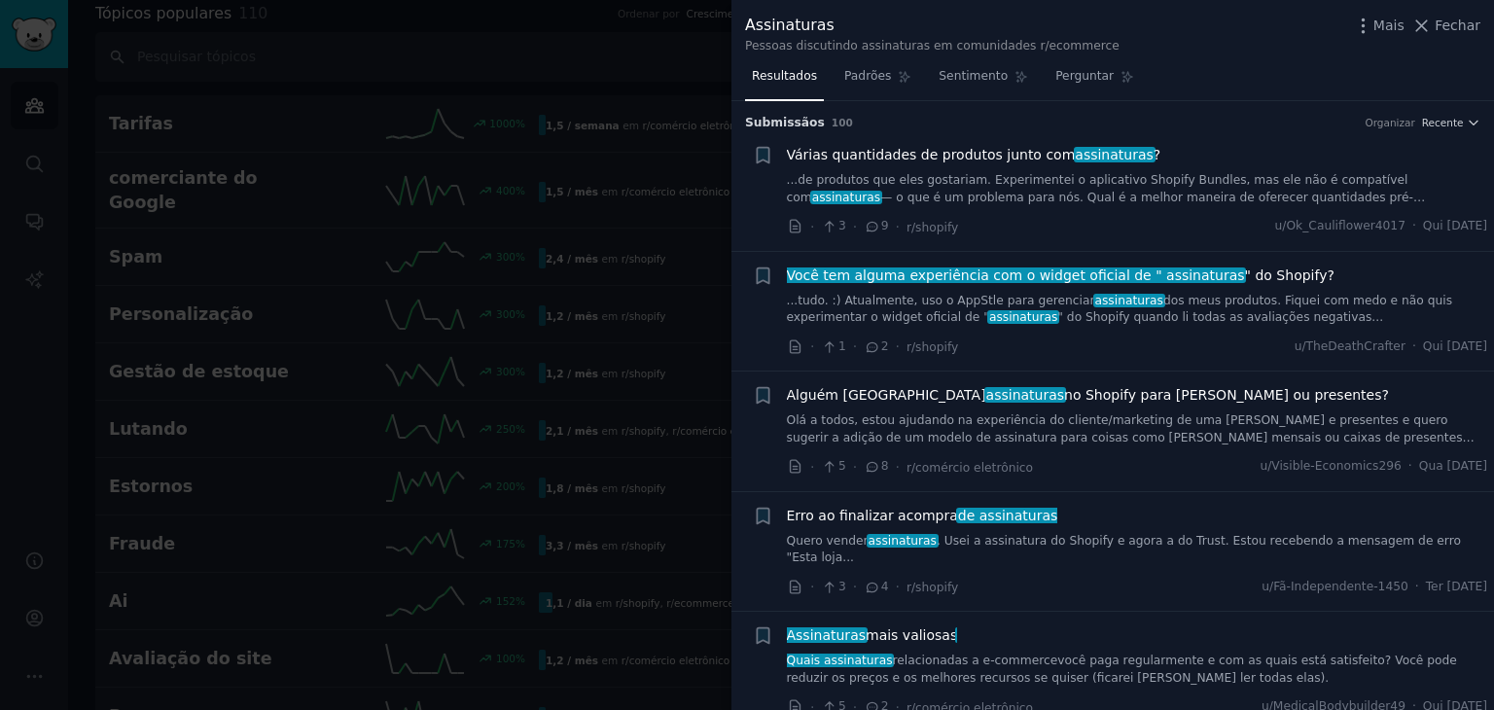
click at [965, 303] on font "...tudo. :) Atualmente, uso o AppStle para gerenciar" at bounding box center [941, 301] width 308 height 14
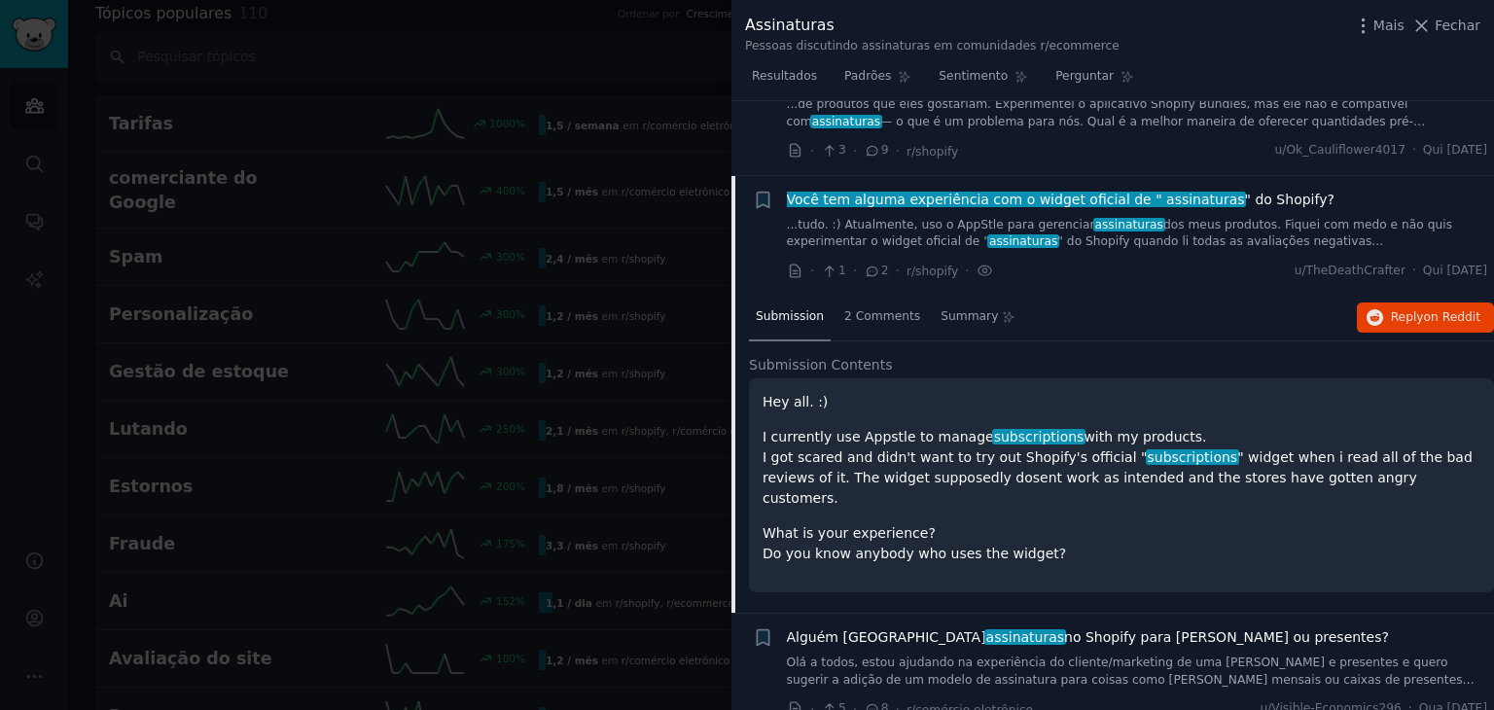
scroll to position [151, 0]
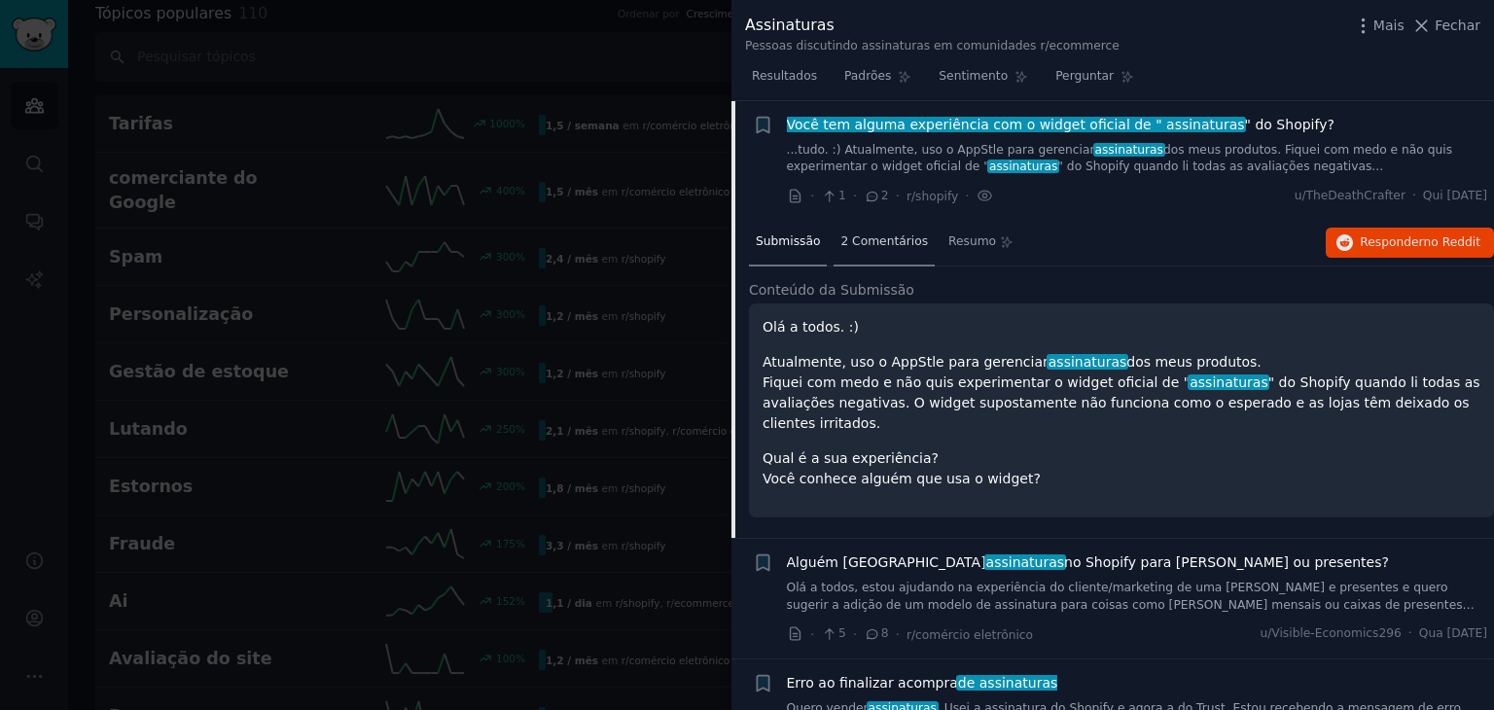
click at [868, 250] on div "2 Comentários" at bounding box center [883, 243] width 101 height 47
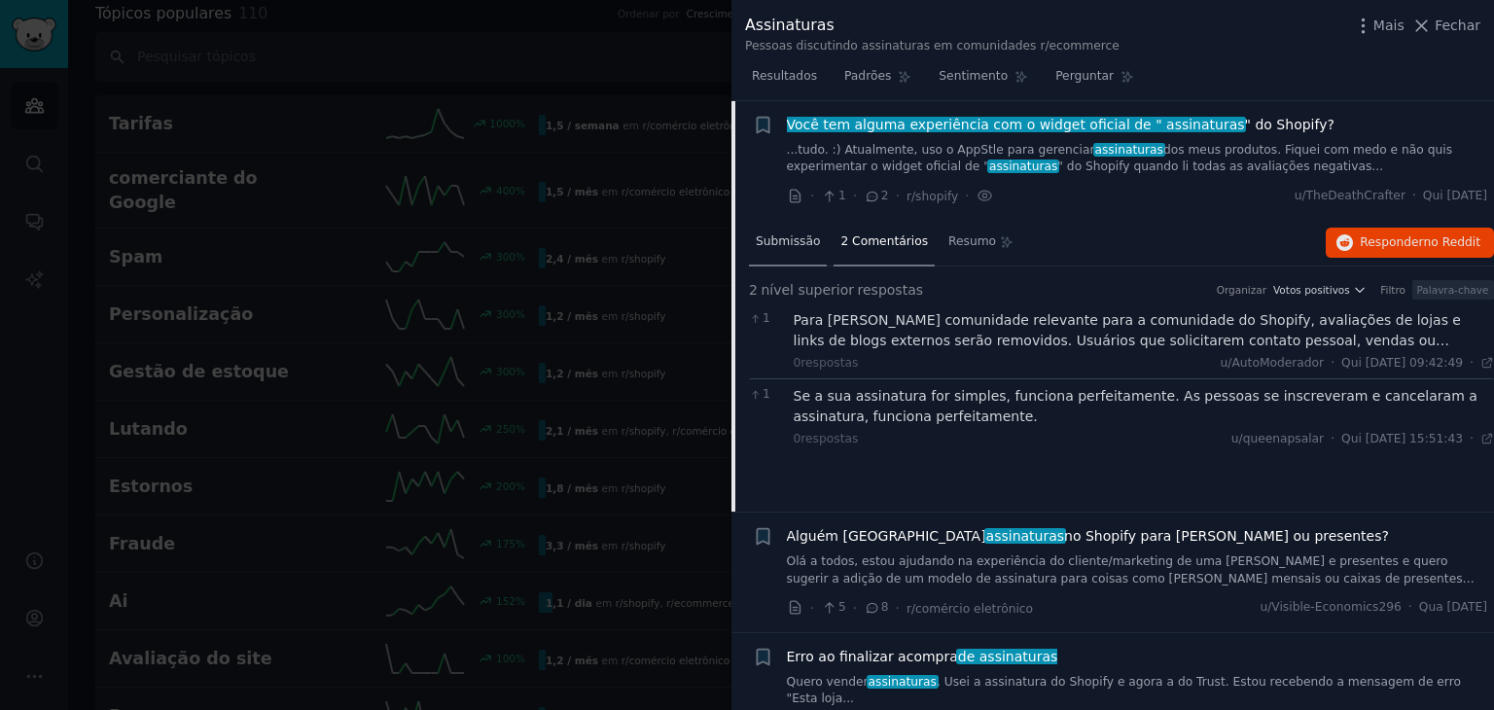
click at [751, 247] on div "Submissão" at bounding box center [788, 243] width 78 height 47
